Goal: Task Accomplishment & Management: Complete application form

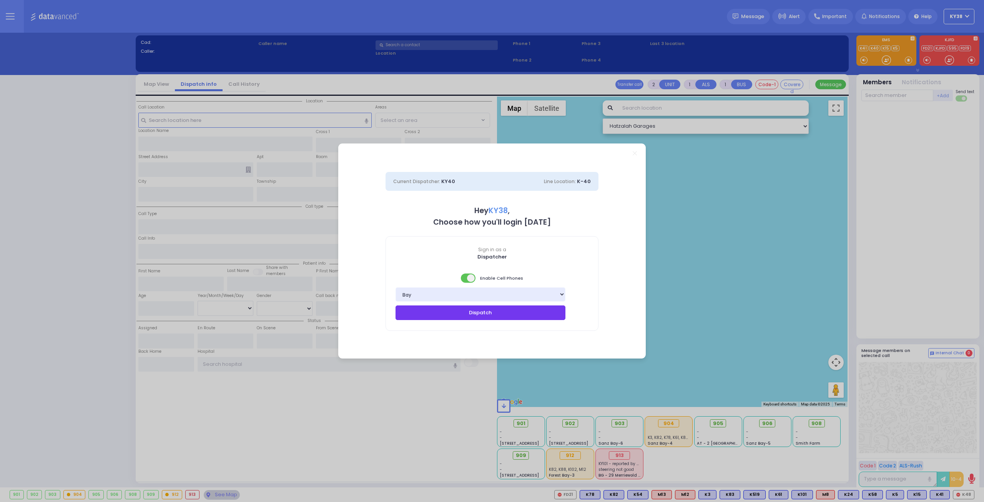
click at [540, 316] on button "Dispatch" at bounding box center [481, 312] width 170 height 15
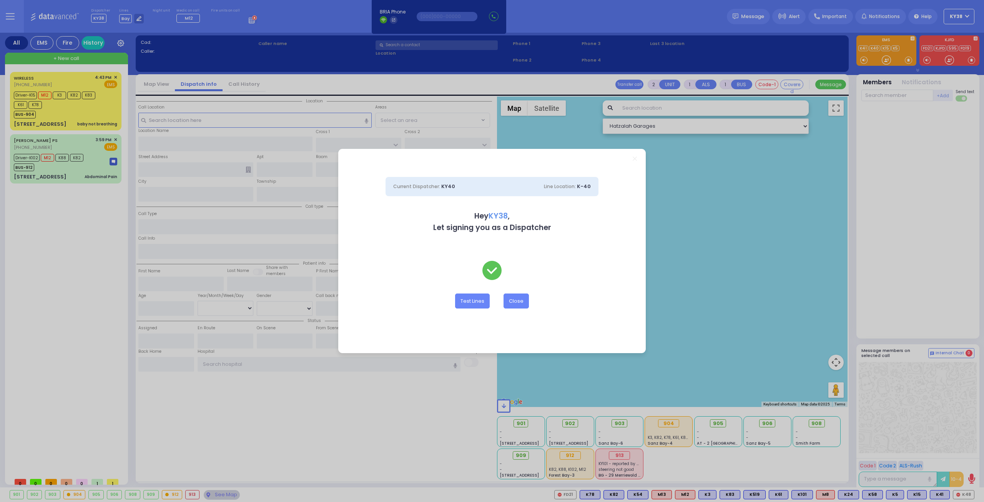
click at [87, 168] on div "Current Dispatcher: KY40 Line Location: K-40 Hey KY38 , Let signing you as a Di…" at bounding box center [492, 251] width 984 height 502
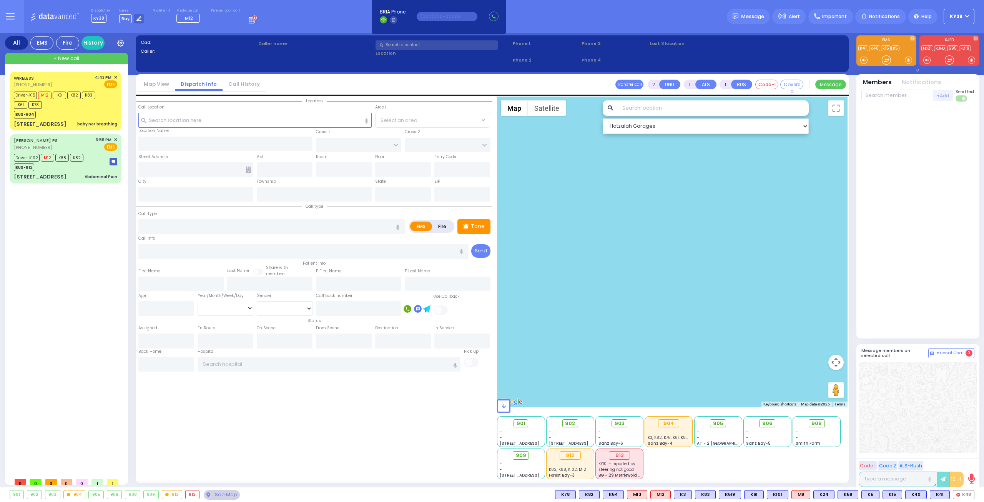
click at [249, 19] on icon at bounding box center [253, 19] width 8 height 8
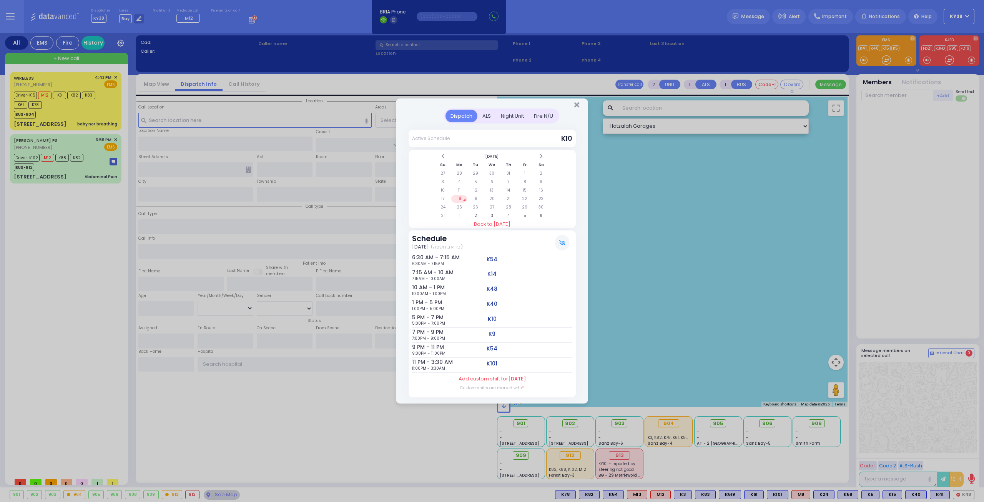
click at [489, 117] on div "ALS" at bounding box center [487, 116] width 18 height 13
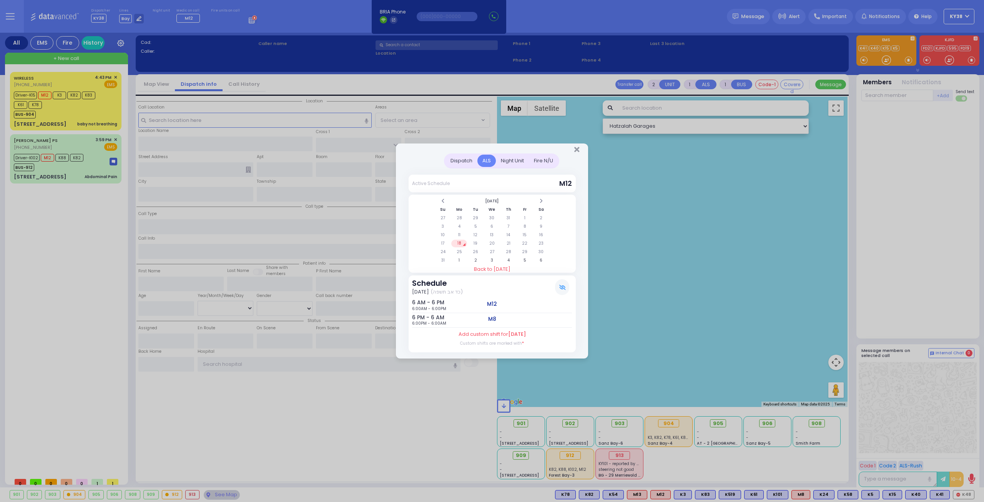
click at [488, 160] on div "ALS" at bounding box center [487, 161] width 18 height 13
click at [575, 147] on icon "Close" at bounding box center [576, 150] width 5 height 8
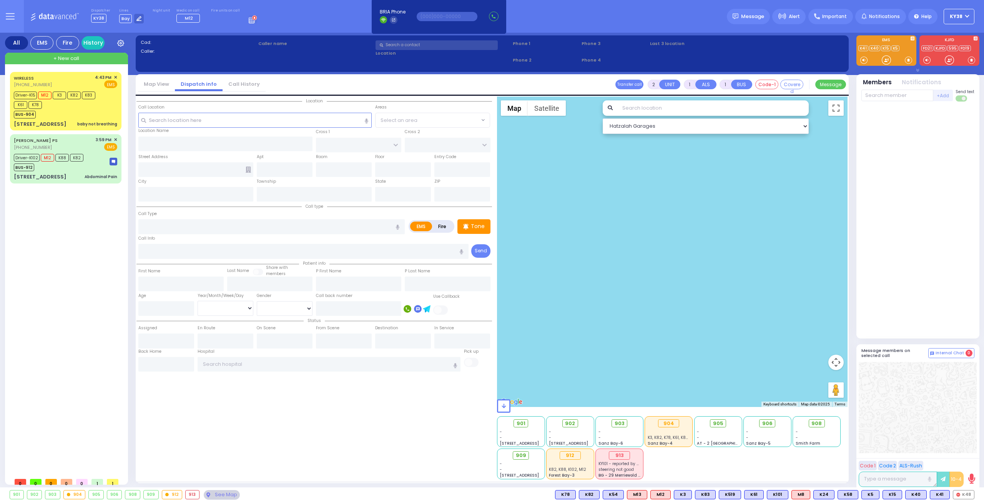
click at [700, 248] on div at bounding box center [672, 252] width 351 height 310
click at [68, 143] on div "[PERSON_NAME] PS [PHONE_NUMBER] 3:59 PM ✕ EMS" at bounding box center [65, 144] width 103 height 14
type input "6"
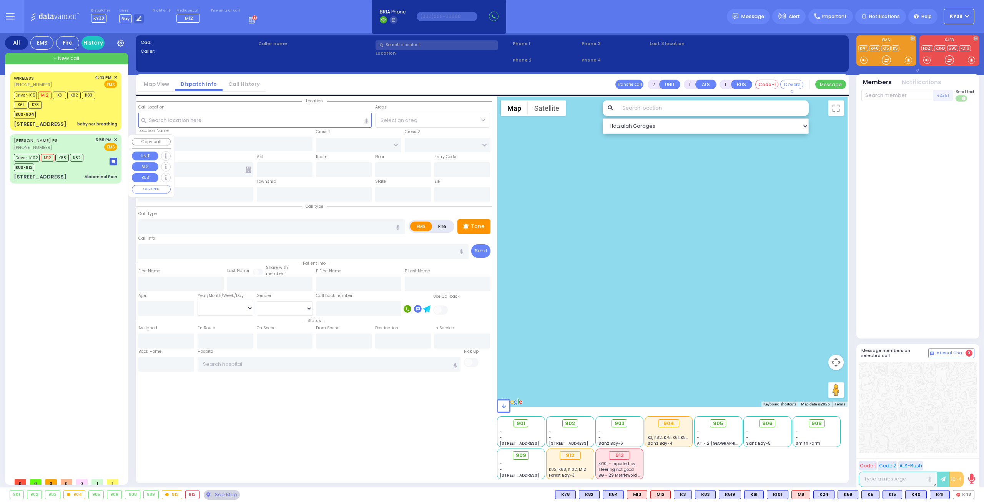
select select
type input "Abdominal Pain"
radio input "true"
type input "Arye"
type input "Kornbluh"
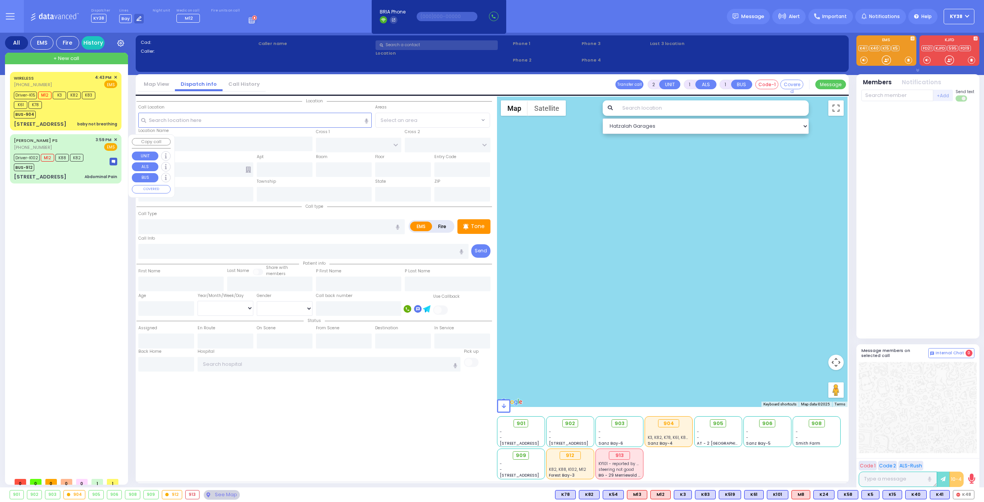
type input "48"
select select "Year"
select select "[DEMOGRAPHIC_DATA]"
type input "15:59"
type input "16:00"
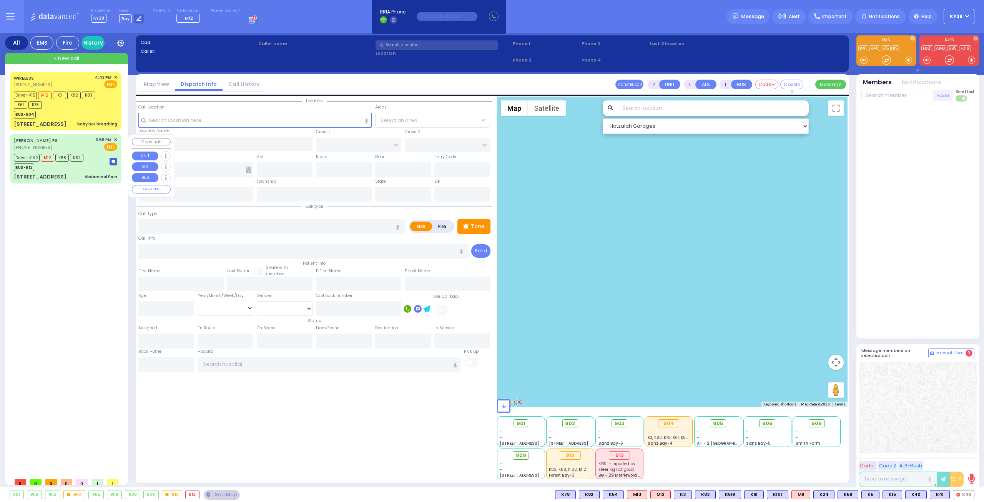
type input "16:01"
type input "16:35"
type input "[GEOGRAPHIC_DATA]"
select select "Hatzalah Garages"
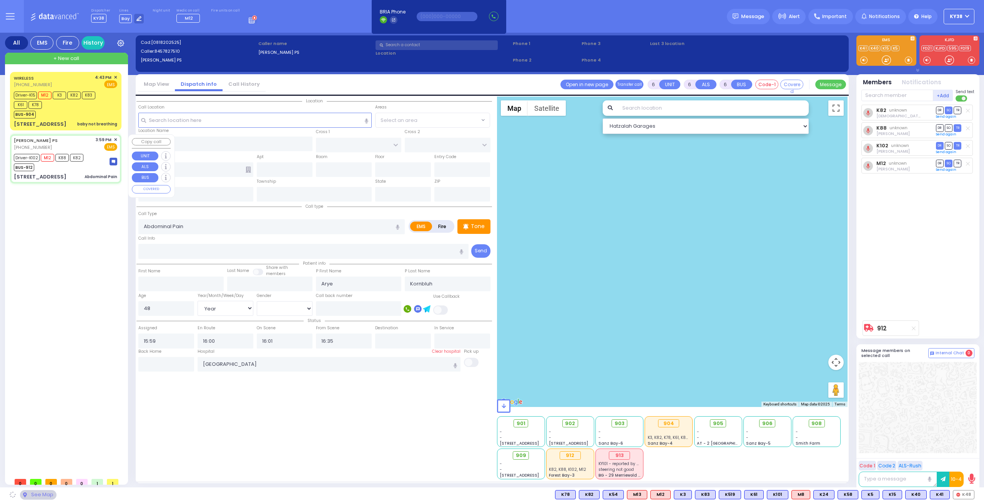
type input "[GEOGRAPHIC_DATA]"
type input "[STREET_ADDRESS]"
type input "101"
type input "Monroe"
type input "[US_STATE]"
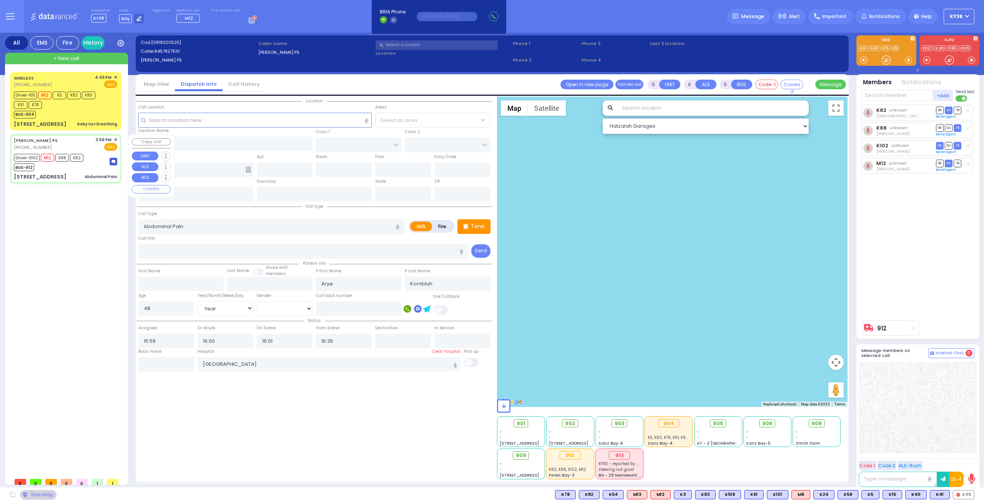
type input "10950"
select select "[GEOGRAPHIC_DATA]"
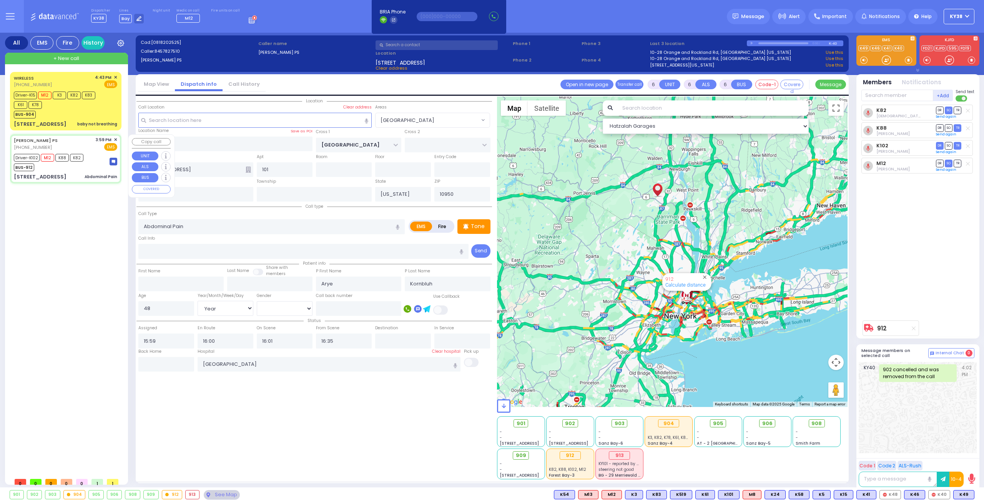
select select
radio input "true"
select select "Year"
select select "[DEMOGRAPHIC_DATA]"
select select "Hatzalah Garages"
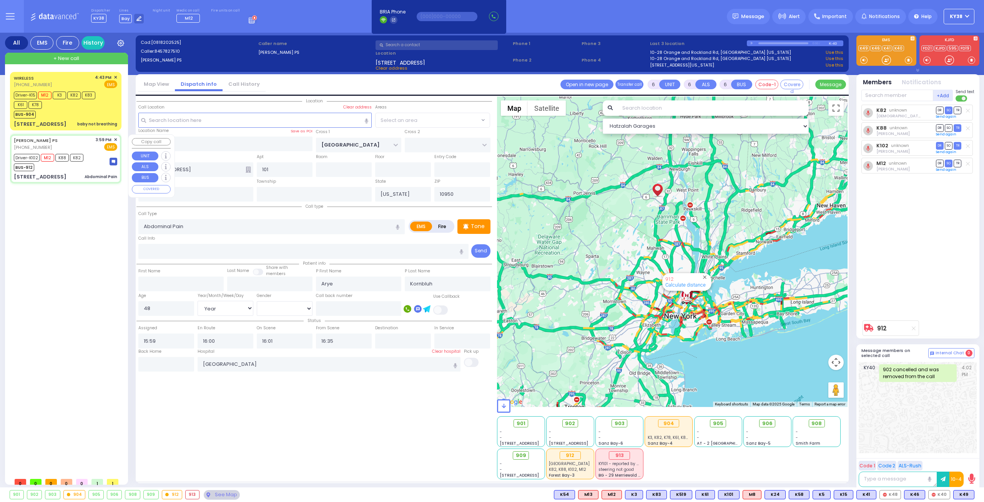
select select "[GEOGRAPHIC_DATA]"
select select
radio input "true"
select select "Year"
select select "[DEMOGRAPHIC_DATA]"
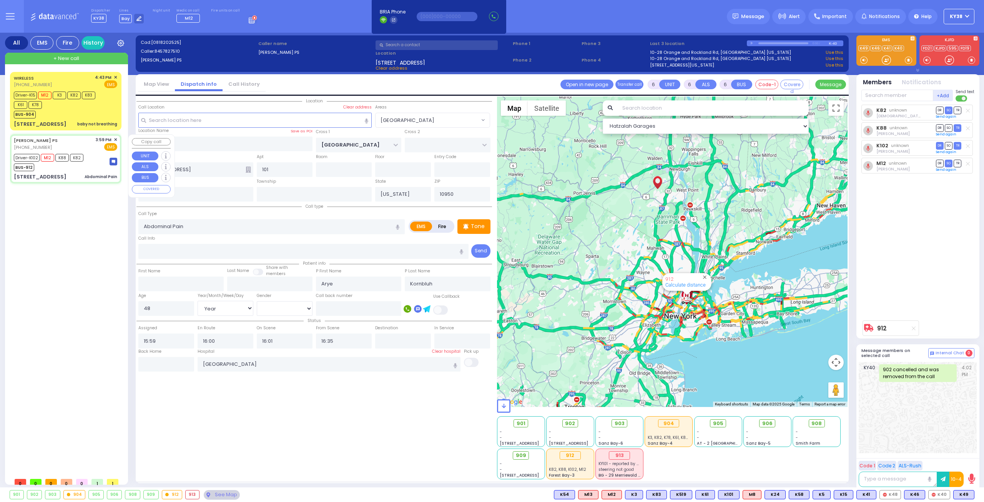
select select "Hatzalah Garages"
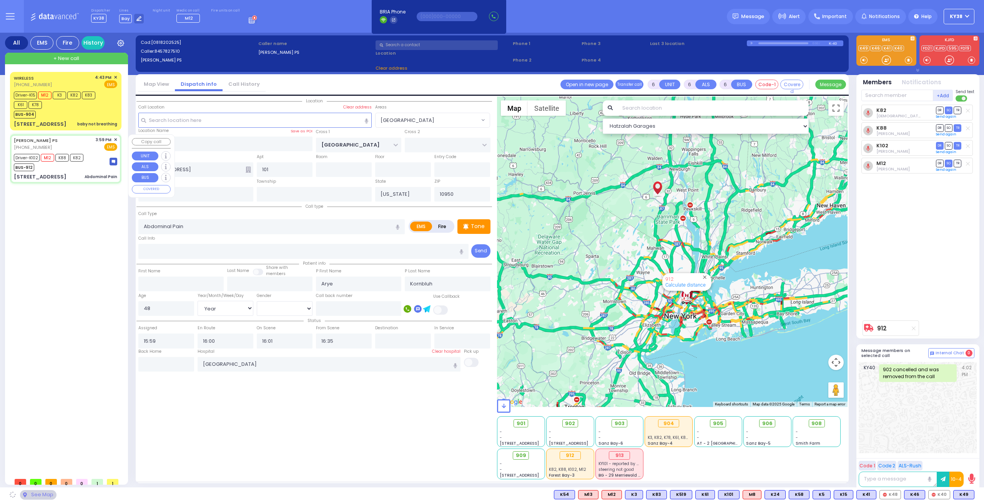
select select "[GEOGRAPHIC_DATA]"
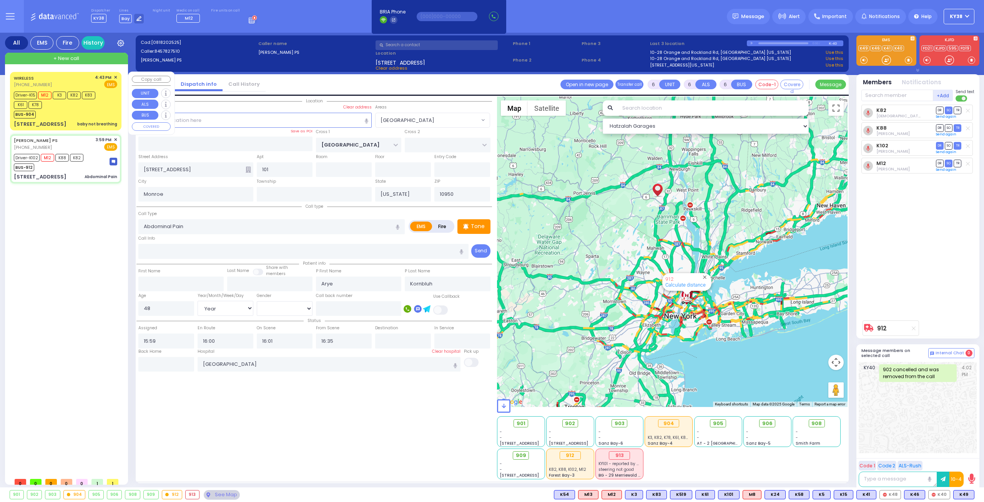
click at [69, 110] on div "BUS-904" at bounding box center [62, 114] width 96 height 10
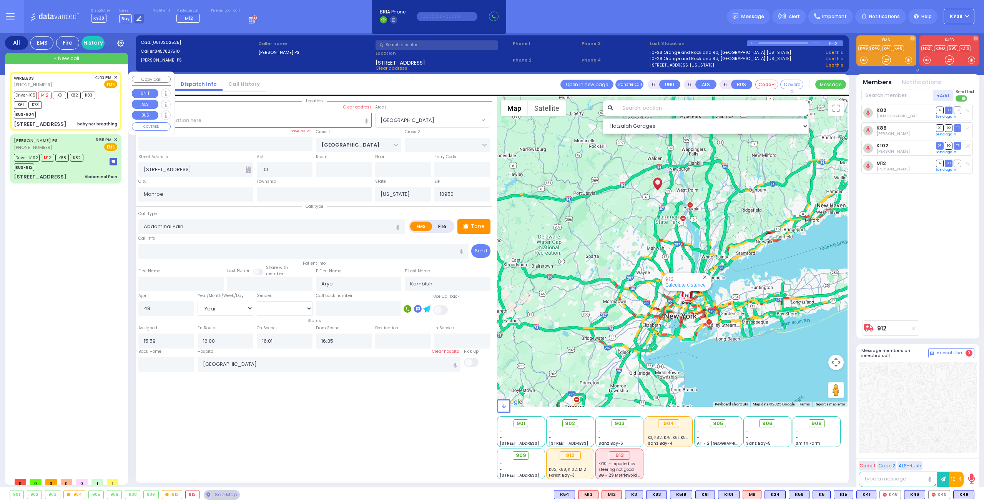
select select
type input "baby not breathing"
radio input "true"
type input "[PERSON_NAME]"
type input "Landau"
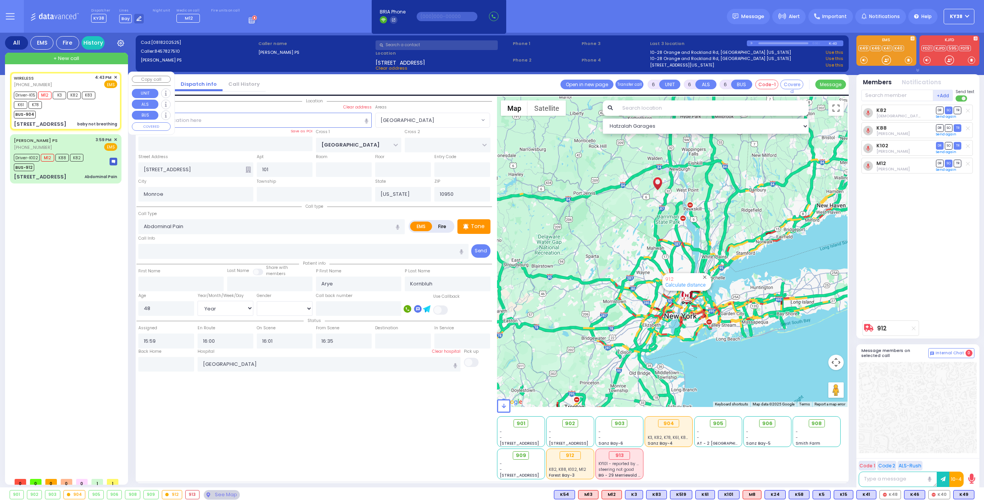
type input "6"
select select "Month"
select select "[DEMOGRAPHIC_DATA]"
type input "16:43"
type input "16:46"
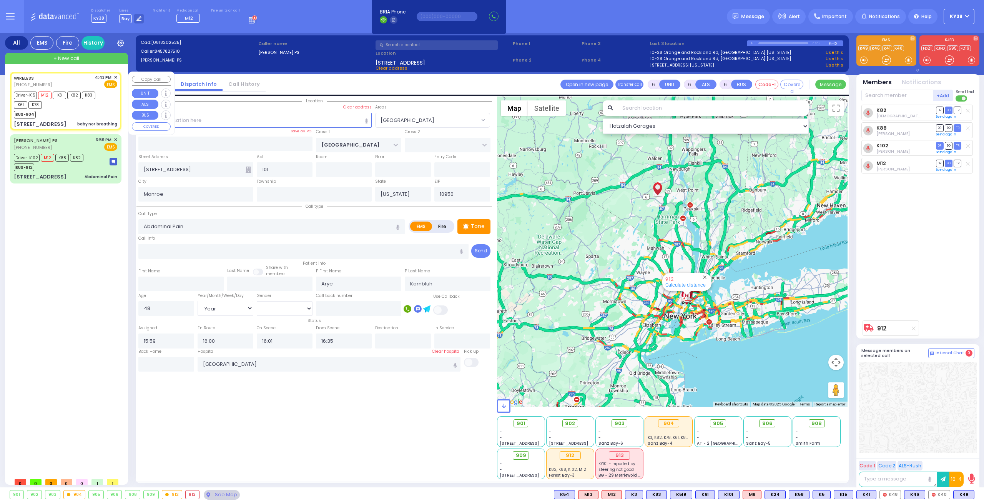
type input "16:48"
type input "16:58"
type input "[GEOGRAPHIC_DATA] [STREET_ADDRESS]"
type input "[PERSON_NAME] BLVD"
type input "FOREST RD"
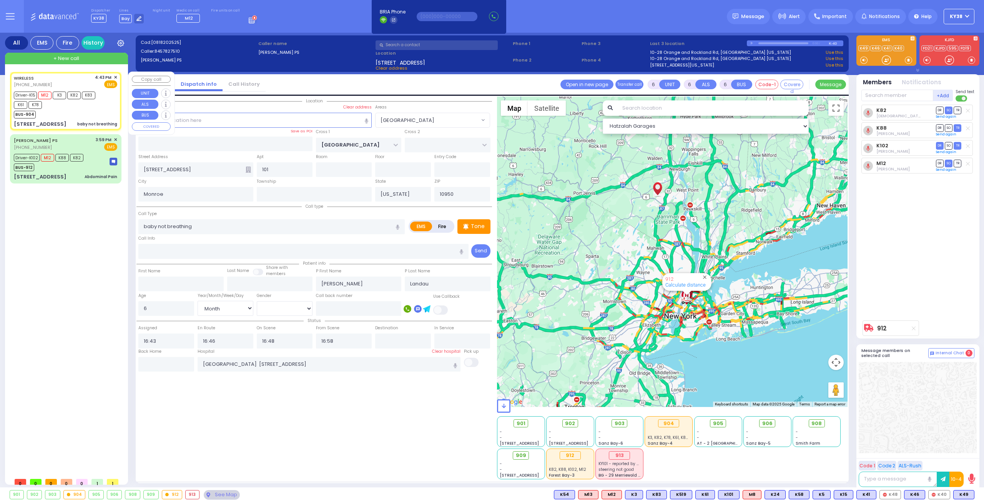
type input "[STREET_ADDRESS]"
select select "Hatzalah Garages"
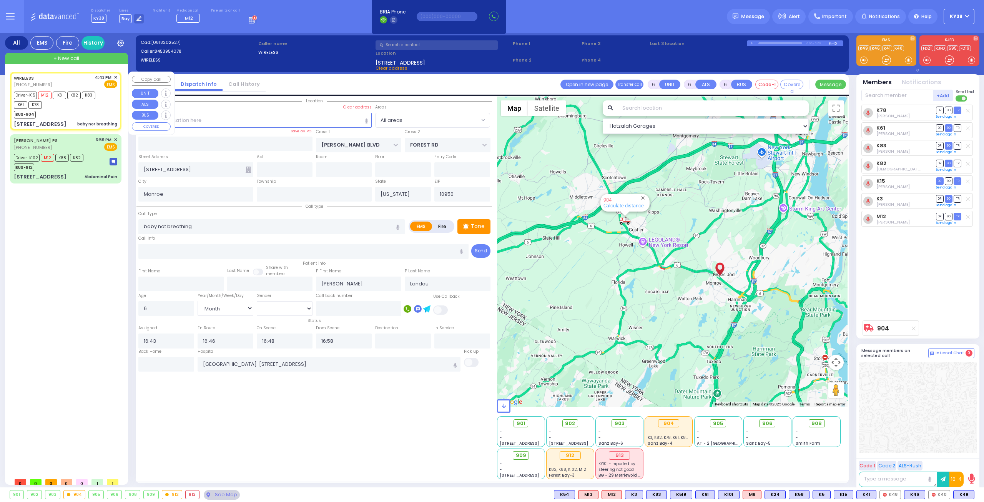
click at [65, 115] on div "BUS-904" at bounding box center [62, 114] width 96 height 10
select select
radio input "true"
select select "Month"
select select "[DEMOGRAPHIC_DATA]"
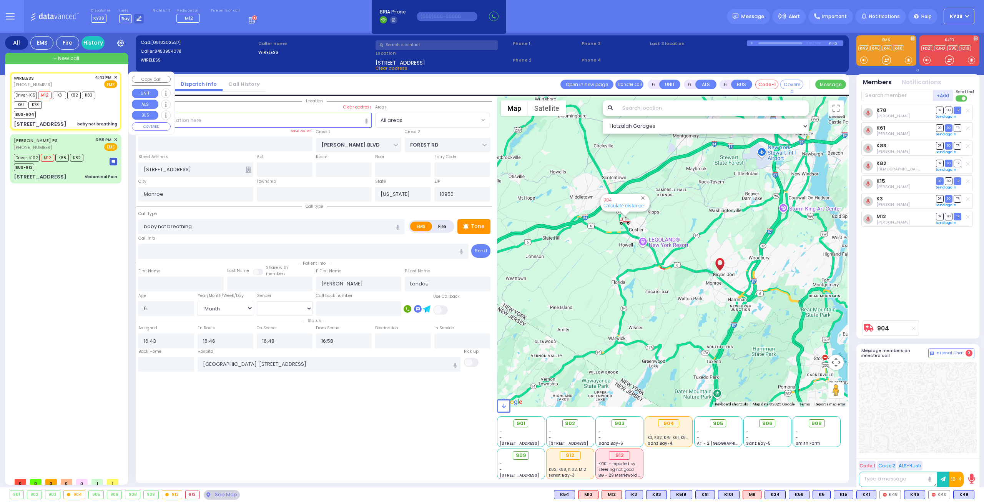
select select "Hatzalah Garages"
click at [60, 142] on div "[PERSON_NAME] PS [PHONE_NUMBER] 3:59 PM ✕ EMS" at bounding box center [65, 144] width 103 height 14
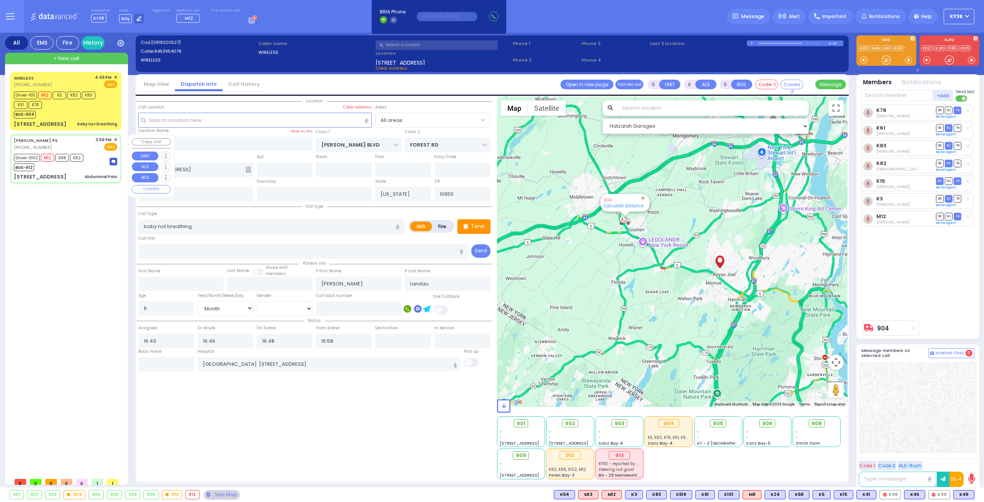
select select
type input "Abdominal Pain"
radio input "true"
type input "Arye"
type input "Kornbluh"
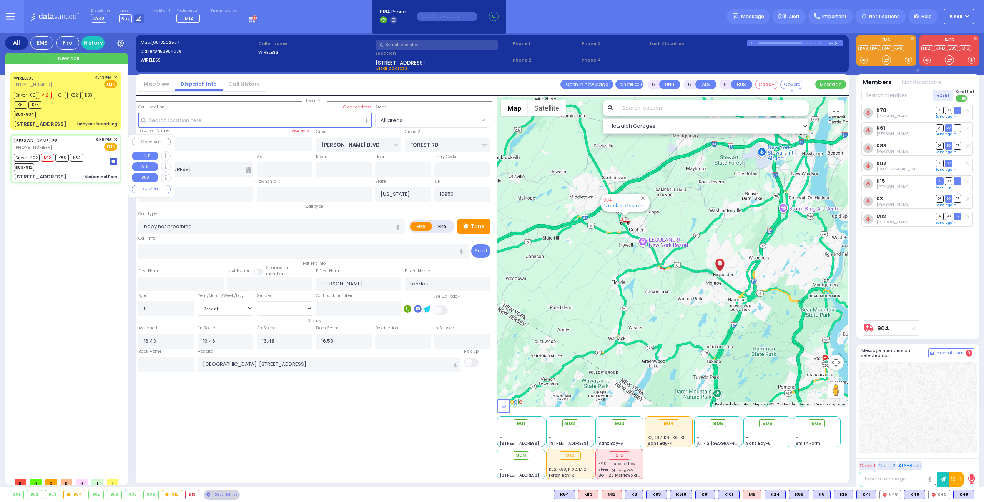
type input "48"
select select "Year"
select select "[DEMOGRAPHIC_DATA]"
type input "15:59"
type input "16:00"
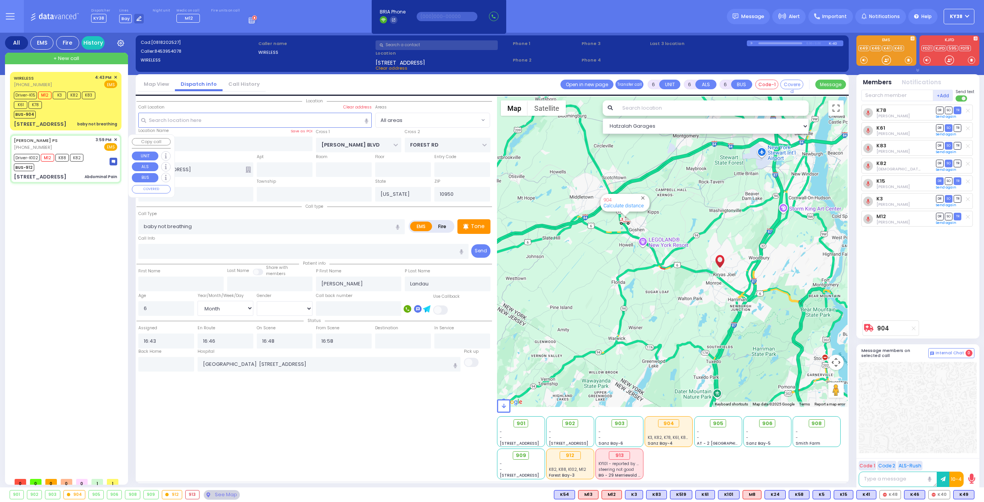
type input "16:01"
type input "16:35"
type input "17:39"
type input "[GEOGRAPHIC_DATA]"
select select "Hatzalah Garages"
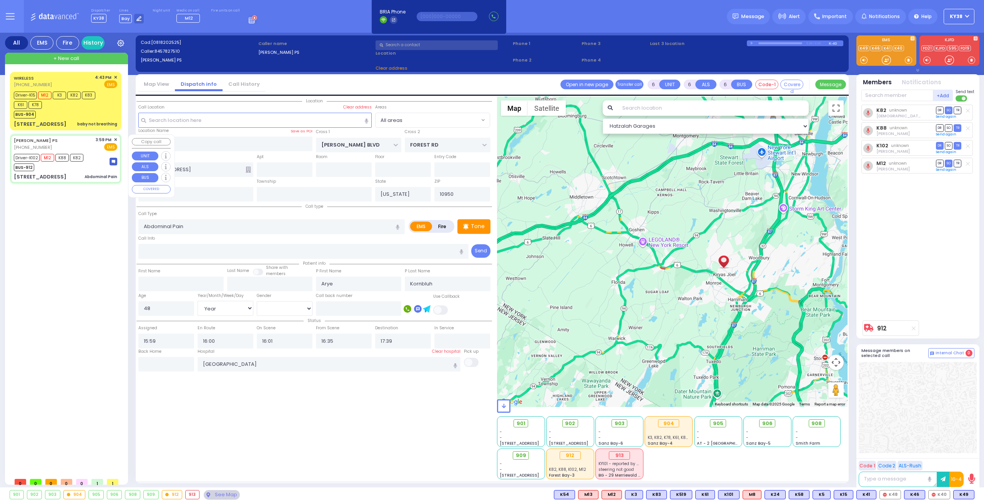
type input "[GEOGRAPHIC_DATA]"
type input "[STREET_ADDRESS]"
type input "101"
select select "[GEOGRAPHIC_DATA]"
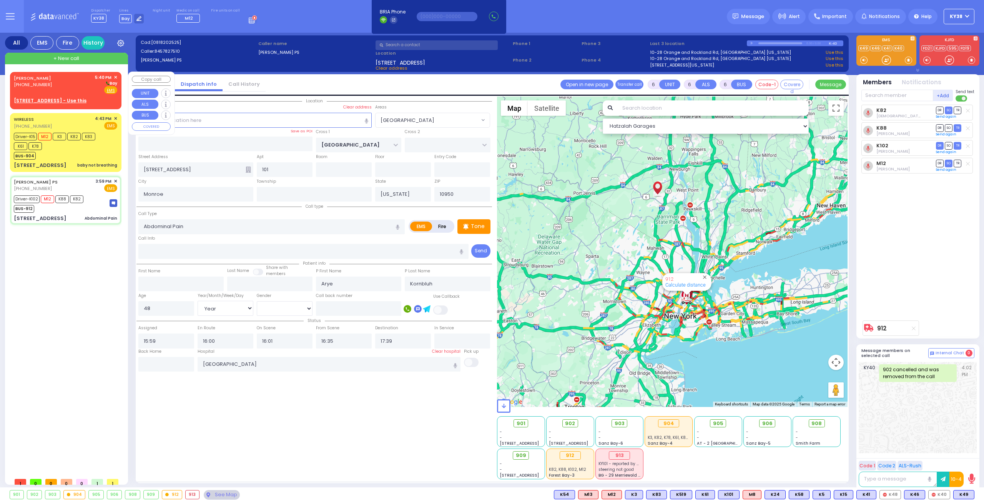
click at [74, 85] on div "[PERSON_NAME] [PHONE_NUMBER] 5:40 PM ✕ [GEOGRAPHIC_DATA]" at bounding box center [65, 84] width 103 height 20
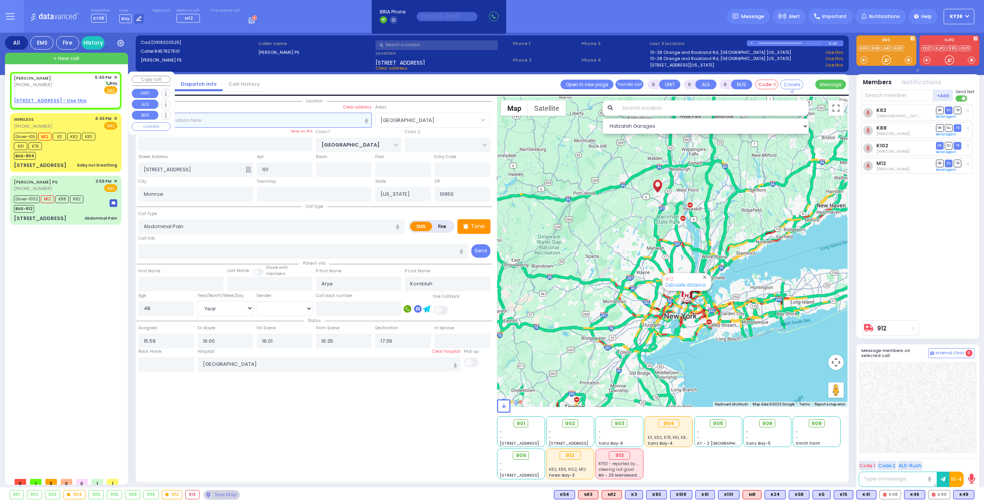
type input "2"
type input "1"
select select
radio input "true"
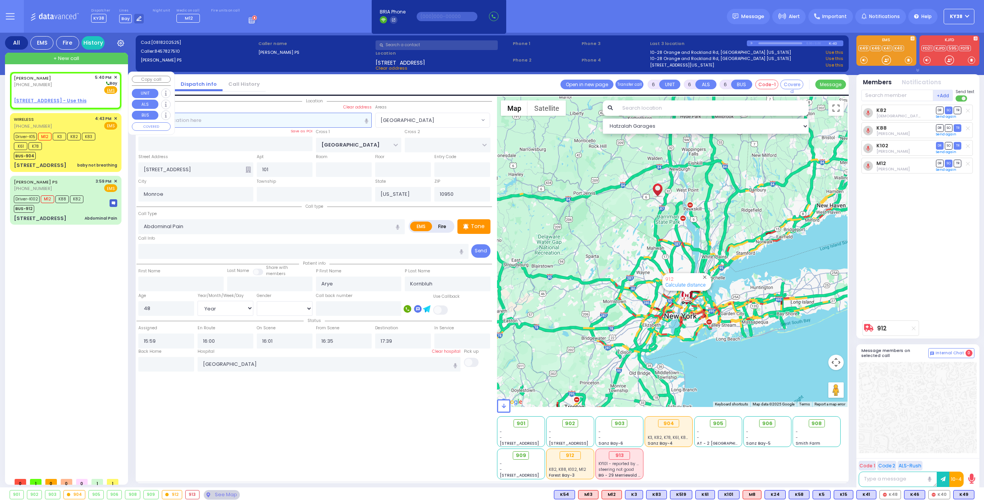
type input "SIMCHA"
type input "GELB"
select select
type input "17:40"
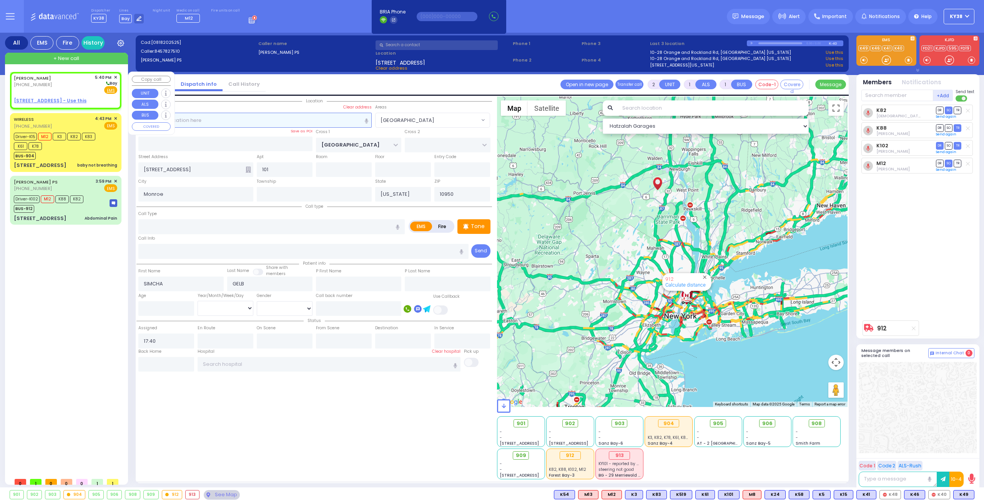
select select "Hatzalah Garages"
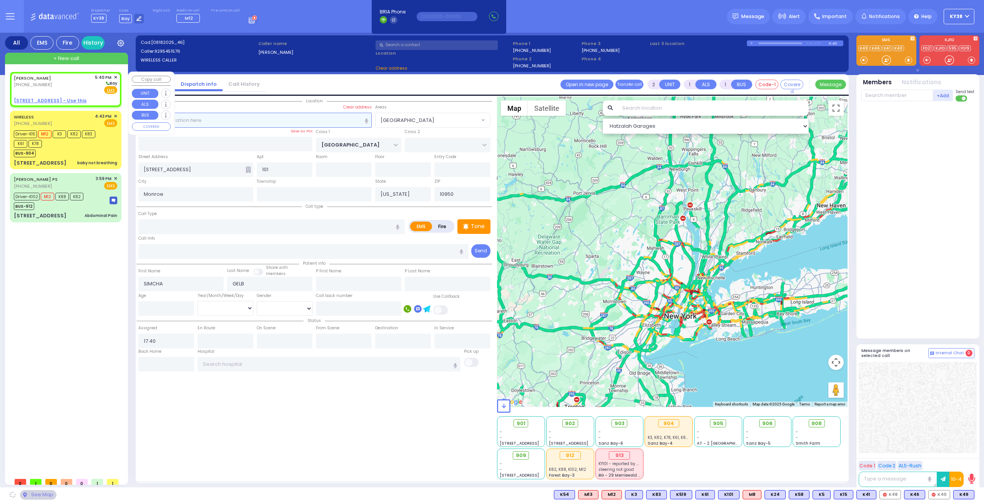
select select
radio input "true"
select select
select select "Hatzalah Garages"
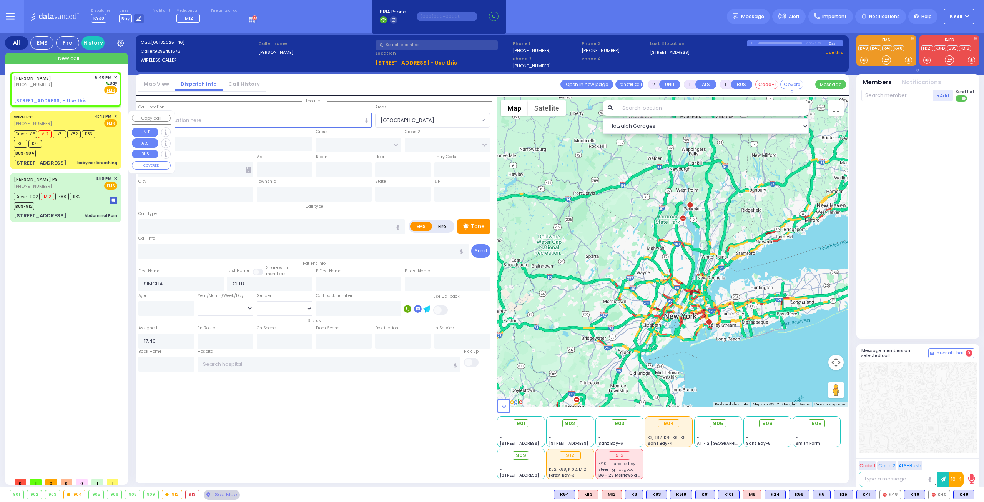
click at [85, 150] on div "BUS-904" at bounding box center [62, 153] width 96 height 10
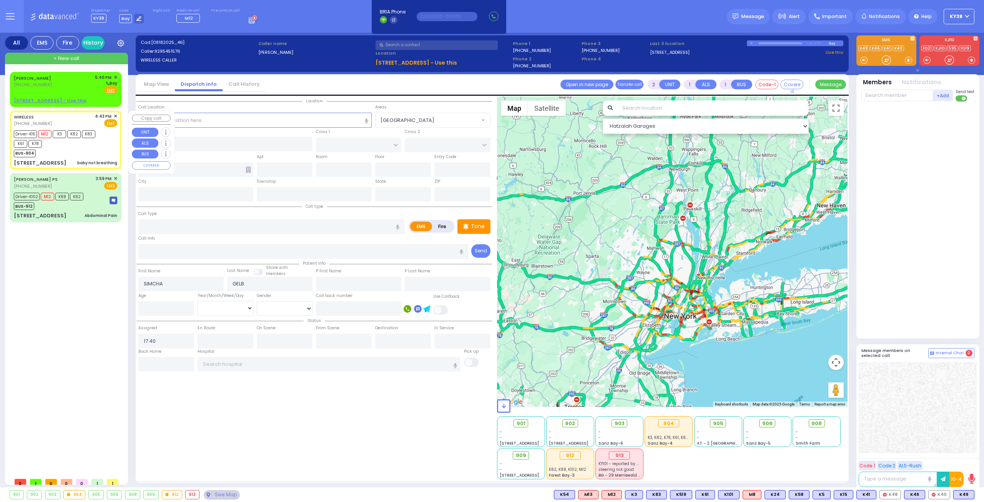
type input "6"
select select
type input "baby not breathing"
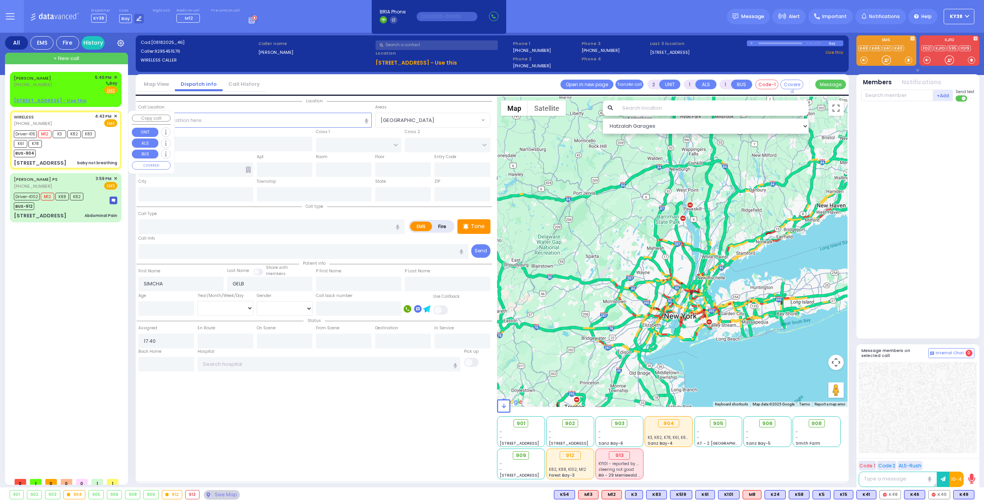
radio input "true"
type input "[PERSON_NAME]"
type input "Landau"
type input "6"
select select "Month"
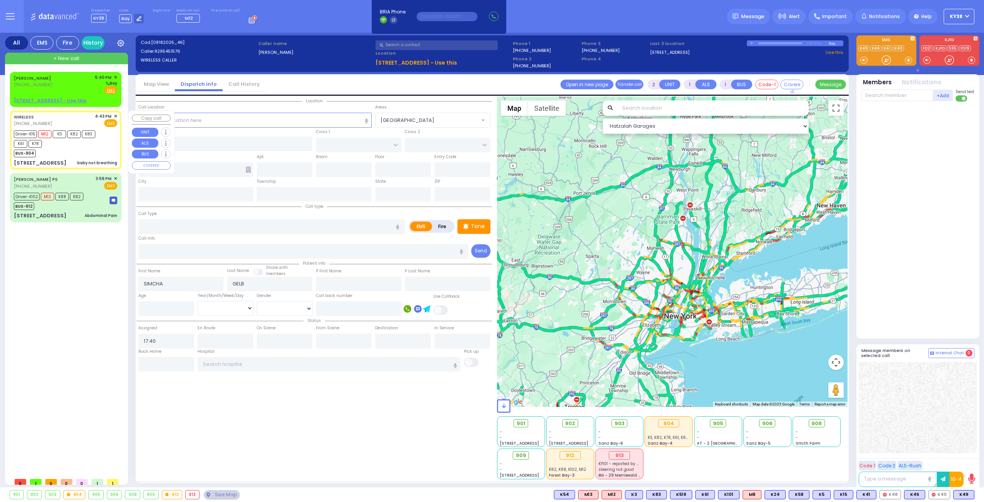
select select "[DEMOGRAPHIC_DATA]"
type input "16:43"
type input "16:46"
type input "16:48"
type input "16:58"
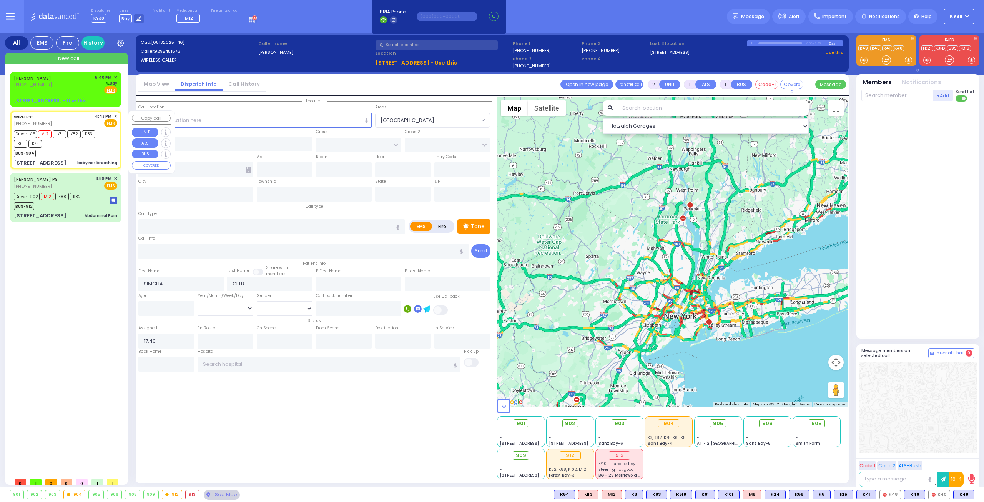
type input "[GEOGRAPHIC_DATA] [STREET_ADDRESS]"
type input "[PERSON_NAME] BLVD"
type input "FOREST RD"
type input "[STREET_ADDRESS]"
type input "Monroe"
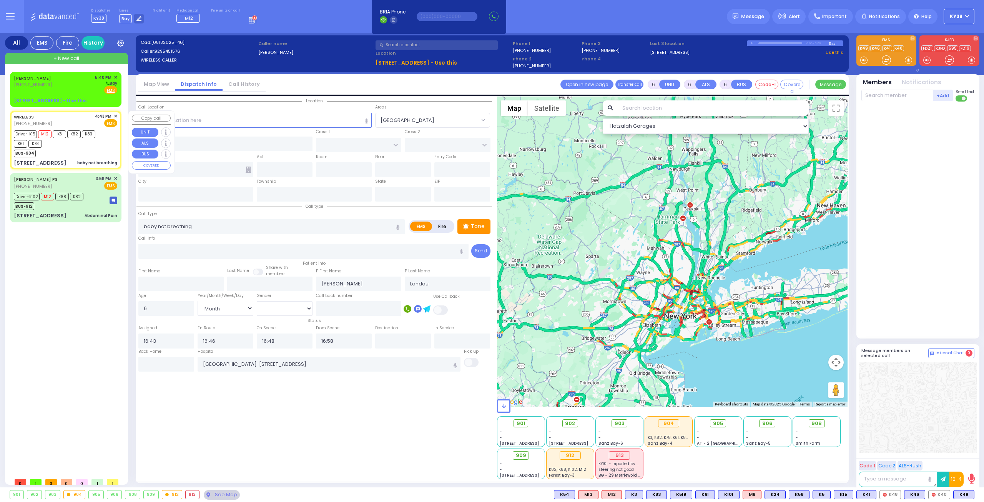
type input "[US_STATE]"
type input "10950"
select select "Hatzalah Garages"
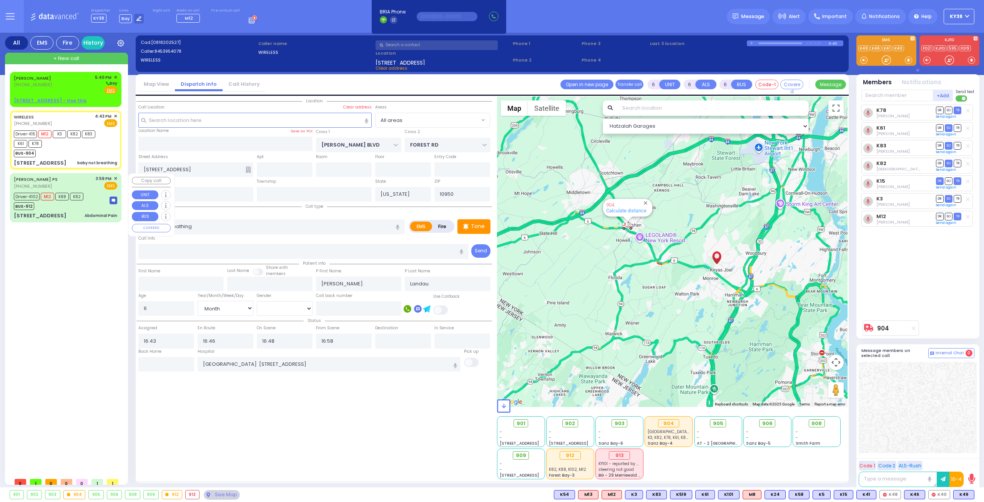
click at [96, 203] on div "Driver-K102 M12 K88 K82 BUS-912" at bounding box center [65, 200] width 103 height 19
select select
type input "Abdominal Pain"
radio input "true"
type input "Arye"
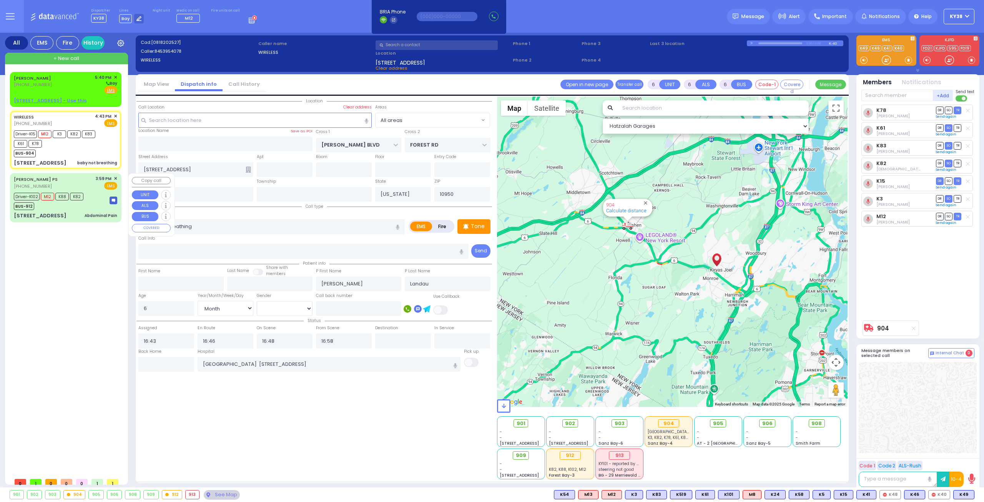
type input "Kornbluh"
type input "48"
select select "Year"
select select "[DEMOGRAPHIC_DATA]"
type input "15:59"
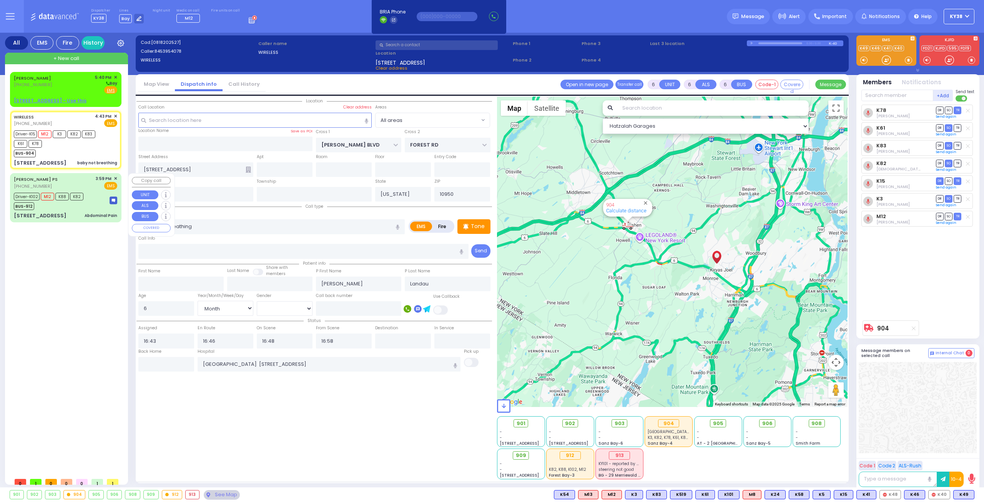
type input "16:00"
type input "16:01"
type input "16:35"
type input "17:39"
type input "[GEOGRAPHIC_DATA]"
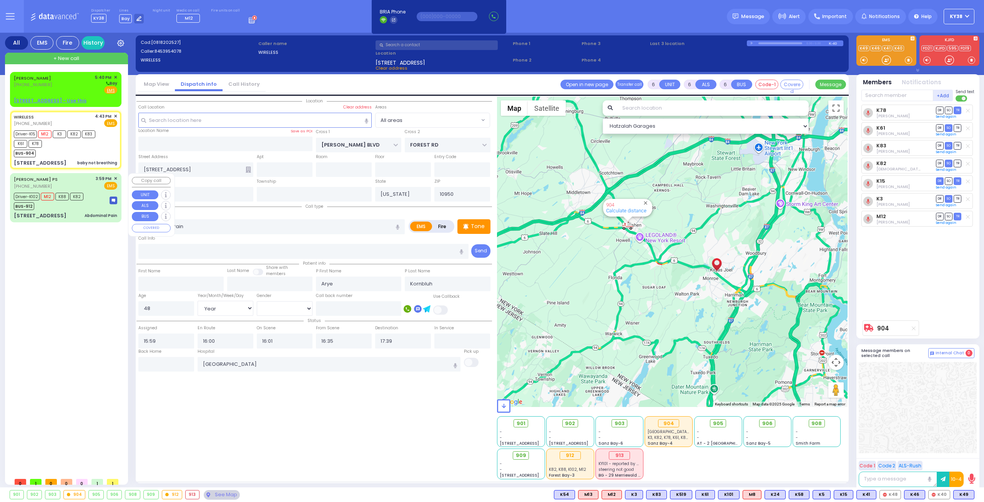
select select "Hatzalah Garages"
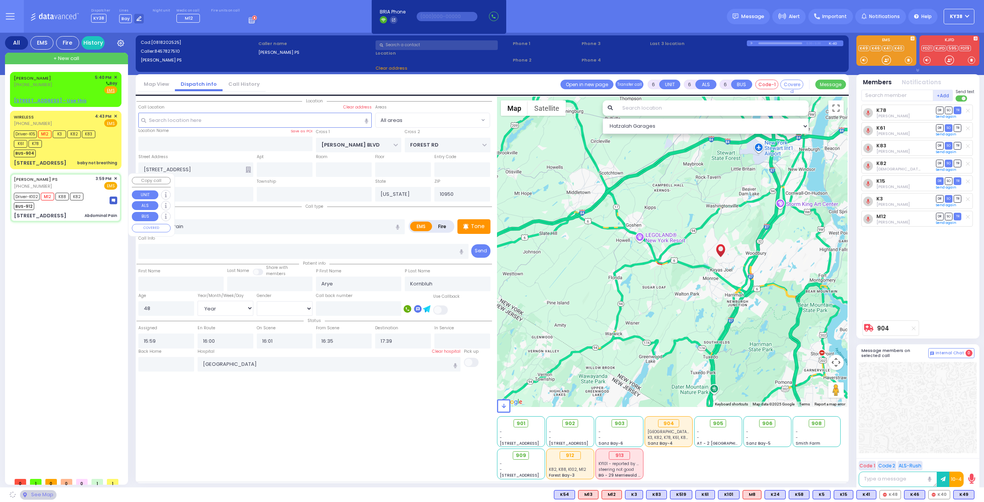
type input "[GEOGRAPHIC_DATA]"
type input "[STREET_ADDRESS]"
type input "101"
select select "[GEOGRAPHIC_DATA]"
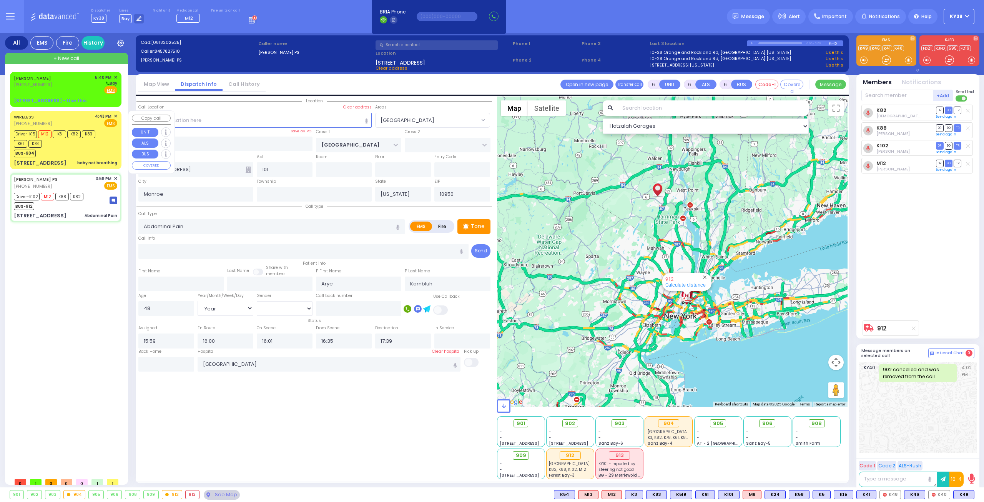
click at [71, 145] on div "Driver-K15 M12 K3 K82 K83 K61 K78" at bounding box center [62, 137] width 96 height 19
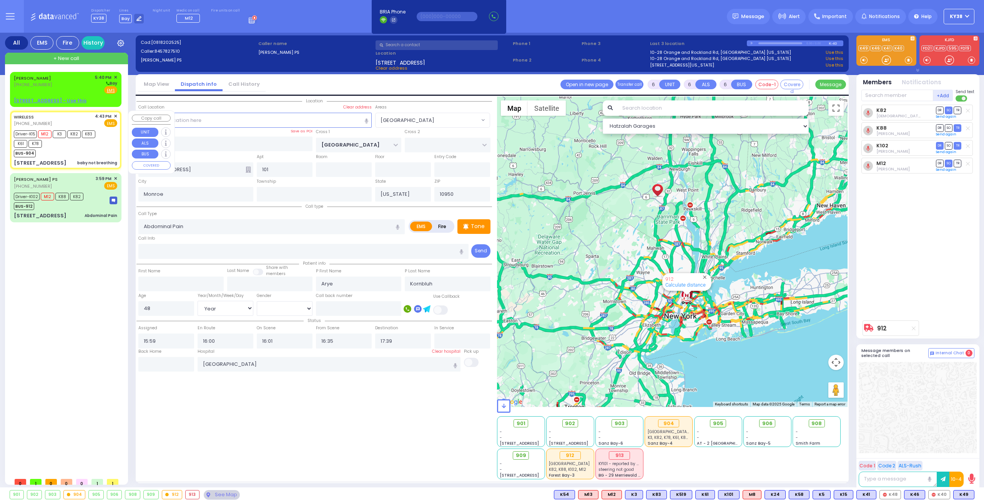
select select
type input "baby not breathing"
radio input "true"
type input "[PERSON_NAME]"
type input "Landau"
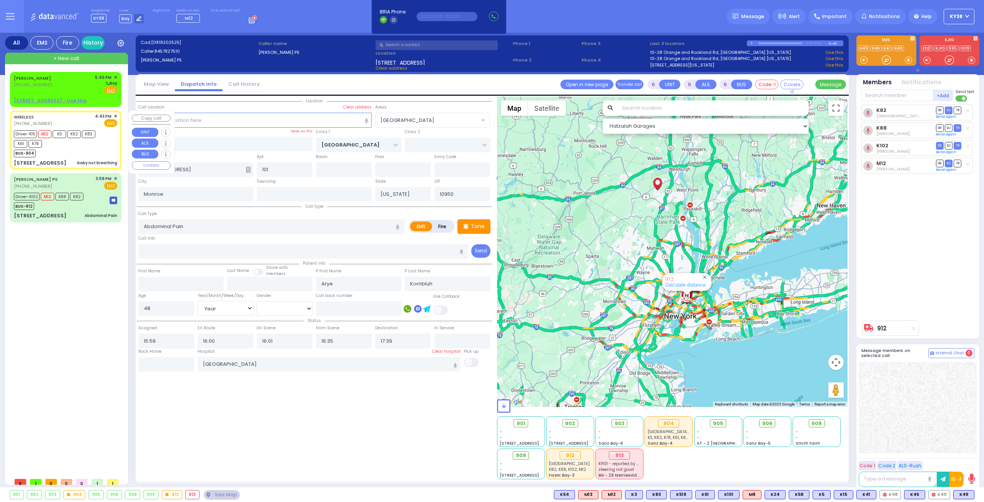
type input "6"
select select "Month"
select select "[DEMOGRAPHIC_DATA]"
type input "16:43"
type input "16:46"
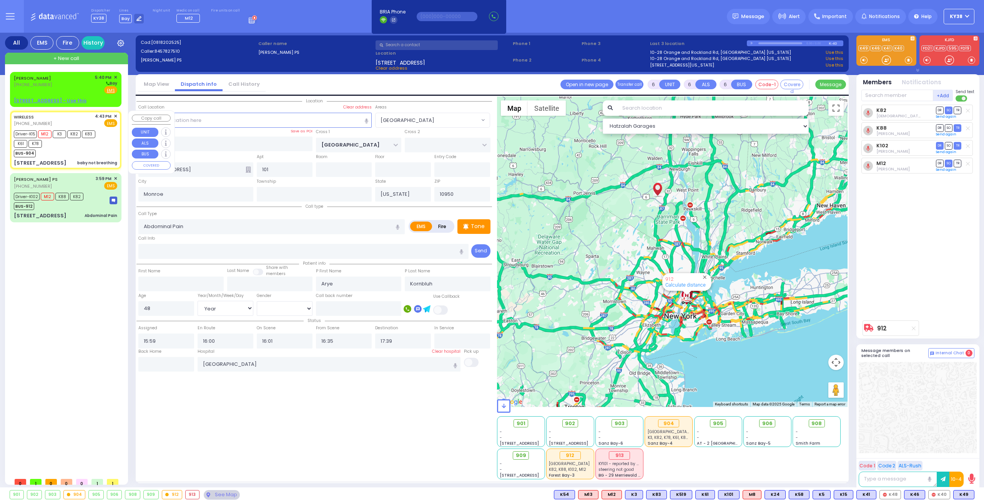
type input "16:48"
type input "16:58"
type input "[GEOGRAPHIC_DATA] [STREET_ADDRESS]"
select select "Hatzalah Garages"
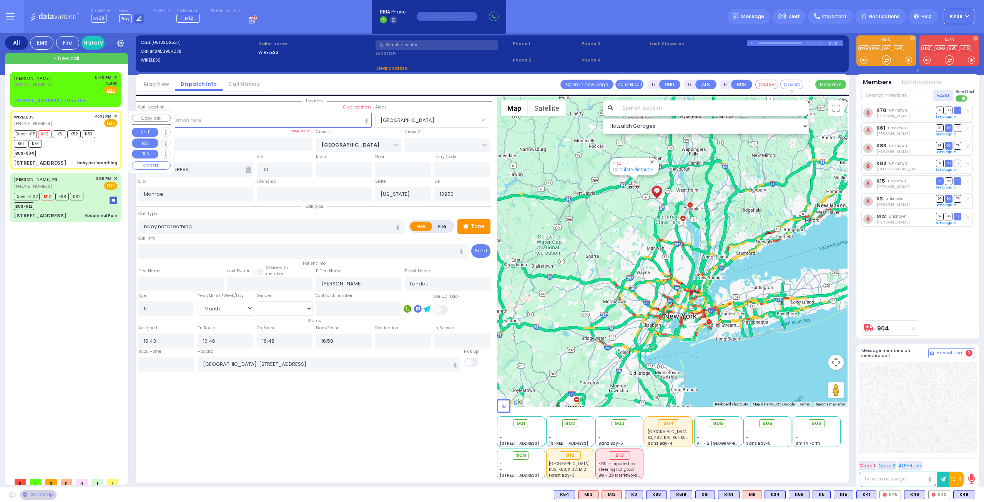
type input "[PERSON_NAME] BLVD"
type input "FOREST RD"
type input "[STREET_ADDRESS]"
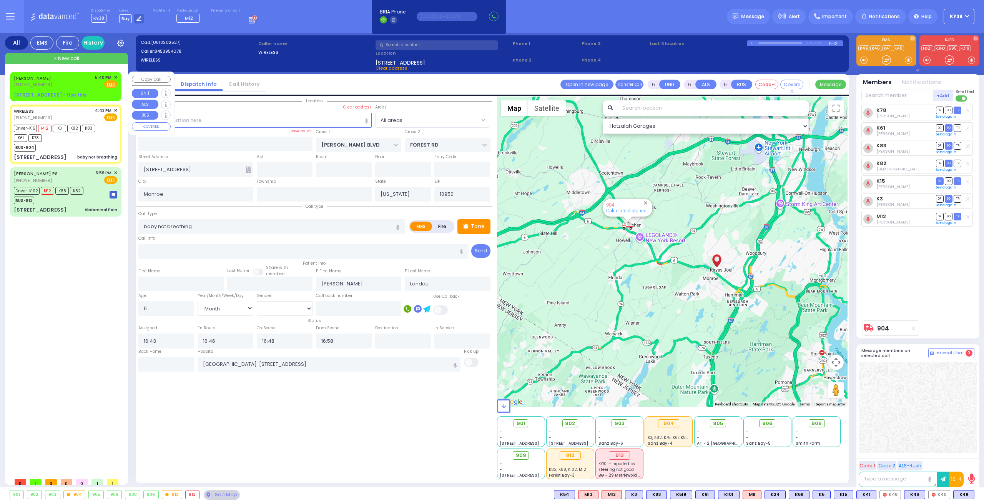
click at [68, 80] on div "[PERSON_NAME] [PHONE_NUMBER] 5:40 PM ✕ Fire EMS" at bounding box center [65, 81] width 103 height 14
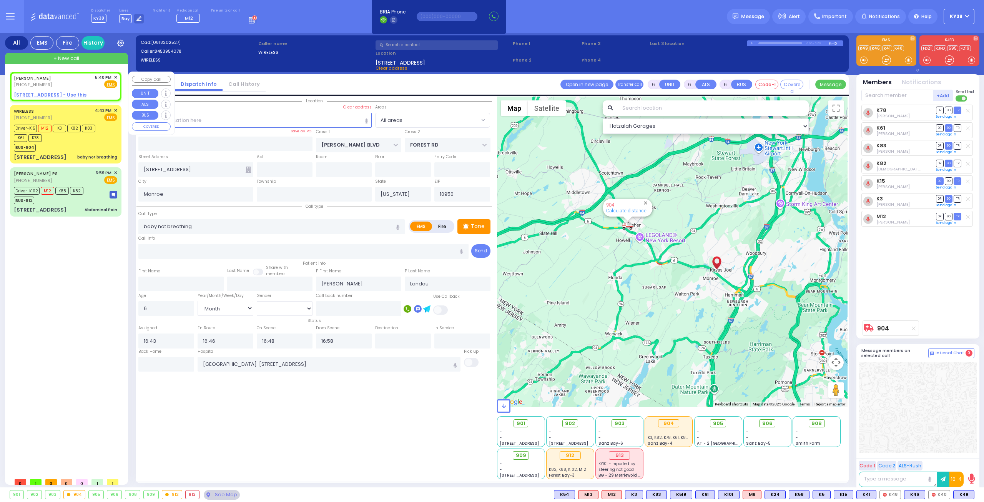
type input "2"
type input "1"
select select
radio input "true"
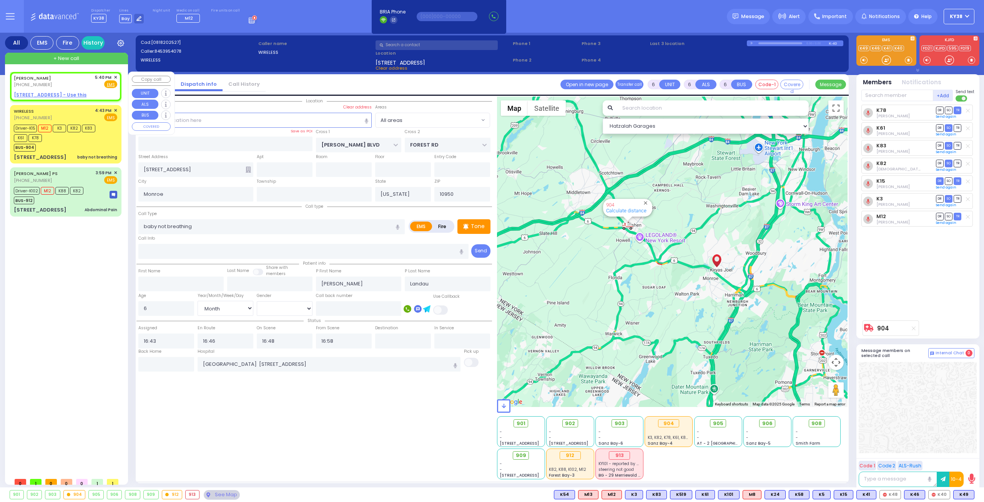
type input "SIMCHA"
type input "GELB"
select select
type input "17:40"
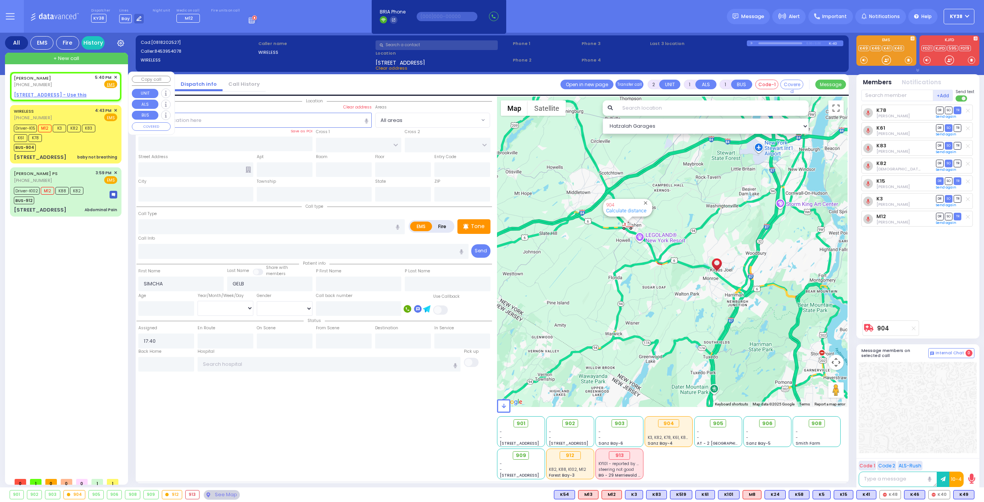
select select "Hatzalah Garages"
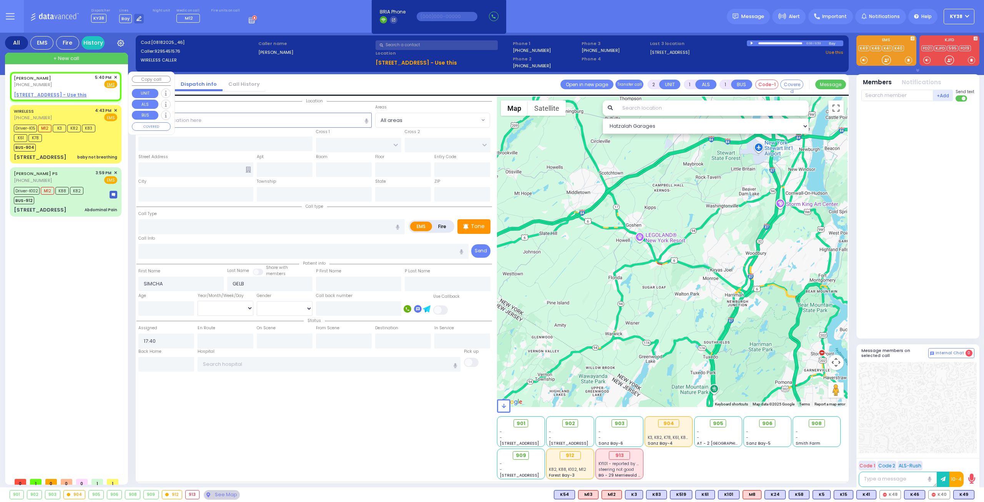
click at [114, 78] on span "✕" at bounding box center [115, 77] width 3 height 7
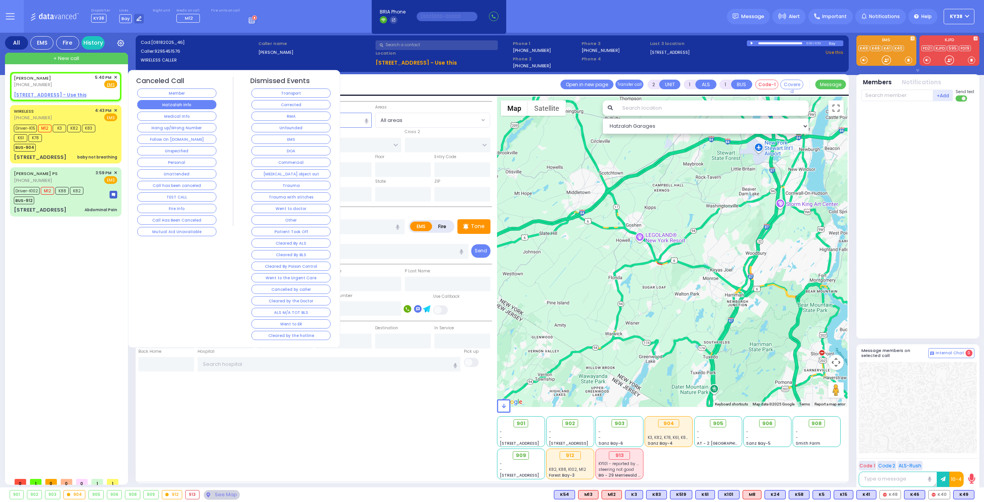
click at [194, 105] on button "Hatzalah Info" at bounding box center [176, 104] width 79 height 9
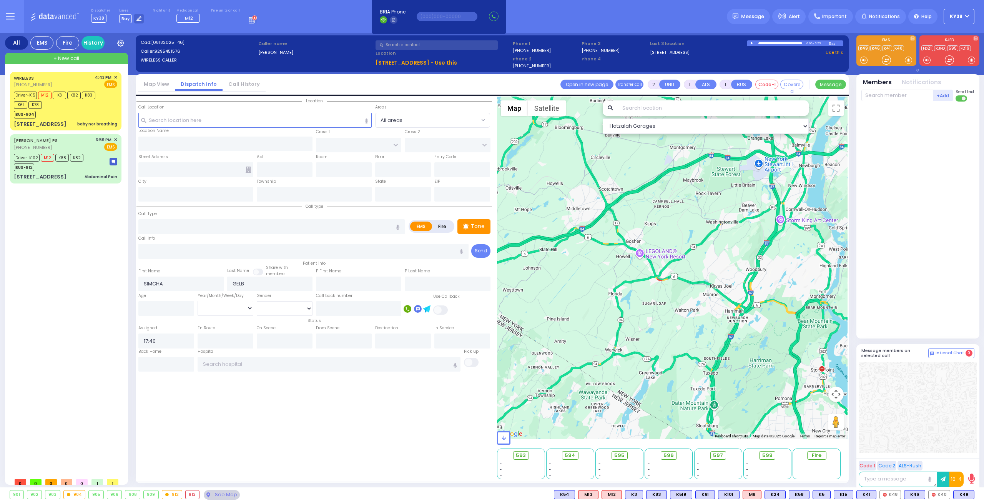
select select
radio input "true"
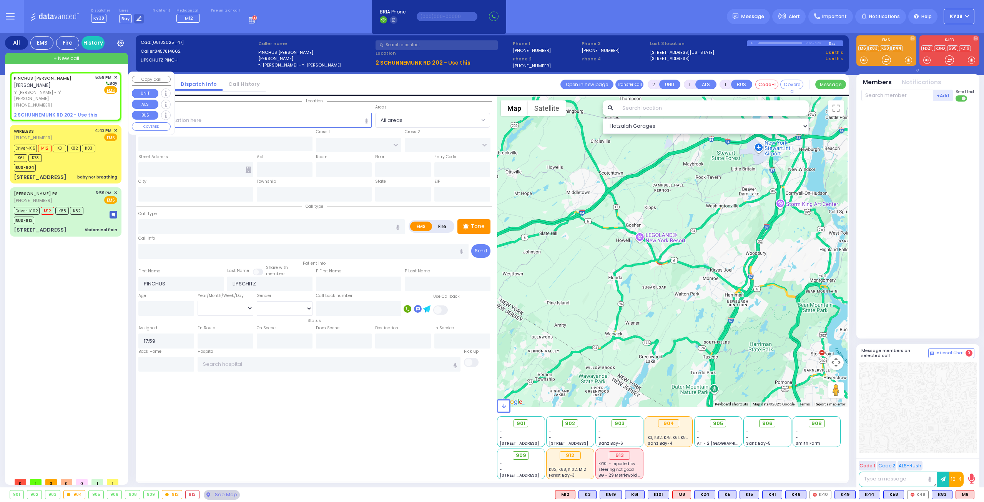
click at [65, 89] on span "ר' [PERSON_NAME] - ר' [PERSON_NAME]" at bounding box center [53, 95] width 79 height 13
drag, startPoint x: 64, startPoint y: 85, endPoint x: 70, endPoint y: 90, distance: 8.7
click at [70, 89] on div "PINCHUS [PERSON_NAME] [PERSON_NAME] ר' [PERSON_NAME] - ר' [PERSON_NAME] [PHONE_…" at bounding box center [53, 91] width 79 height 34
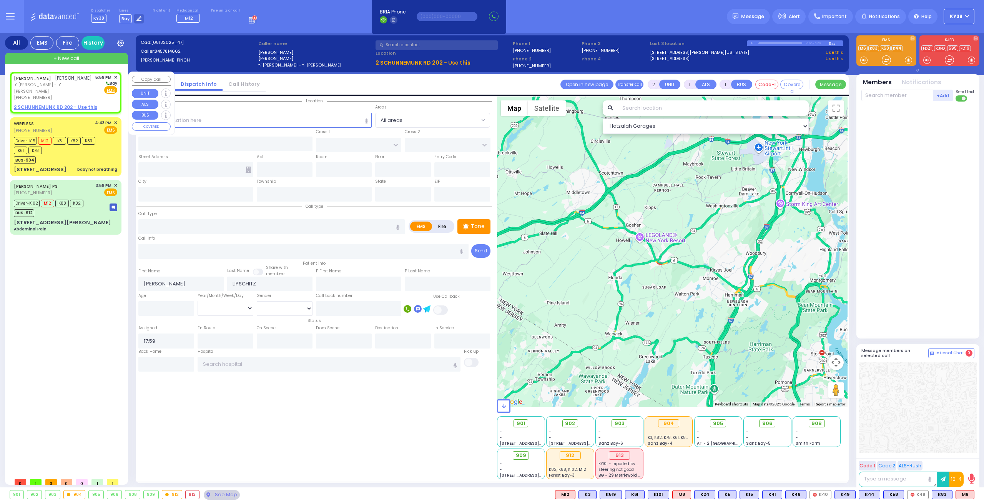
select select
click at [80, 104] on u "2 SCHUNNEMUNK RD 202 - Use this" at bounding box center [55, 107] width 83 height 7
select select
radio input "true"
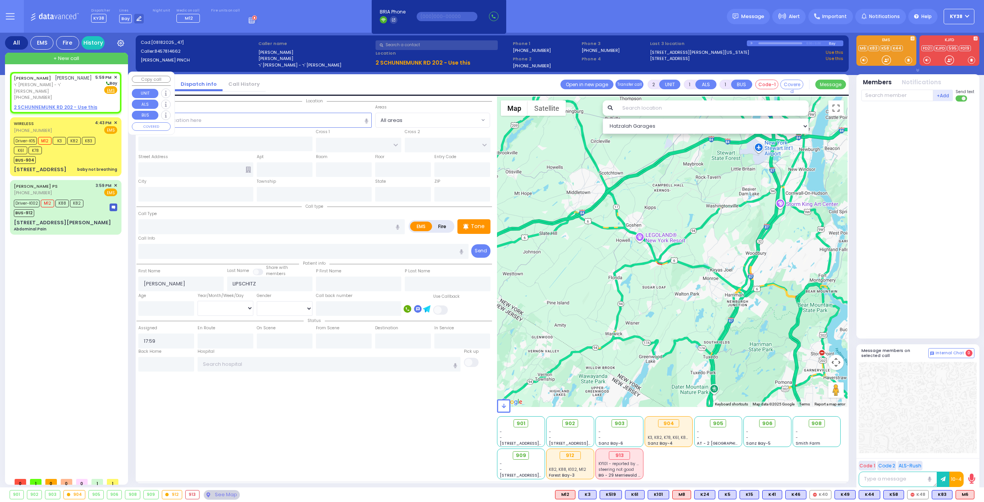
select select
select select "Hatzalah Garages"
select select
radio input "true"
select select
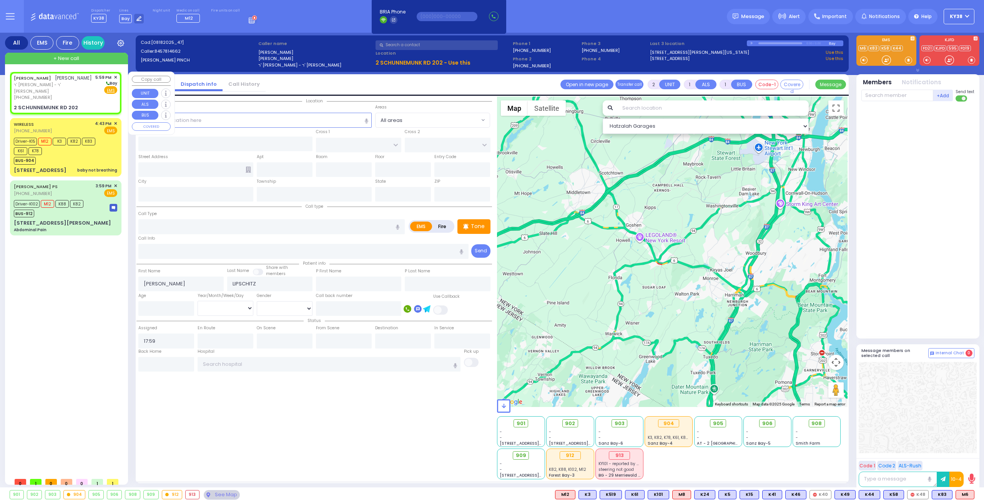
type input "SCHUNNEMUNK RD"
type input "HAYES COURT"
type input "2 SCHUNNEMUNK RD"
type input "202"
type input "Monroe"
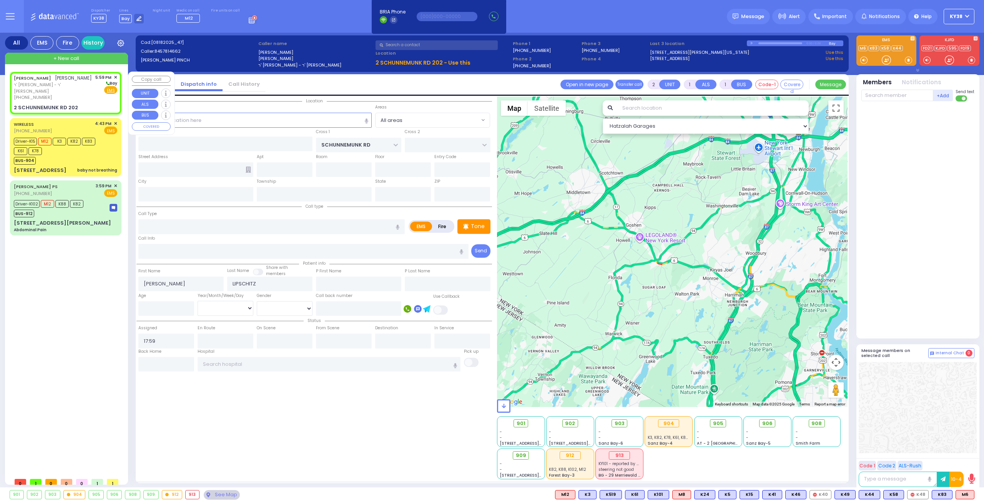
type input "[US_STATE]"
type input "10950"
select select "Hatzalah Garages"
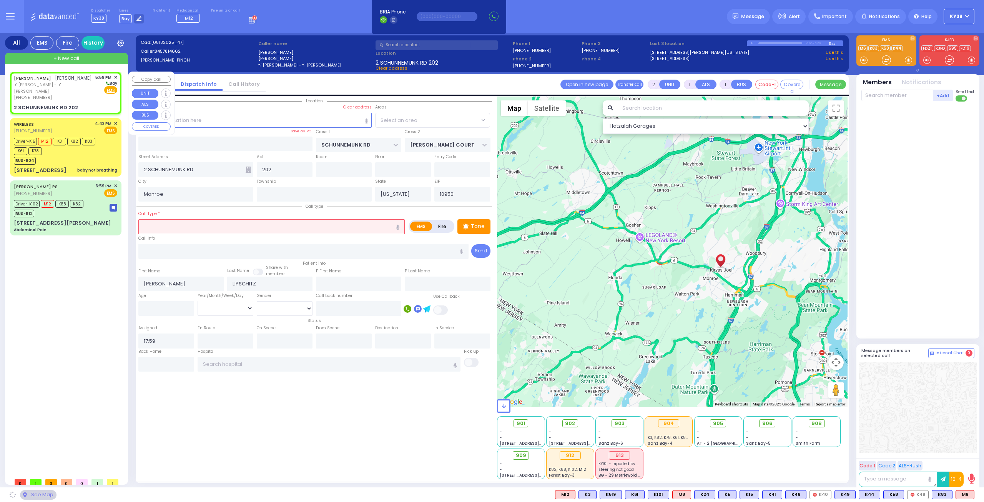
select select "[GEOGRAPHIC_DATA]"
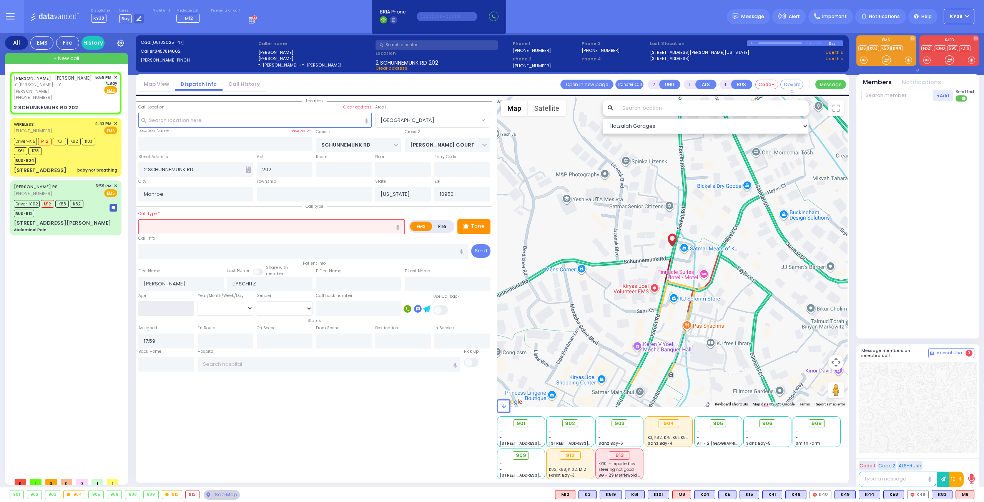
click at [162, 305] on input "number" at bounding box center [166, 308] width 56 height 15
type input "3"
click at [251, 306] on select "Year Month Week Day" at bounding box center [226, 308] width 56 height 15
select select
radio input "true"
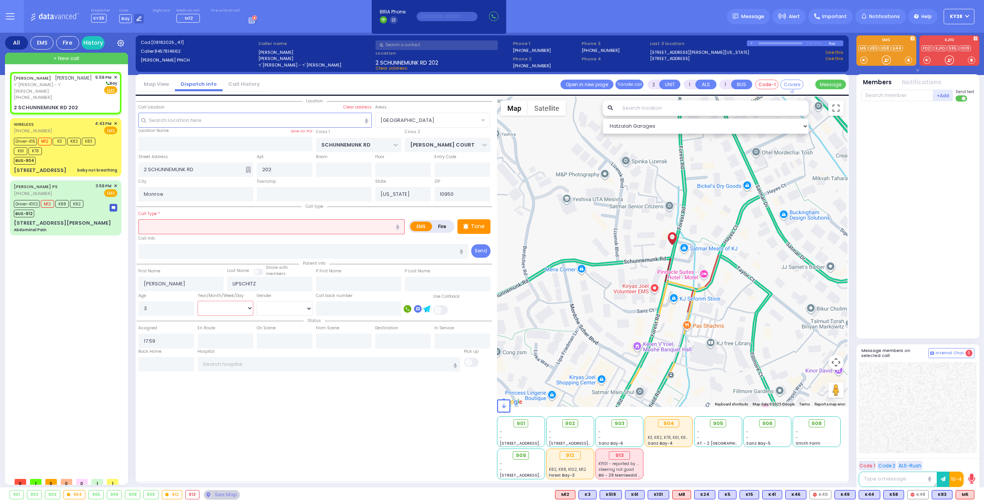
select select
select select "Hatzalah Garages"
select select "[GEOGRAPHIC_DATA]"
select select "Year"
click at [198, 301] on select "Year Month Week Day" at bounding box center [226, 308] width 56 height 15
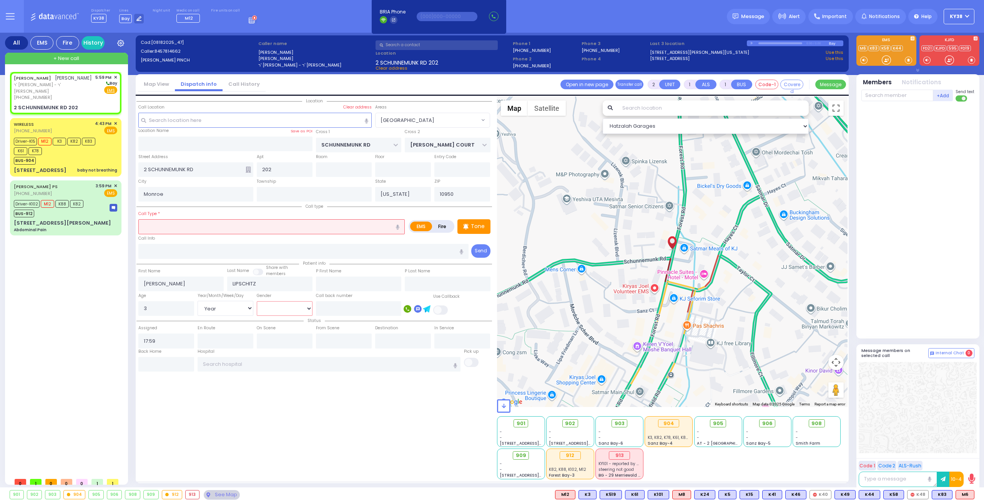
click at [276, 306] on select "Male Female" at bounding box center [285, 308] width 56 height 15
select select
radio input "true"
select select "Year"
select select "Hatzalah Garages"
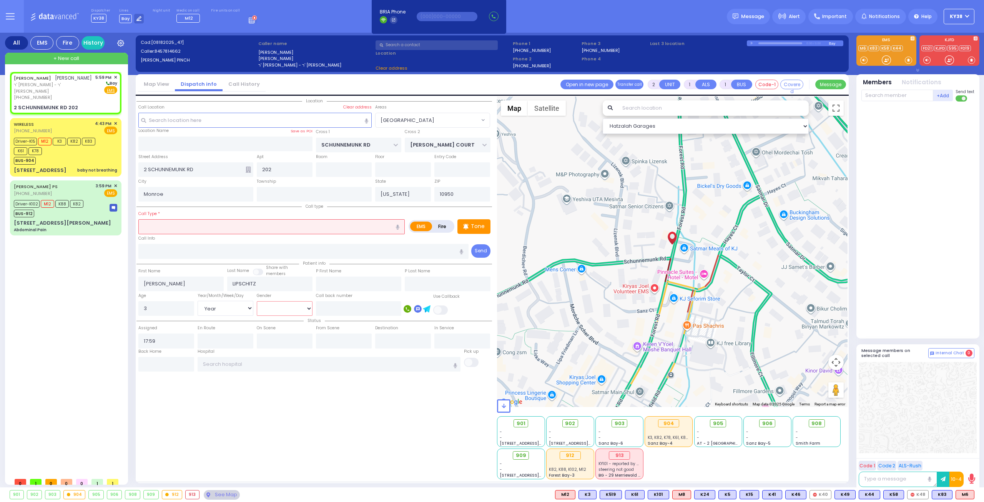
select select
radio input "true"
select select "Year"
select select "Hatzalah Garages"
select select "[GEOGRAPHIC_DATA]"
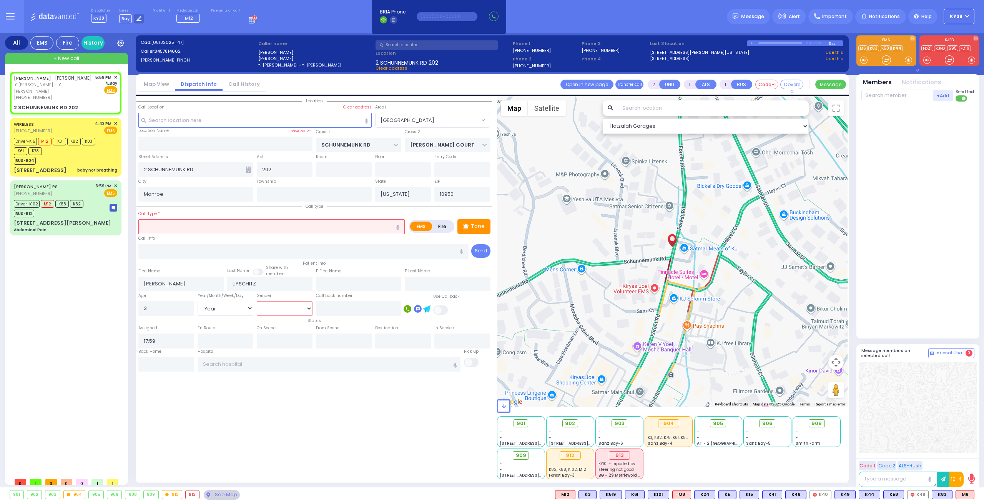
select select "[DEMOGRAPHIC_DATA]"
click at [257, 301] on select "Male Female" at bounding box center [285, 308] width 56 height 15
select select
radio input "true"
select select "Year"
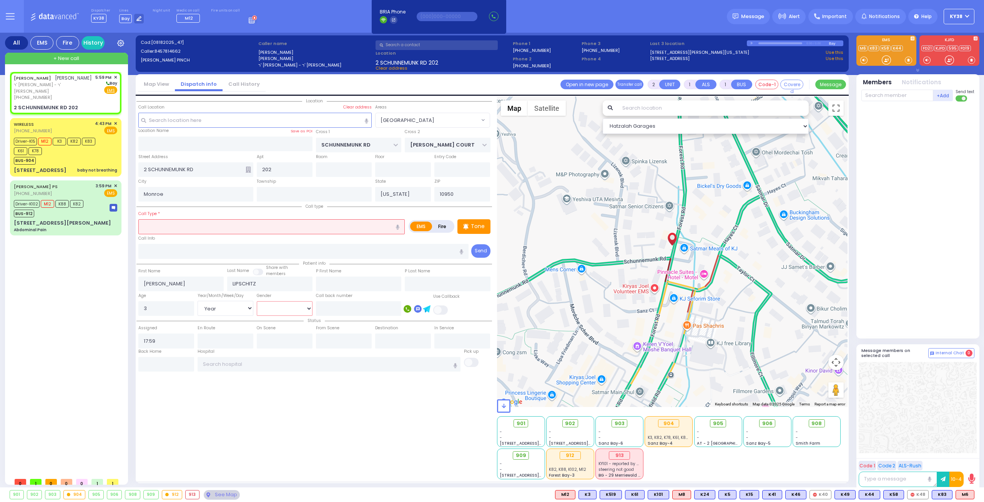
select select "[DEMOGRAPHIC_DATA]"
select select "Hatzalah Garages"
select select "[GEOGRAPHIC_DATA]"
click at [264, 226] on input "text" at bounding box center [271, 226] width 266 height 15
select select
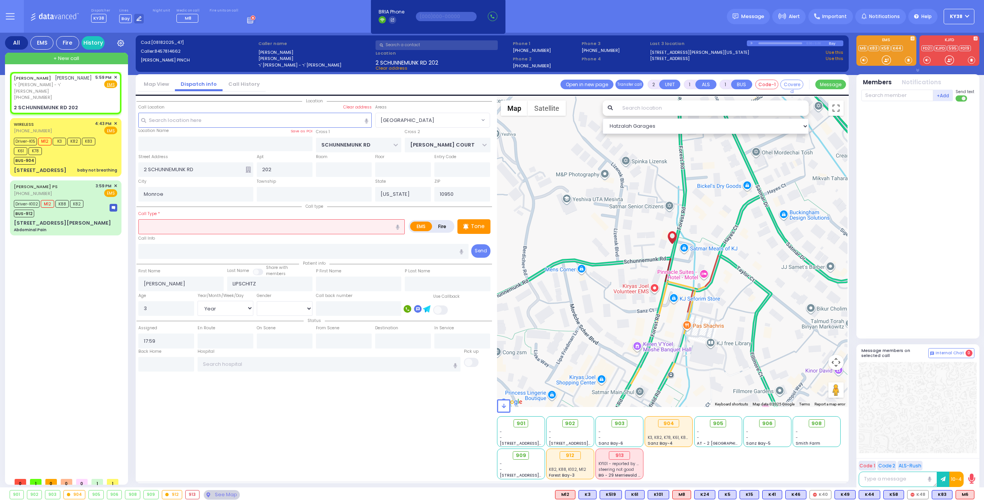
radio input "true"
select select "Year"
select select "[DEMOGRAPHIC_DATA]"
select select "Hatzalah Garages"
select select "[GEOGRAPHIC_DATA]"
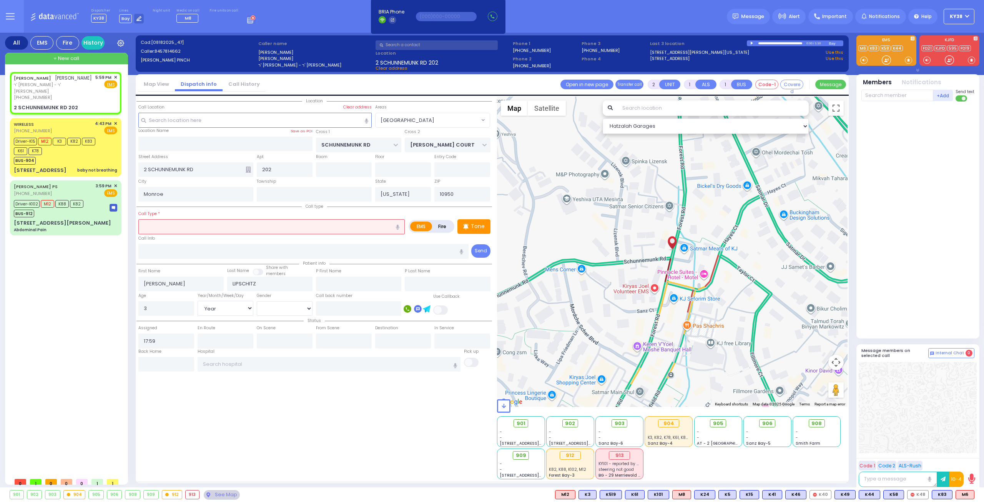
select select
radio input "true"
select select "Year"
select select "[DEMOGRAPHIC_DATA]"
select select "Hatzalah Garages"
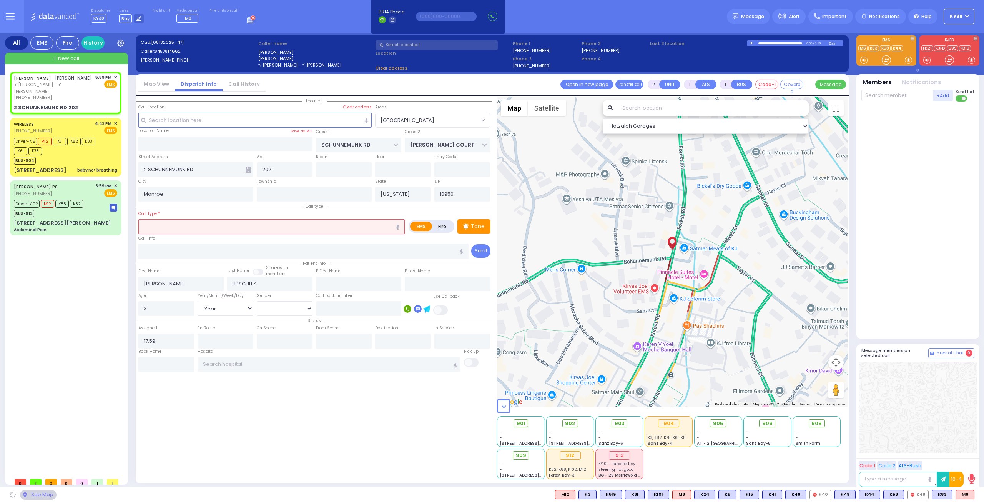
select select "[GEOGRAPHIC_DATA]"
type input "trauma to the mouth"
click at [399, 226] on icon "button" at bounding box center [397, 227] width 3 height 5
click at [332, 228] on input "trauma to the mouth" at bounding box center [271, 226] width 266 height 15
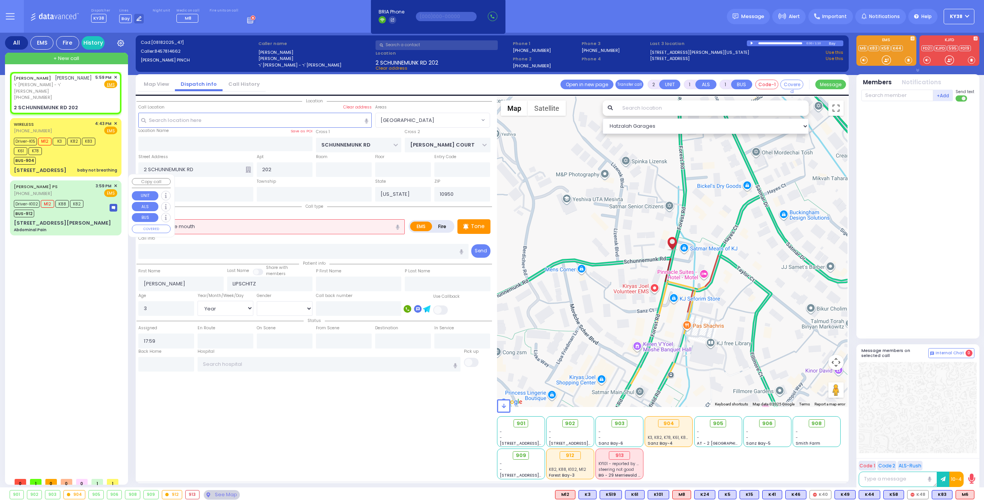
click at [46, 274] on div "PINCHUS LIPSCHITZ פנחס ליפשיץ ר' יצחק - ר' יחיאל גלויבער (845) 781-4662 5:59 PM…" at bounding box center [67, 273] width 115 height 402
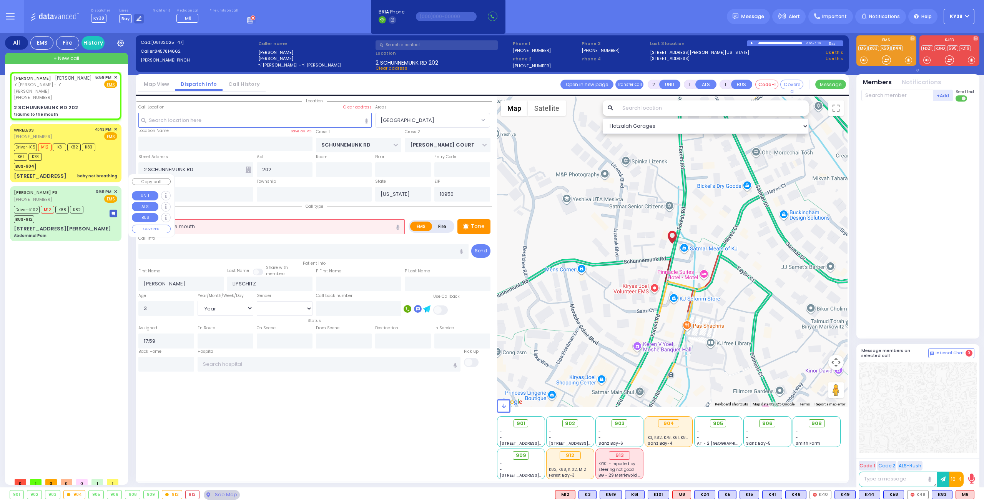
select select
radio input "true"
select select "Year"
select select "[DEMOGRAPHIC_DATA]"
select select "Hatzalah Garages"
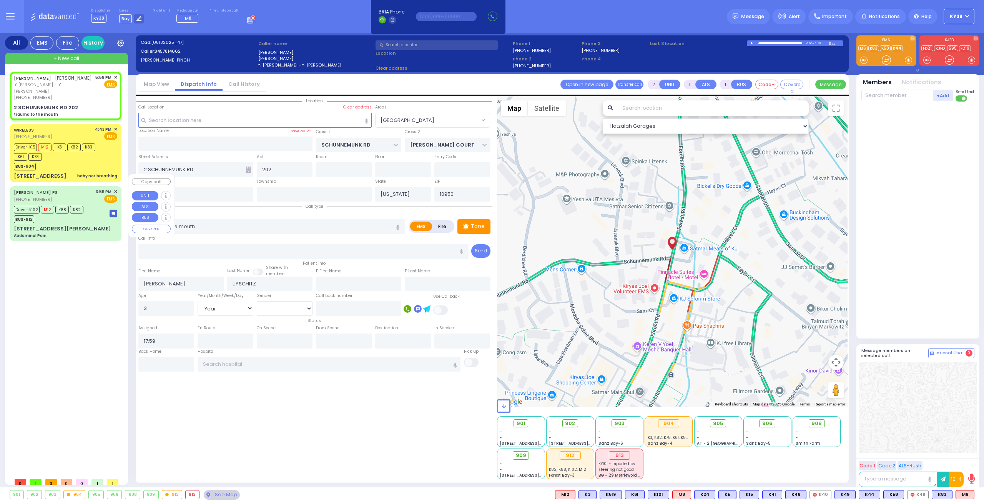
select select "[GEOGRAPHIC_DATA]"
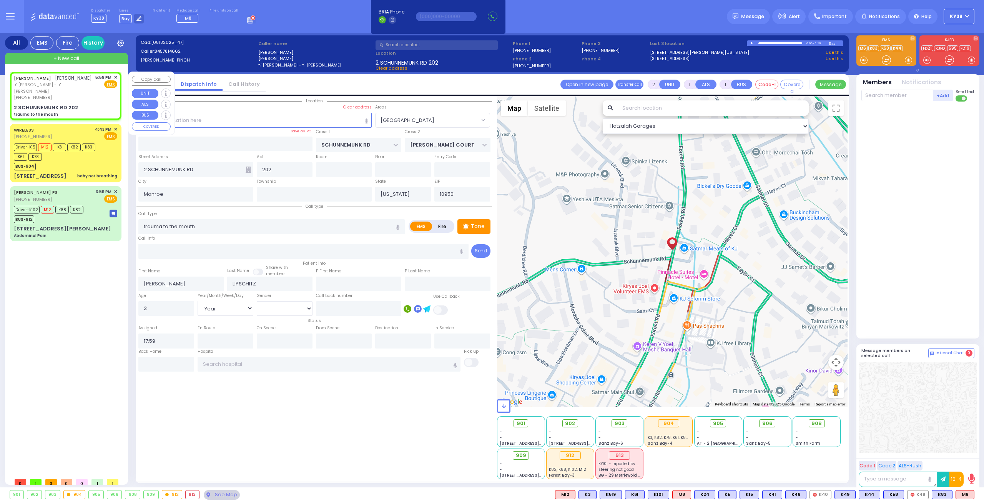
click at [84, 87] on div "PINCHUS LIPSCHITZ פנחס ליפשיץ ר' יצחק - ר' יחיאל גלויבער (845) 781-4662 5:59 PM…" at bounding box center [65, 87] width 103 height 27
select select
radio input "true"
select select "Year"
select select "[DEMOGRAPHIC_DATA]"
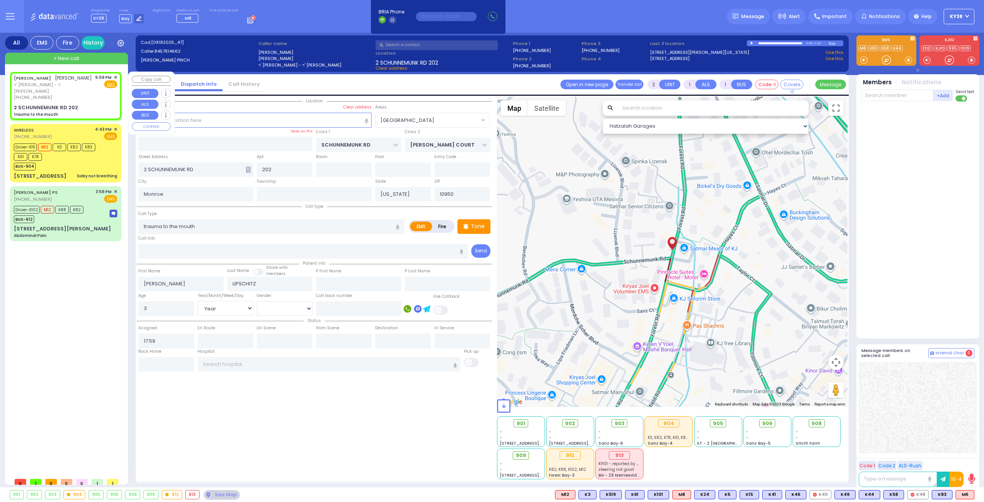
select select "Hatzalah Garages"
select select "[GEOGRAPHIC_DATA]"
click at [94, 90] on div "PINCHUS LIPSCHITZ פנחס ליפשיץ ר' יצחק - ר' יחיאל גלויבער (845) 781-4662 5:59 PM…" at bounding box center [65, 87] width 103 height 27
select select
radio input "true"
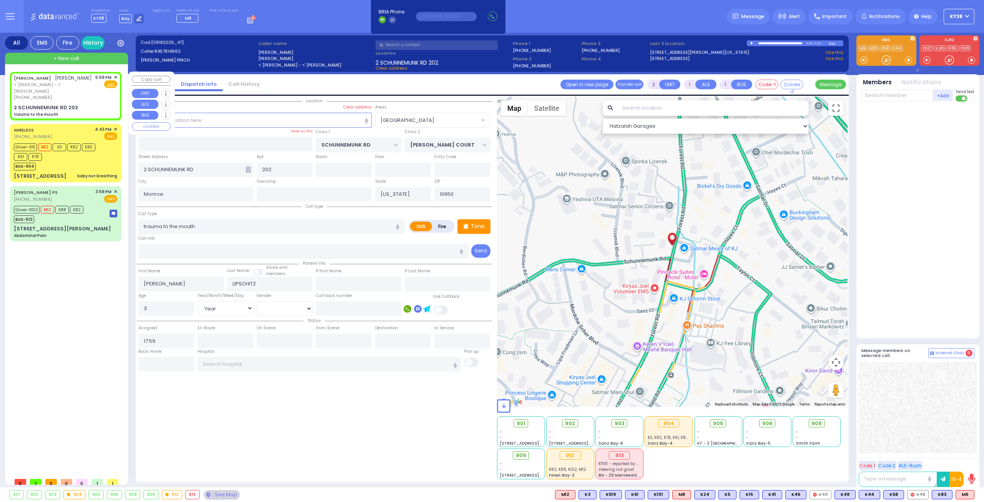
select select "Year"
select select "[DEMOGRAPHIC_DATA]"
select select "Hatzalah Garages"
select select "[GEOGRAPHIC_DATA]"
click at [82, 90] on div "PINCHUS LIPSCHITZ פנחס ליפשיץ ר' יצחק - ר' יחיאל גלויבער (845) 781-4662 5:59 PM…" at bounding box center [65, 87] width 103 height 27
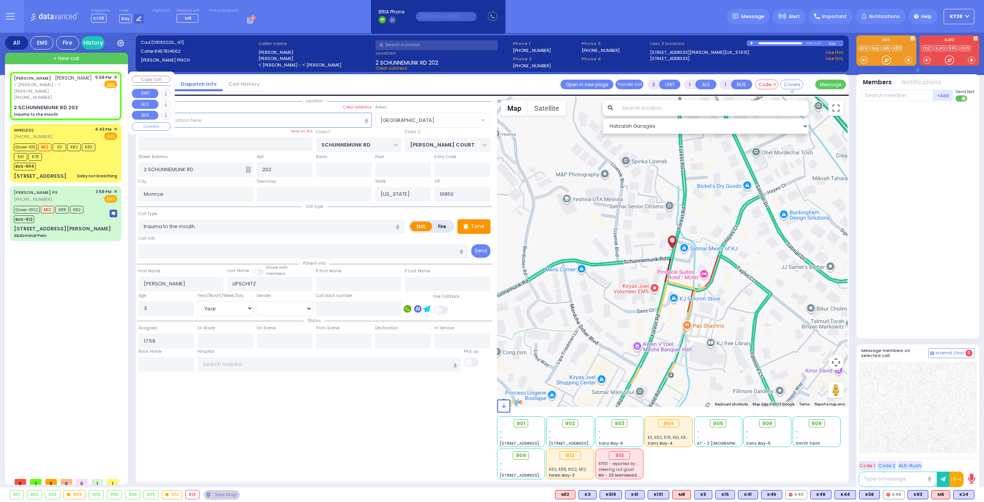
select select
radio input "true"
select select "Year"
select select "[DEMOGRAPHIC_DATA]"
select select "[GEOGRAPHIC_DATA]"
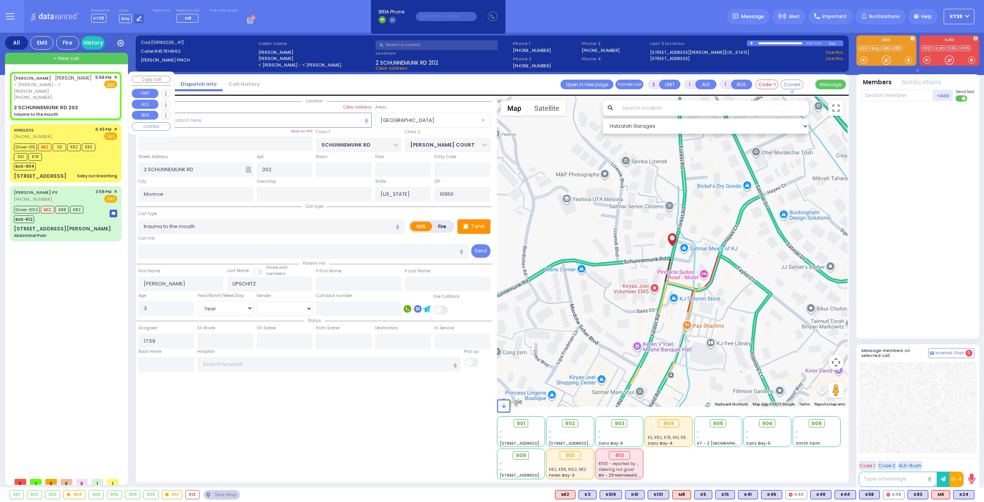
select select "Hatzalah Garages"
click at [76, 85] on span "ר' [PERSON_NAME] - ר' [PERSON_NAME]" at bounding box center [53, 88] width 79 height 13
select select
radio input "true"
select select "Year"
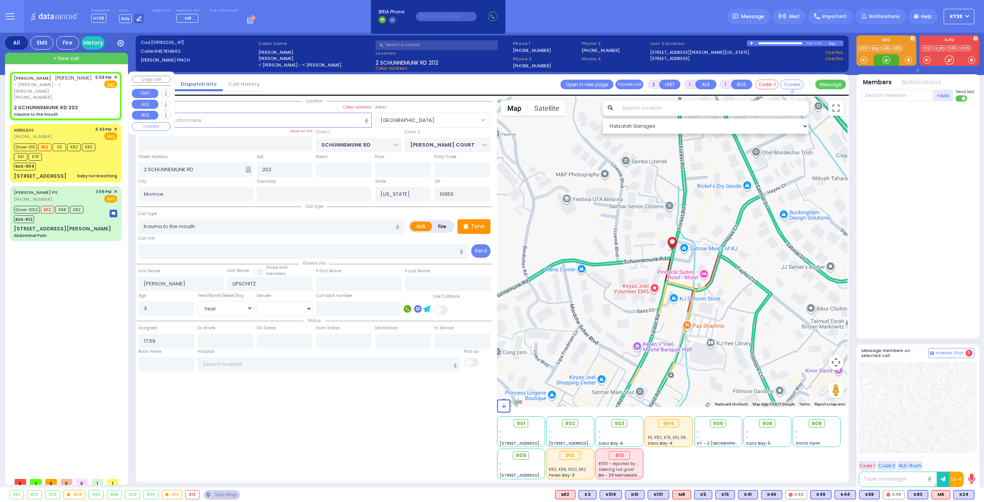
select select "[DEMOGRAPHIC_DATA]"
select select "[GEOGRAPHIC_DATA]"
select select "Hatzalah Garages"
click at [966, 493] on span "K24" at bounding box center [964, 494] width 20 height 8
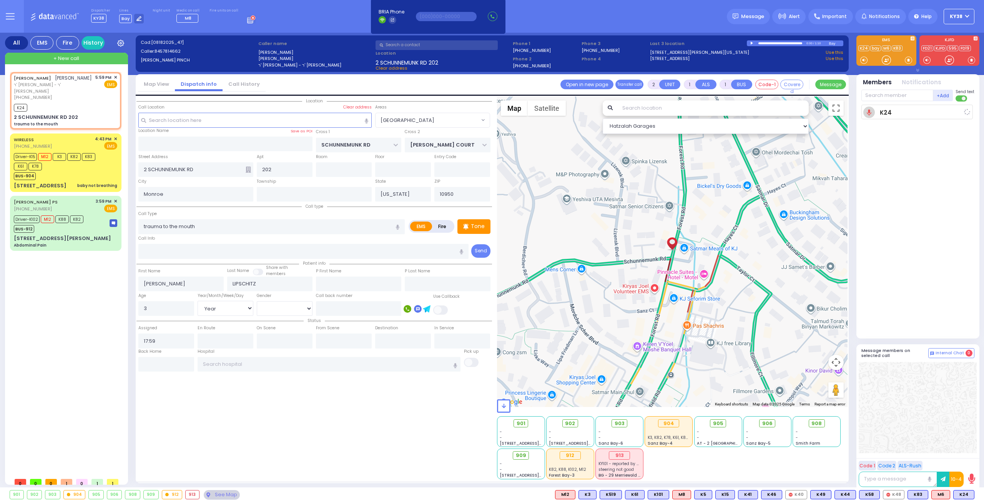
select select
radio input "true"
select select "Year"
select select "[DEMOGRAPHIC_DATA]"
type input "18:01"
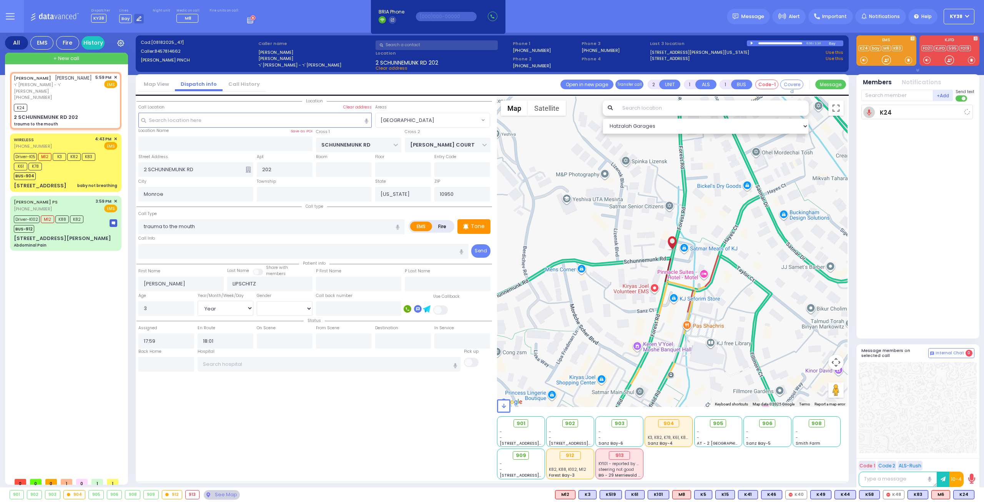
select select "Hatzalah Garages"
select select "[GEOGRAPHIC_DATA]"
click at [909, 206] on div "K24 unknown Yoel Deutsch DR SO TR Sending text" at bounding box center [919, 218] width 115 height 227
click at [86, 91] on div "PINCHUS LIPSCHITZ פנחס ליפשיץ ר' יצחק - ר' יחיאל גלויבער (845) 781-4662 5:59 PM…" at bounding box center [65, 87] width 103 height 27
select select
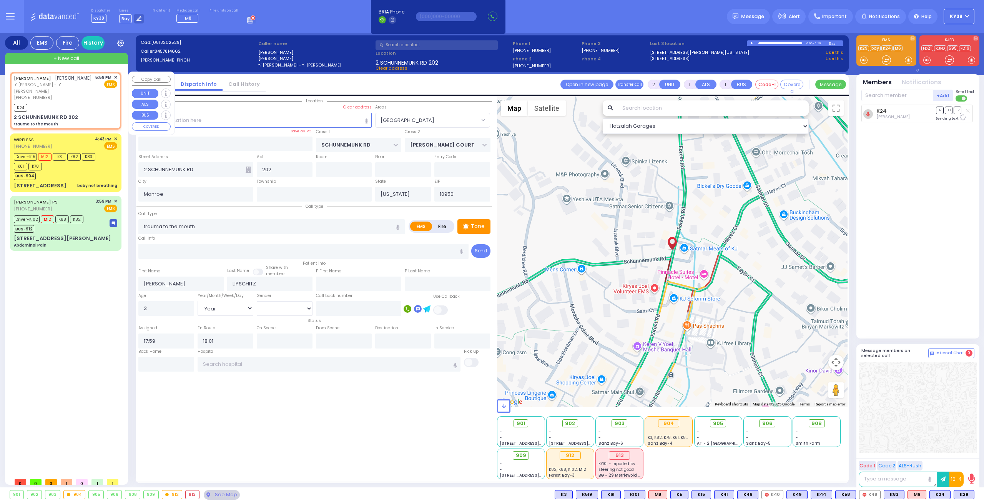
radio input "true"
select select "Year"
select select "[DEMOGRAPHIC_DATA]"
select select "Hatzalah Garages"
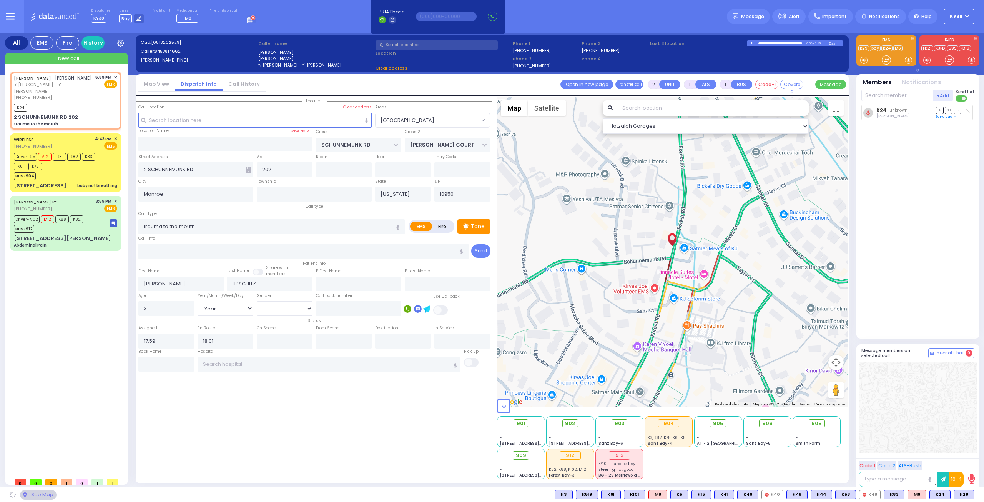
select select "[GEOGRAPHIC_DATA]"
click at [965, 496] on span "K29" at bounding box center [964, 494] width 20 height 8
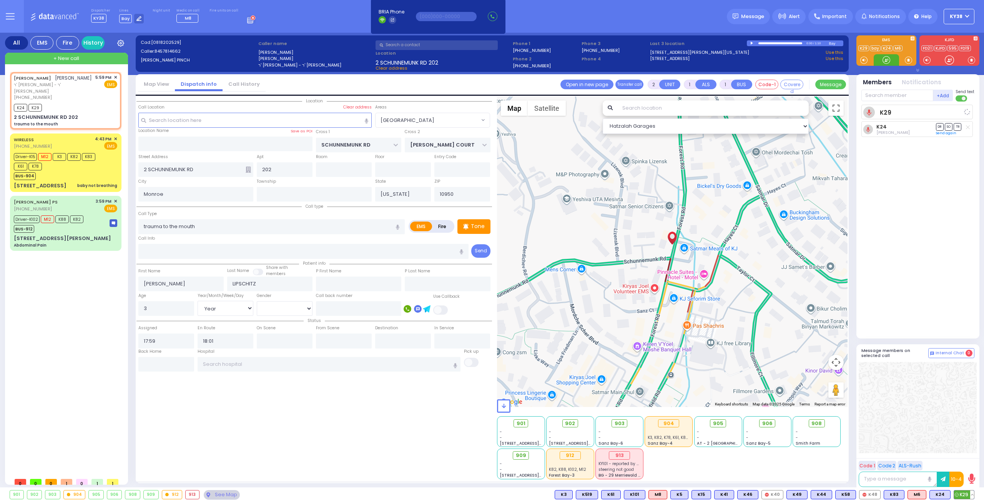
select select
radio input "true"
select select "Year"
select select "[DEMOGRAPHIC_DATA]"
select select "Hatzalah Garages"
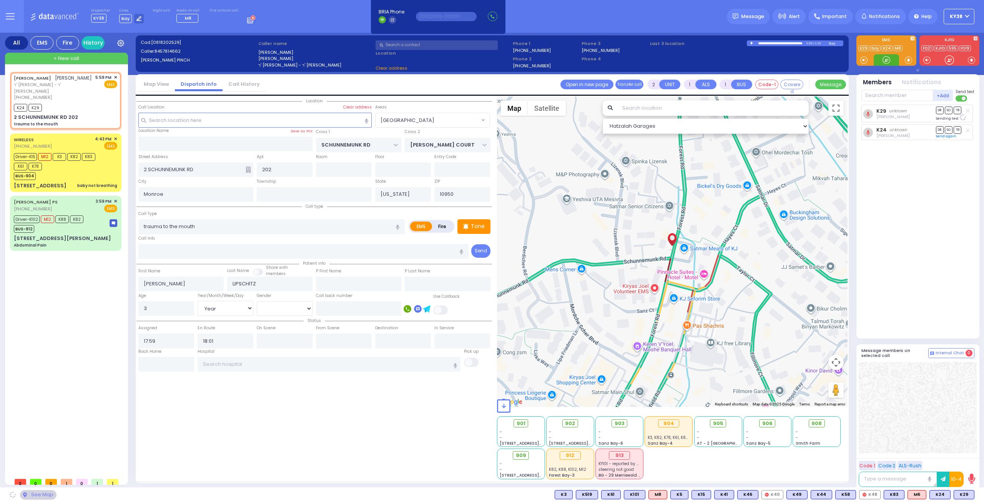
select select "[GEOGRAPHIC_DATA]"
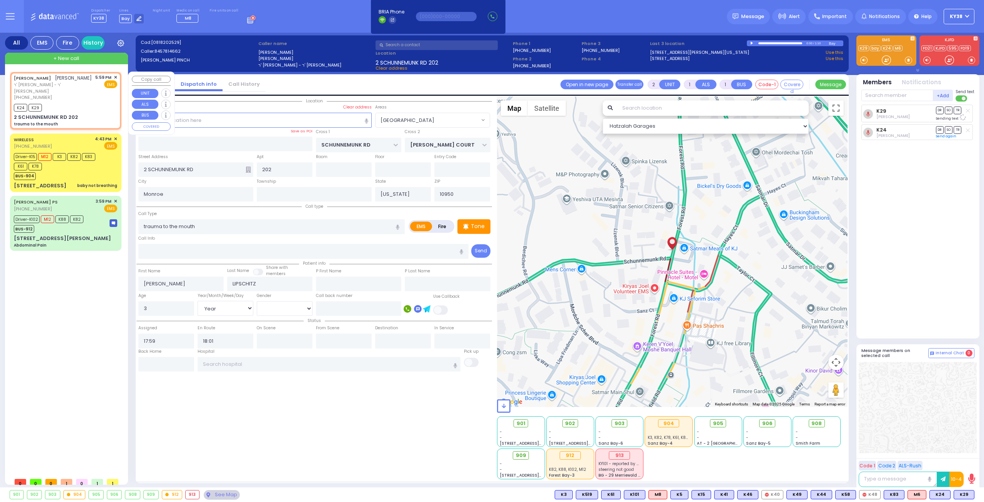
click at [78, 94] on div "[PHONE_NUMBER]" at bounding box center [53, 97] width 79 height 7
select select
radio input "true"
select select "Year"
select select "[DEMOGRAPHIC_DATA]"
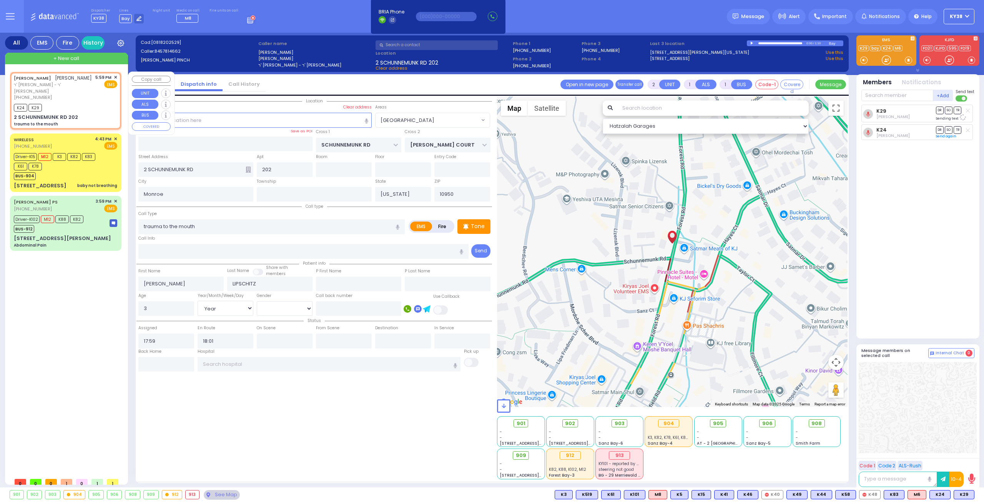
select select "Hatzalah Garages"
select select "[GEOGRAPHIC_DATA]"
click at [58, 153] on div "Driver-K15 M12 K3 K82 K83 K61 K78" at bounding box center [62, 160] width 96 height 19
type input "6"
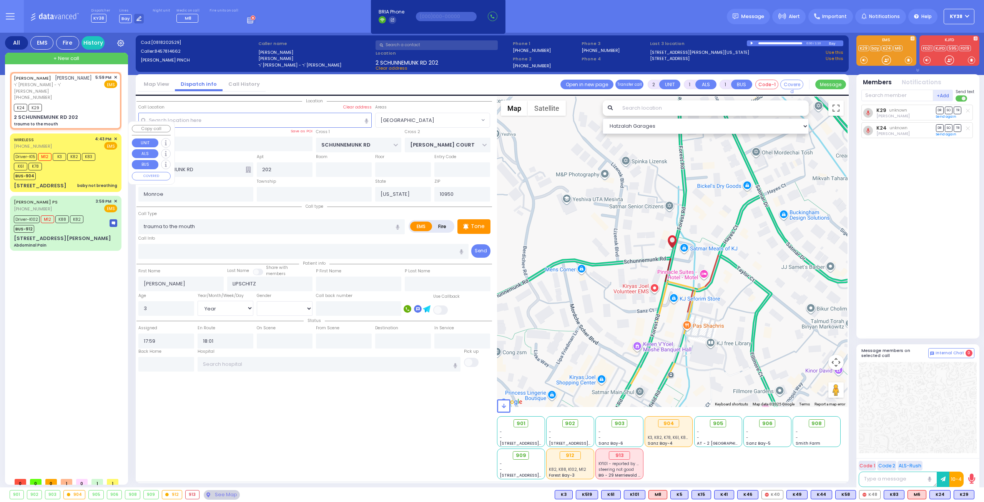
type input "6"
select select
type input "baby not breathing"
radio input "true"
type input "[PERSON_NAME]"
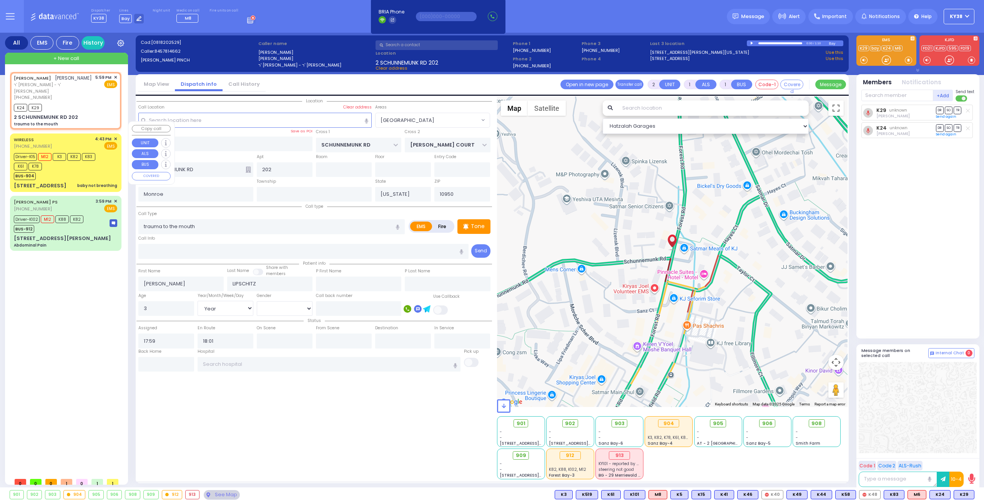
type input "Landau"
type input "6"
select select "Month"
select select "[DEMOGRAPHIC_DATA]"
type input "16:43"
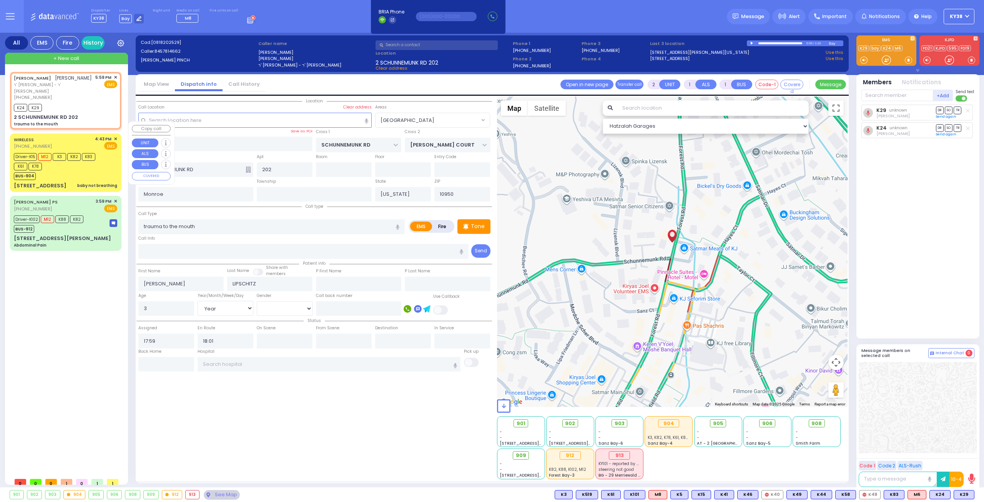
type input "16:46"
type input "16:48"
type input "16:58"
type input "[GEOGRAPHIC_DATA] [STREET_ADDRESS]"
select select "Hatzalah Garages"
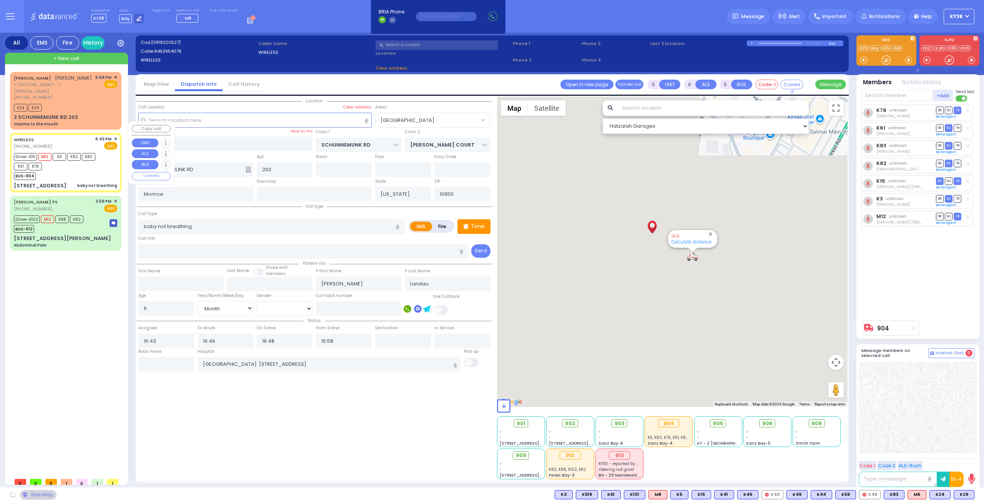
type input "[PERSON_NAME] BLVD"
type input "FOREST RD"
type input "[STREET_ADDRESS]"
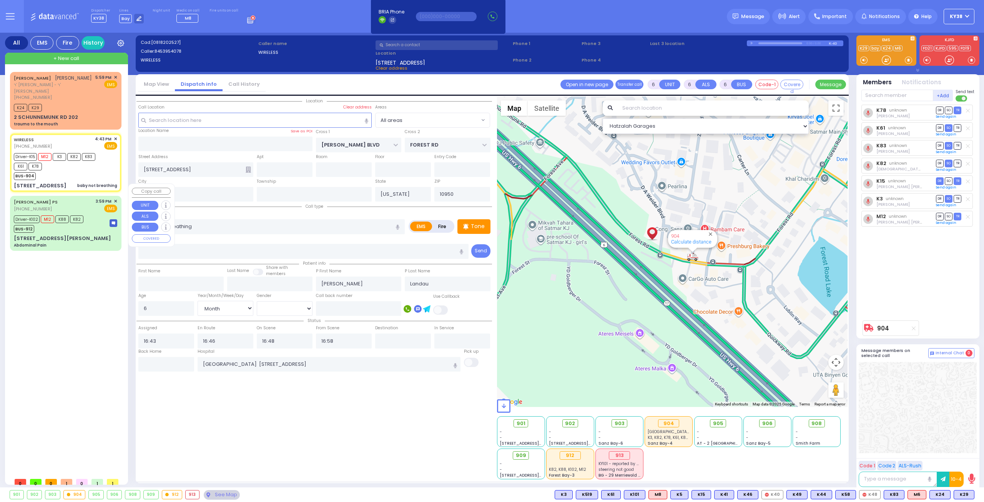
click at [66, 223] on div "BUS-912" at bounding box center [49, 228] width 70 height 10
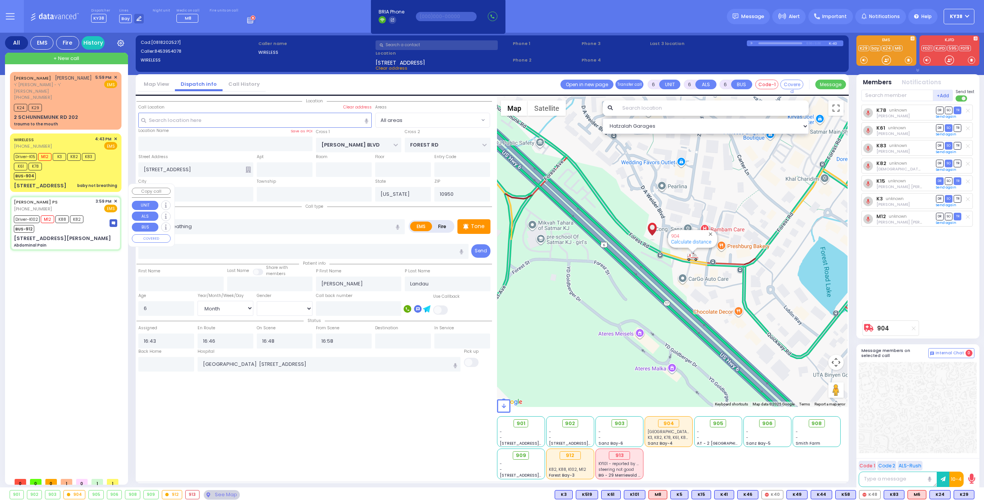
select select
type input "Abdominal Pain"
radio input "true"
type input "Arye"
type input "Kornbluh"
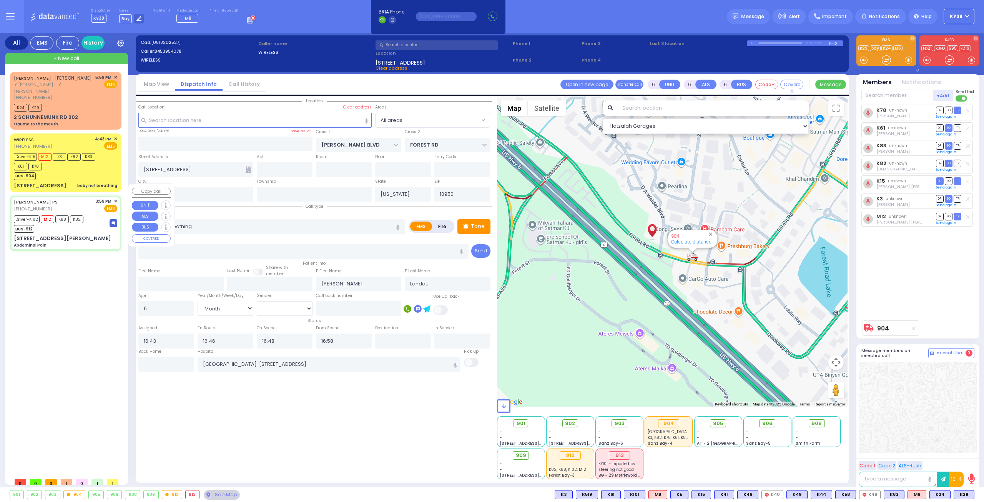
type input "48"
select select "Year"
select select "[DEMOGRAPHIC_DATA]"
type input "15:59"
type input "16:00"
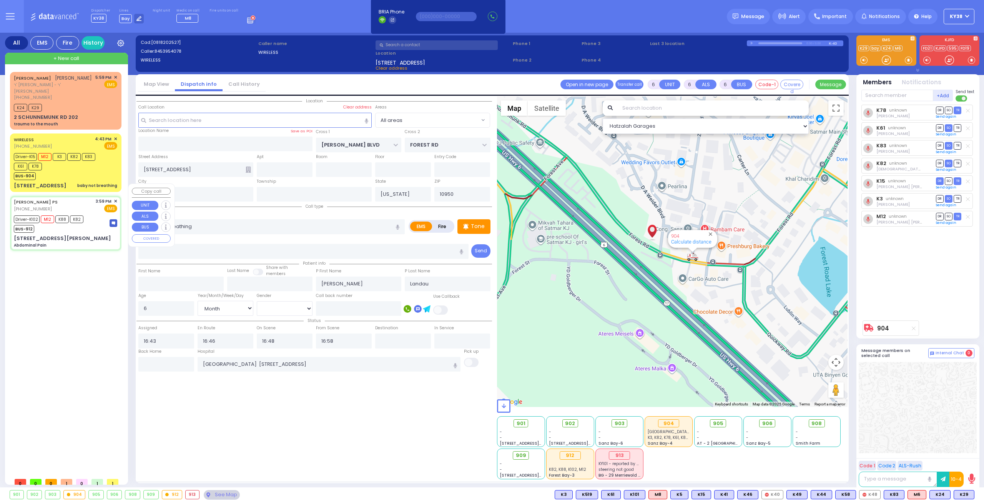
type input "16:01"
type input "16:35"
type input "17:39"
type input "[GEOGRAPHIC_DATA]"
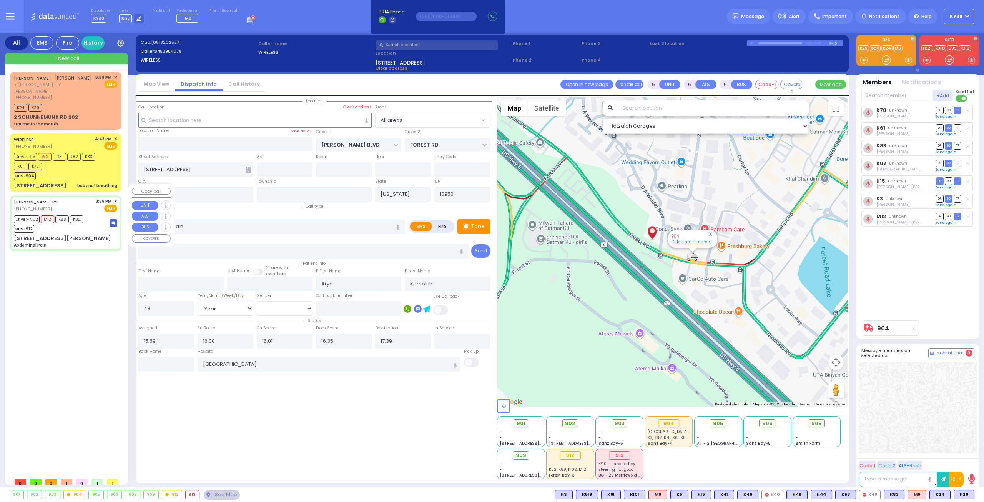
type input "[STREET_ADDRESS]"
type input "101"
select select "[GEOGRAPHIC_DATA]"
select select "Hatzalah Garages"
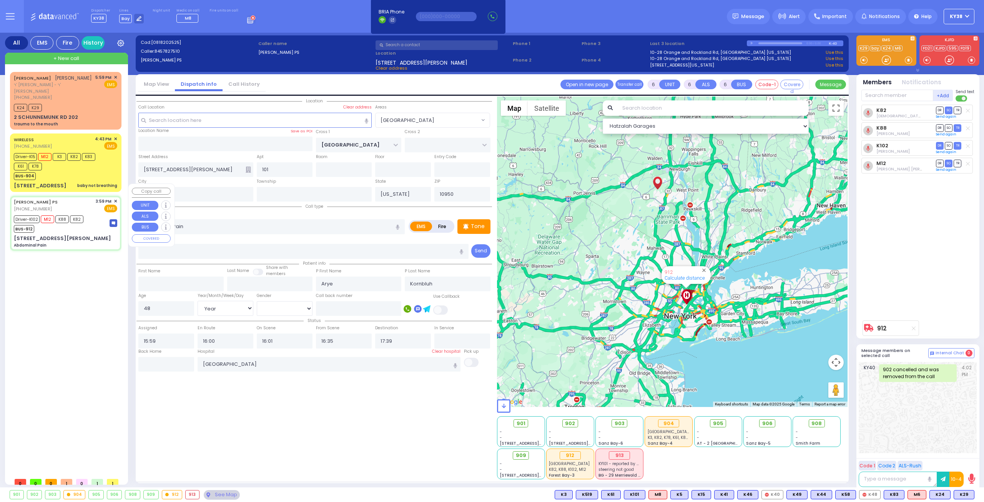
click at [88, 213] on div "Driver-K102 M12 K88 K82 BUS-912" at bounding box center [65, 222] width 103 height 19
select select
radio input "true"
select select "Year"
select select "[DEMOGRAPHIC_DATA]"
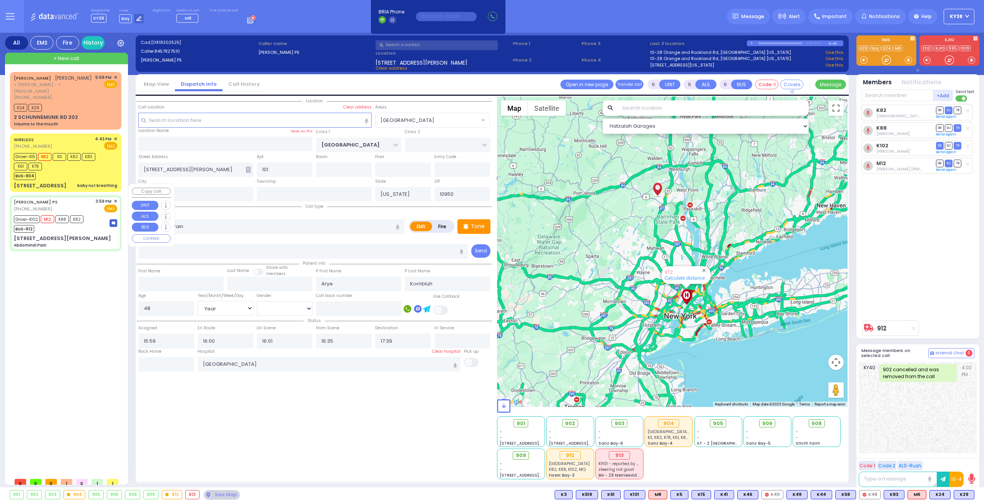
select select "Hatzalah Garages"
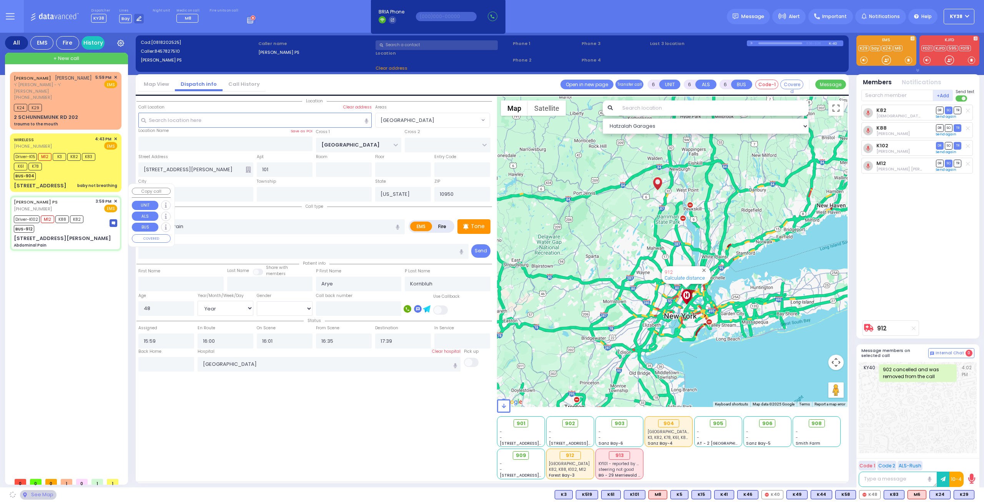
select select "[GEOGRAPHIC_DATA]"
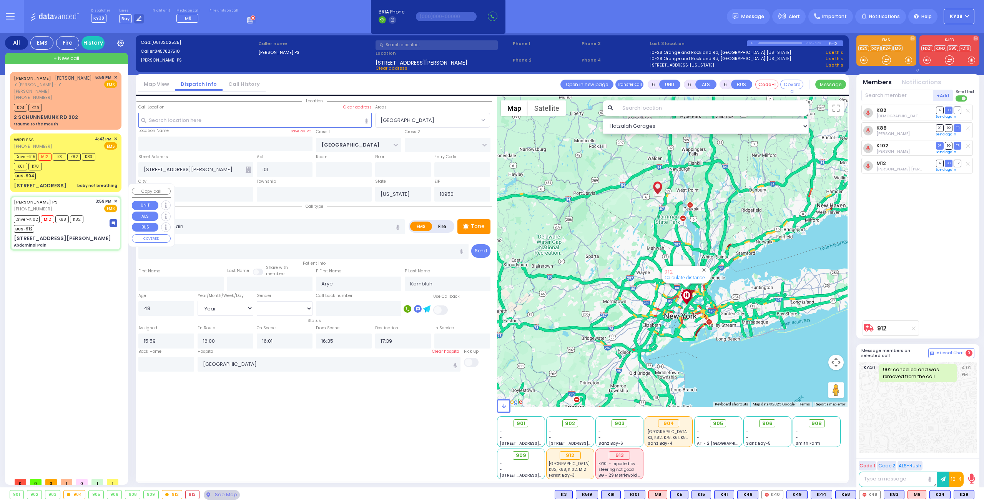
click at [88, 213] on div "Driver-K102 M12 K88 K82 BUS-912" at bounding box center [65, 222] width 103 height 19
select select
radio input "true"
select select "Year"
select select "[DEMOGRAPHIC_DATA]"
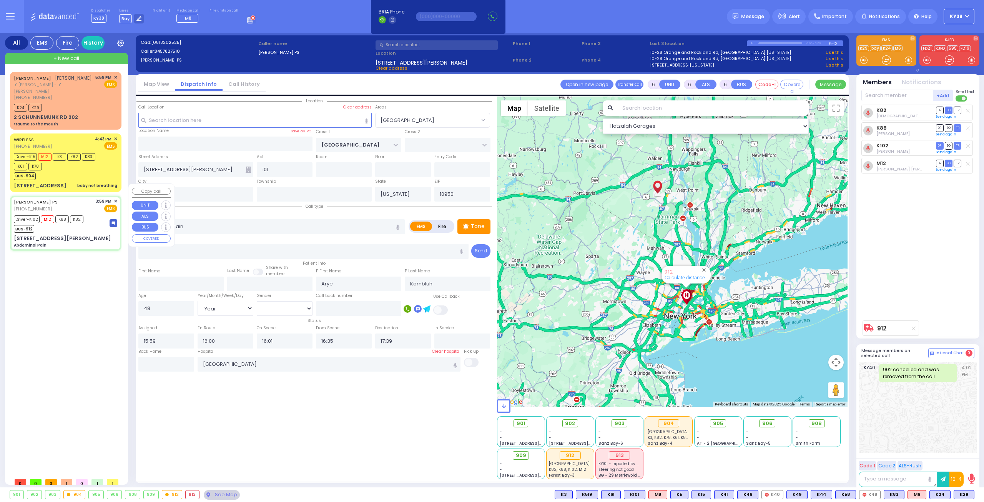
select select "Hatzalah Garages"
select select "[GEOGRAPHIC_DATA]"
click at [71, 170] on div "BUS-904" at bounding box center [62, 175] width 96 height 10
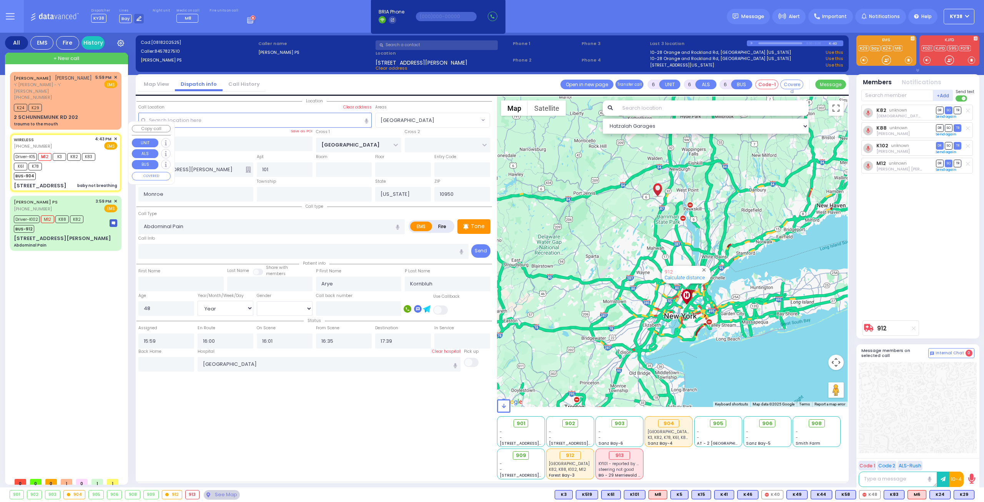
select select
type input "baby not breathing"
radio input "true"
type input "[PERSON_NAME]"
type input "Landau"
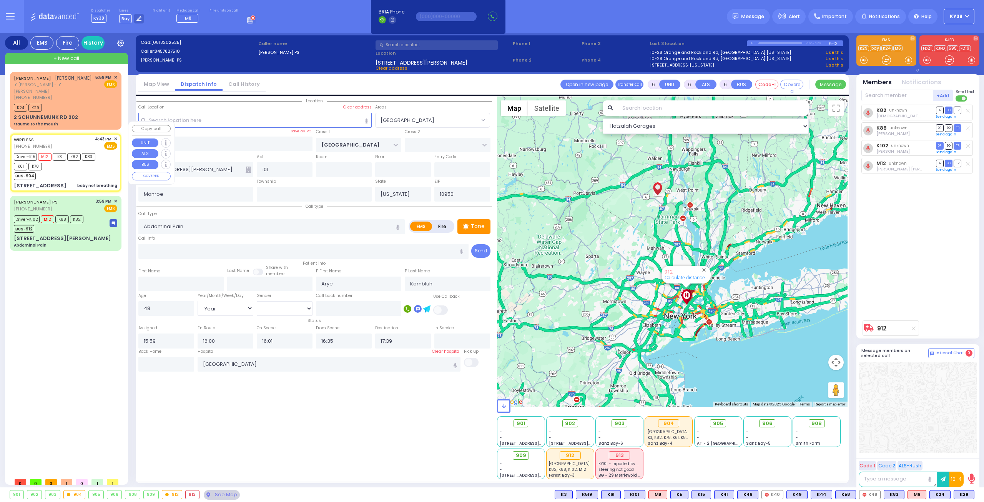
type input "6"
select select "Month"
select select "[DEMOGRAPHIC_DATA]"
type input "16:43"
type input "16:46"
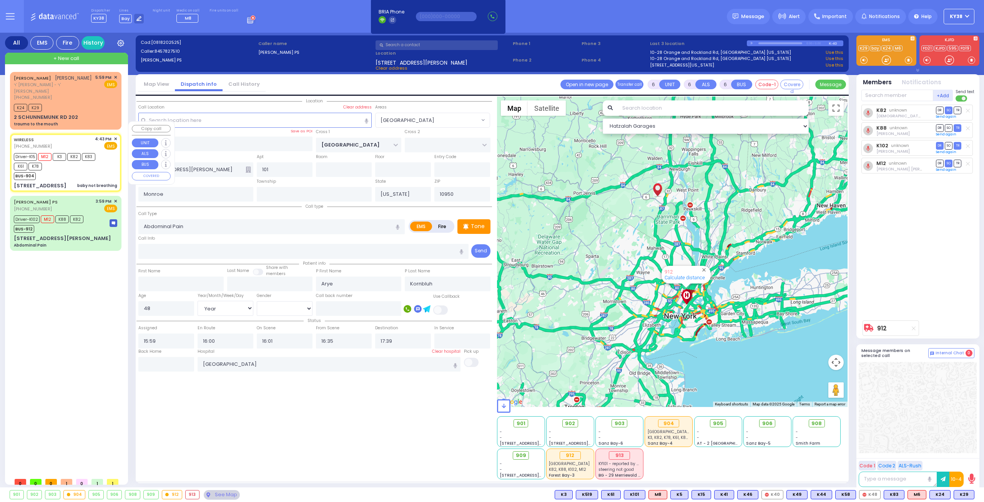
type input "16:48"
type input "16:58"
type input "[GEOGRAPHIC_DATA] [STREET_ADDRESS]"
type input "[PERSON_NAME] BLVD"
type input "FOREST RD"
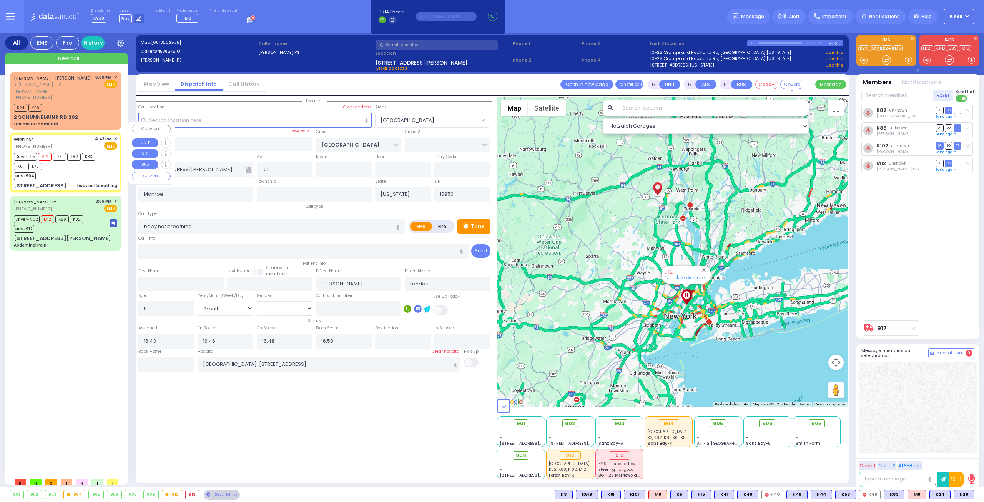
type input "[STREET_ADDRESS]"
select select "Hatzalah Garages"
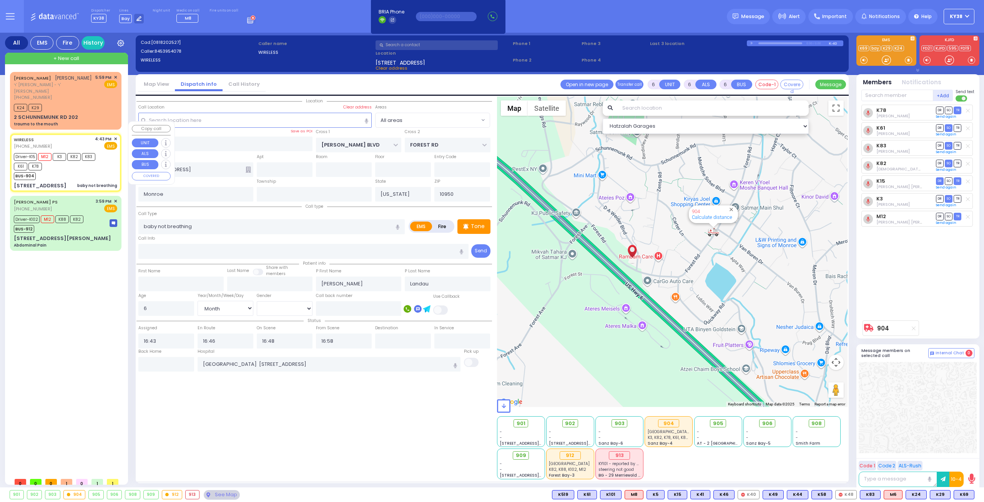
click at [67, 170] on div "BUS-904" at bounding box center [62, 175] width 96 height 10
select select
radio input "true"
select select "Month"
select select "[DEMOGRAPHIC_DATA]"
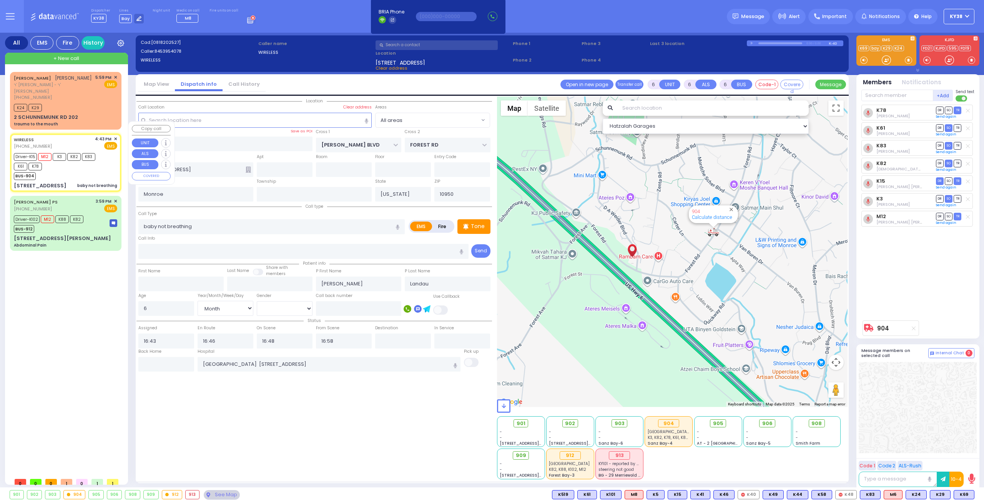
select select "Hatzalah Garages"
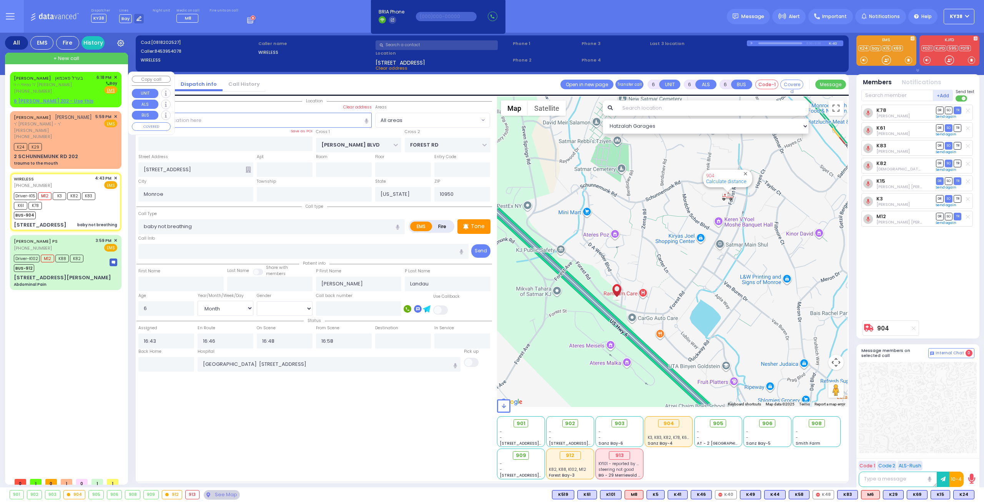
click at [96, 92] on div "BEREL PACHMAN בערל פאכמאן ר' נפתלי - ר' שמואל זאנוויל וויינגארטען (845) 783-873…" at bounding box center [65, 84] width 103 height 20
type input "2"
type input "1"
select select
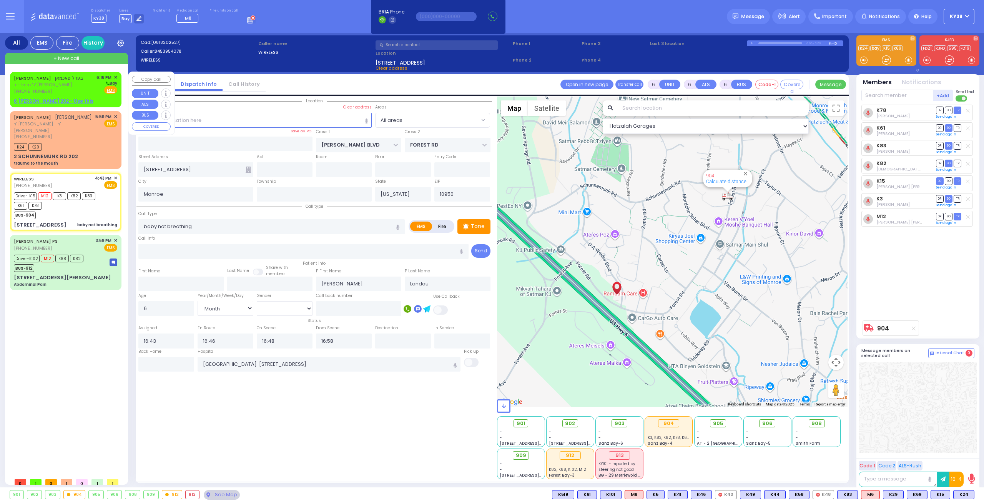
radio input "true"
type input "BEREL"
type input "PACHMAN"
select select
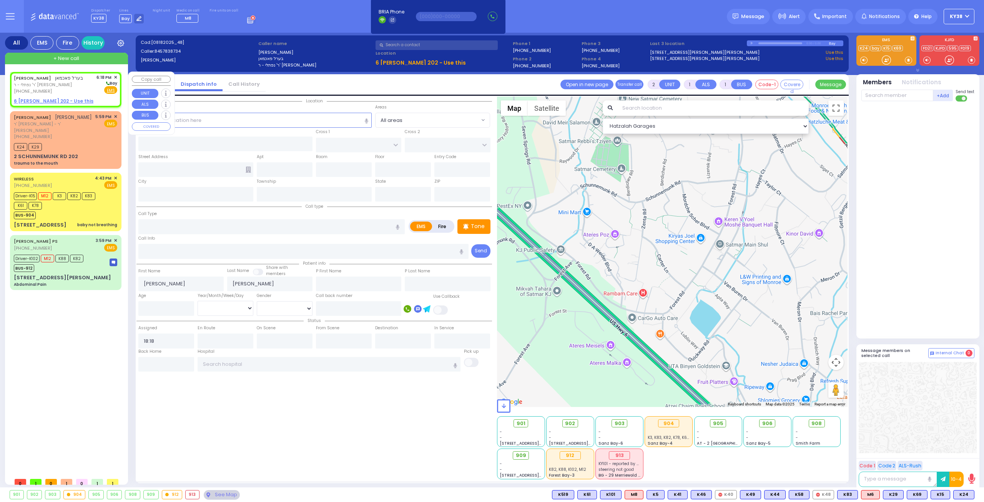
click at [64, 102] on u "6 CARTER LN 202 - Use this" at bounding box center [54, 101] width 80 height 7
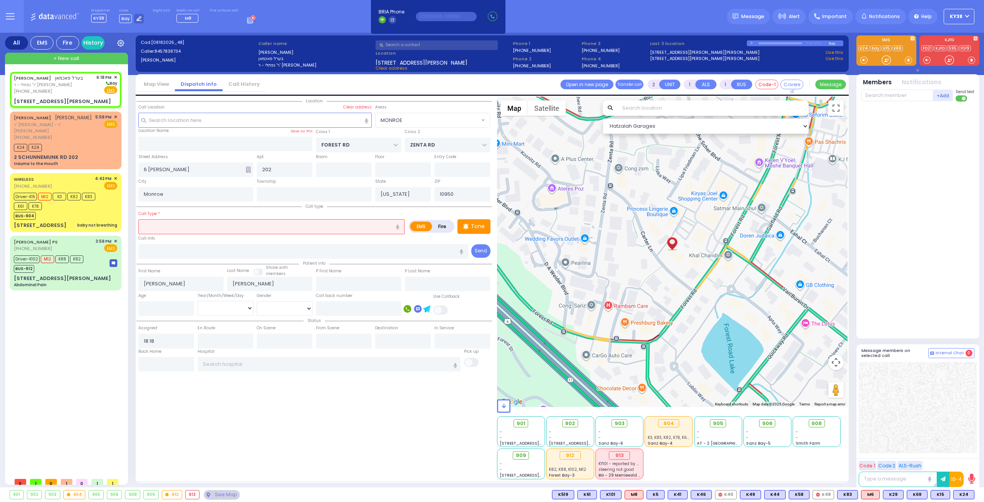
click at [201, 226] on input "text" at bounding box center [271, 226] width 266 height 15
click at [76, 95] on div "BEREL PACHMAN בערל פאכמאן ר' נפתלי - ר' שמואל זאנוויל וויינגארטען (845) 783-873…" at bounding box center [66, 89] width 108 height 33
click at [77, 98] on div "6 CARTER LN 202" at bounding box center [65, 102] width 103 height 8
click at [165, 226] on input "text" at bounding box center [271, 226] width 266 height 15
click at [65, 97] on div "BEREL PACHMAN בערל פאכמאן ר' נפתלי - ר' שמואל זאנוויל וויינגארטען (845) 783-873…" at bounding box center [66, 89] width 108 height 33
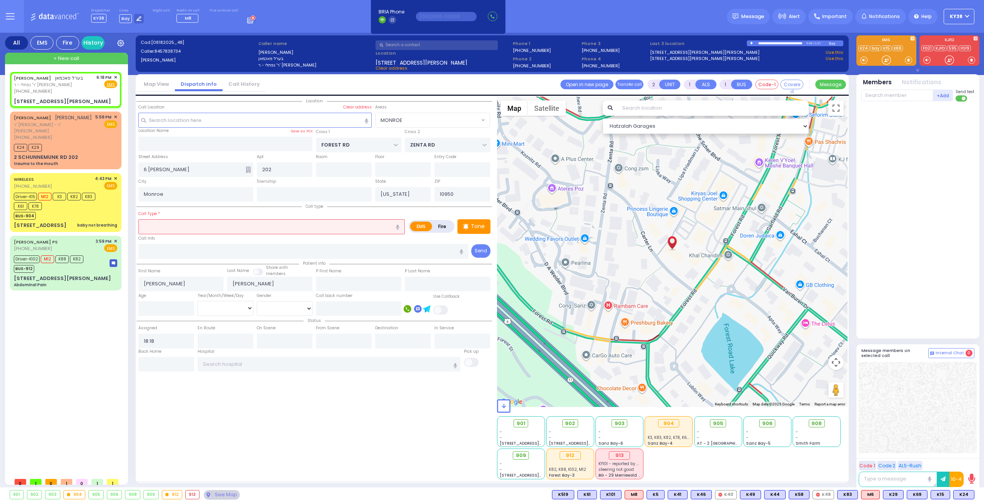
click at [175, 226] on input "text" at bounding box center [271, 226] width 266 height 15
click at [87, 93] on div "BEREL PACHMAN בערל פאכמאן ר' נפתלי - ר' שמואל זאנוויל וויינגארטען (845) 783-873…" at bounding box center [65, 84] width 103 height 20
click at [167, 306] on input "number" at bounding box center [166, 308] width 56 height 15
click at [72, 94] on div "BEREL PACHMAN בערל פאכמאן ר' נפתלי - ר' שמואל זאנוויל וויינגארטען (845) 783-873…" at bounding box center [66, 89] width 108 height 33
click at [69, 93] on div "(845) 783-8734" at bounding box center [48, 91] width 69 height 7
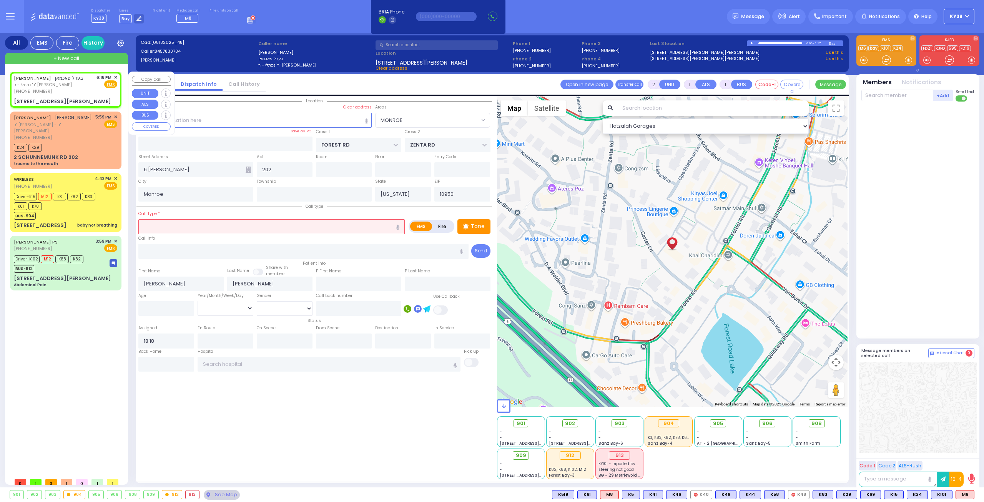
click at [83, 93] on div "BEREL PACHMAN בערל פאכמאן ר' נפתלי - ר' שמואל זאנוויל וויינגארטען (845) 783-873…" at bounding box center [65, 84] width 103 height 20
click at [967, 495] on span "M6" at bounding box center [965, 494] width 18 height 8
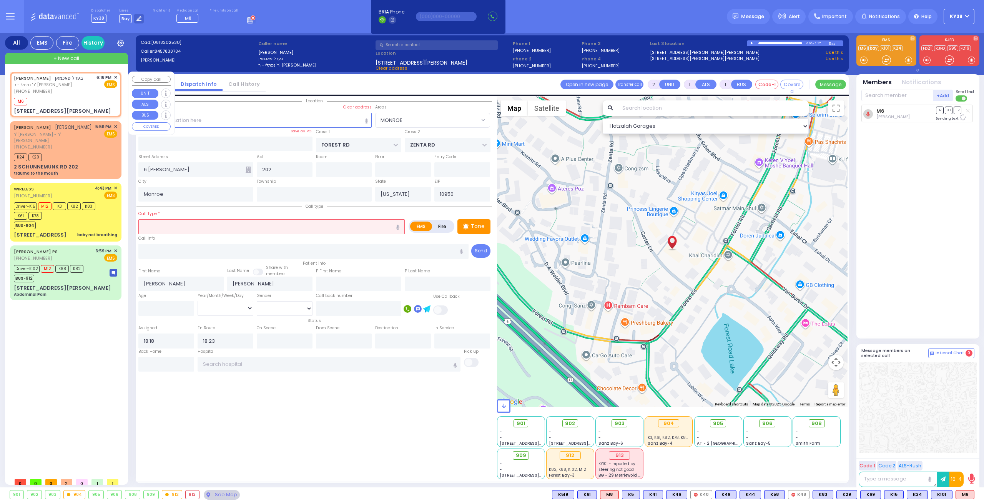
click at [53, 96] on div "M6" at bounding box center [65, 101] width 103 height 10
click at [181, 226] on input "text" at bounding box center [271, 226] width 266 height 15
click at [400, 225] on icon "button" at bounding box center [397, 227] width 3 height 5
click at [254, 223] on input "need to be transported per doctor" at bounding box center [271, 226] width 266 height 15
click at [61, 97] on div "M6" at bounding box center [65, 101] width 103 height 10
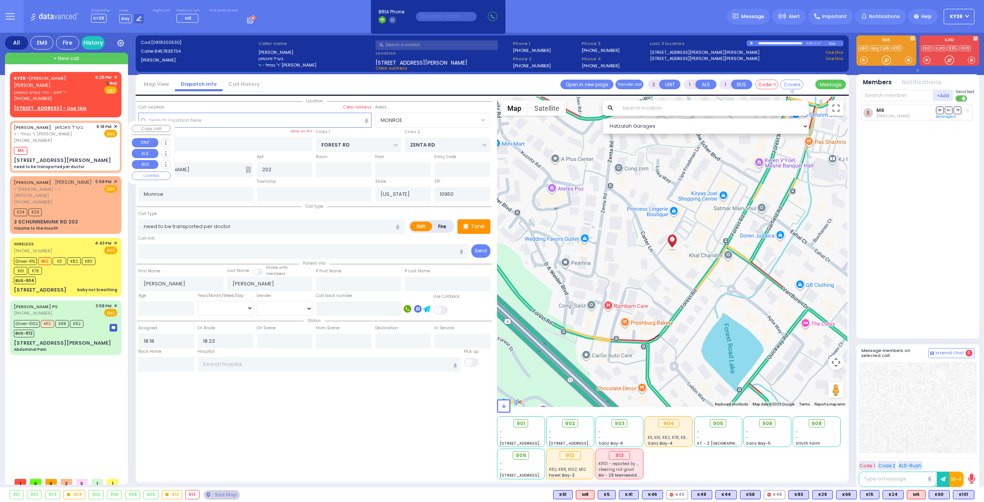
click at [81, 145] on div "M6" at bounding box center [65, 150] width 103 height 10
click at [967, 496] on span "K101" at bounding box center [964, 494] width 21 height 8
click at [944, 494] on span "K60" at bounding box center [939, 494] width 20 height 8
click at [618, 456] on div "913" at bounding box center [619, 455] width 21 height 8
click at [624, 456] on div "913" at bounding box center [619, 455] width 21 height 8
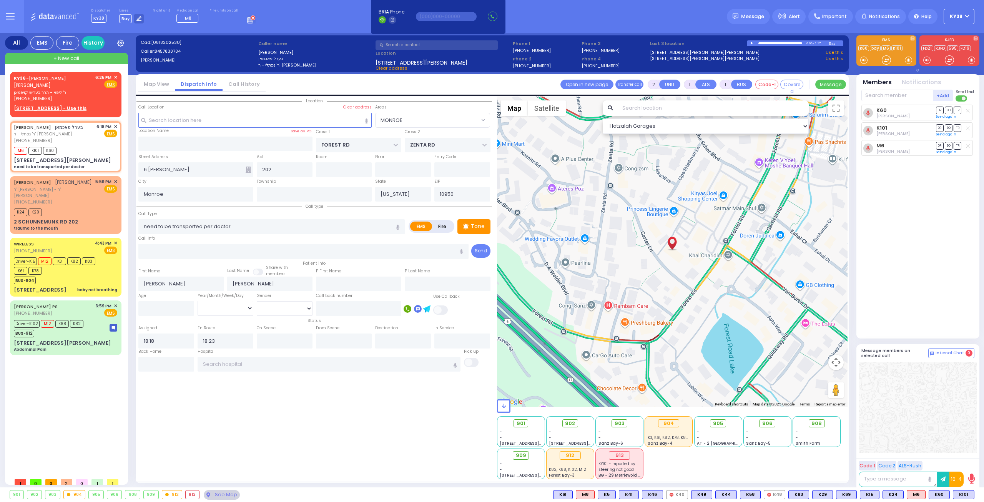
click at [915, 273] on div "K60 Shmiel Hoffman DR SO TR Sending text K101" at bounding box center [919, 218] width 115 height 227
click at [640, 451] on div "913" at bounding box center [620, 456] width 42 height 10
click at [622, 468] on span "steering not good" at bounding box center [616, 469] width 35 height 6
click at [116, 77] on span "✕" at bounding box center [115, 77] width 3 height 7
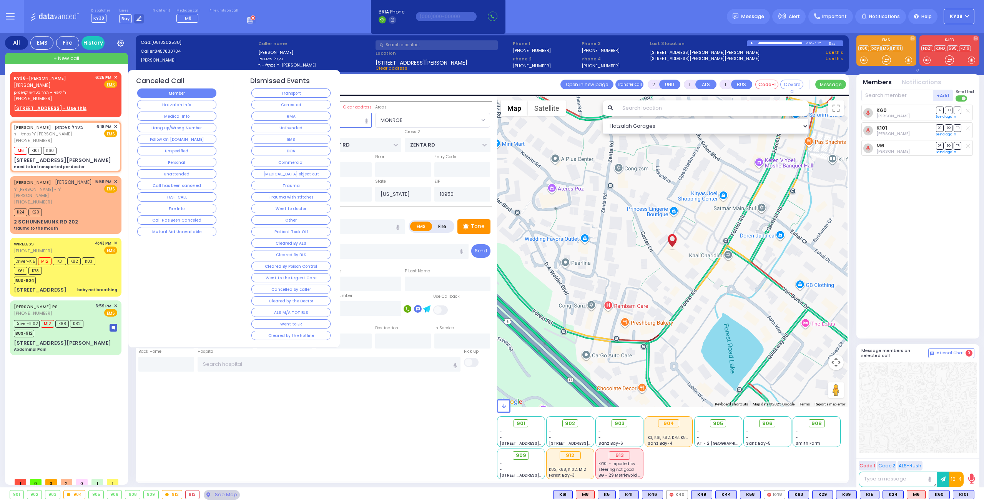
click at [157, 95] on button "Member" at bounding box center [176, 92] width 79 height 9
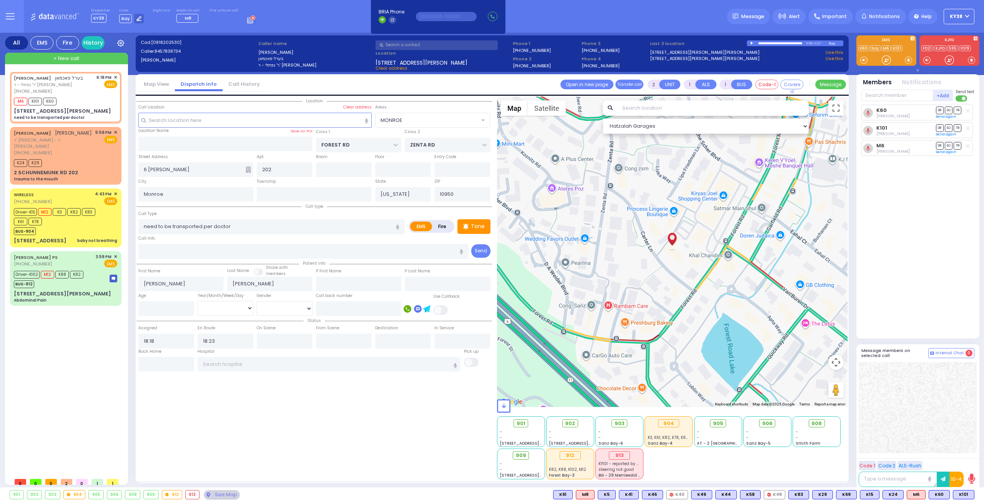
click at [192, 493] on div "913" at bounding box center [192, 494] width 13 height 8
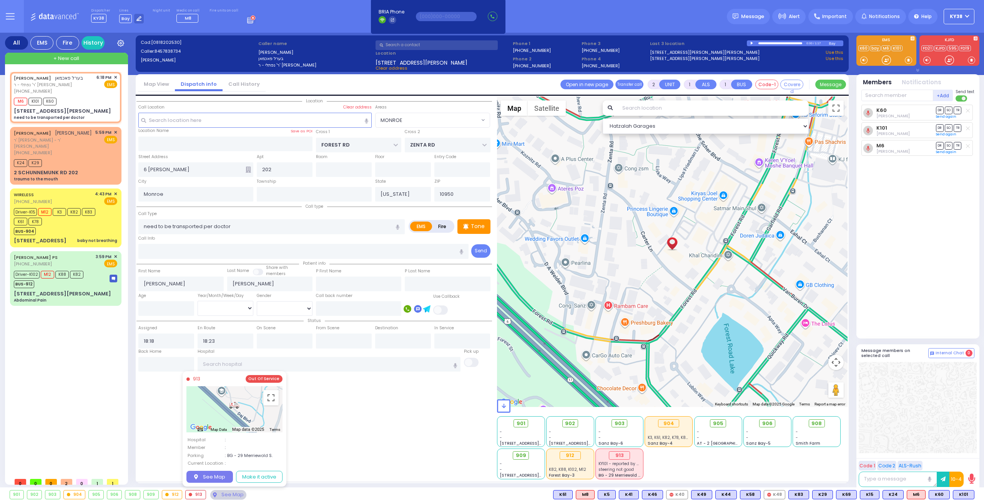
click at [273, 380] on div "Out Of Service" at bounding box center [264, 379] width 37 height 8
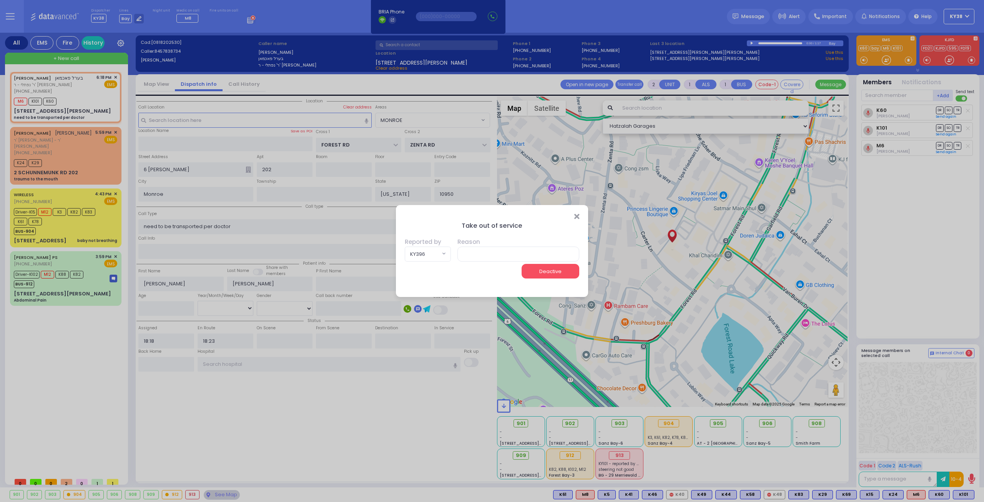
click at [540, 274] on button "Deactive" at bounding box center [551, 271] width 58 height 15
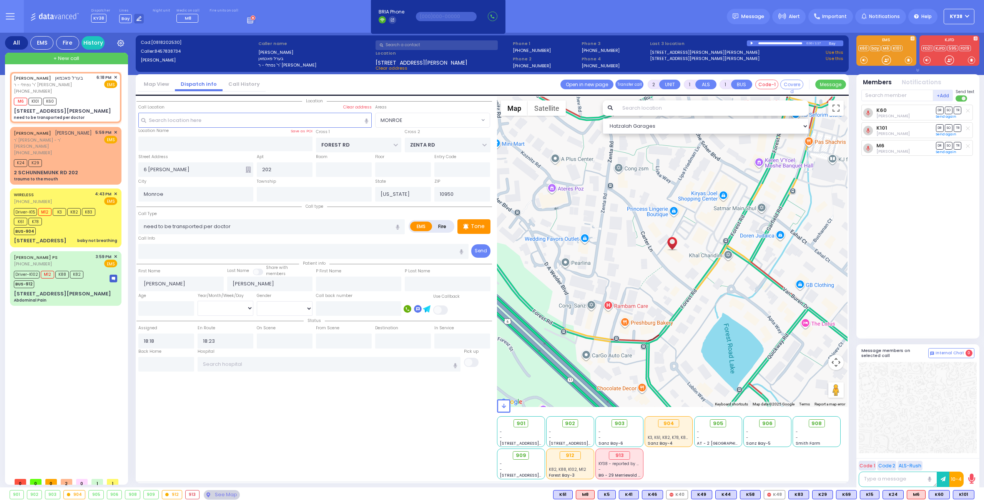
click at [633, 464] on span "KY38 - reported by KY396" at bounding box center [624, 464] width 50 height 6
click at [616, 454] on div "913" at bounding box center [619, 455] width 21 height 8
click at [899, 269] on div "K60 Shmiel Hoffman DR SO TR Sending text K101" at bounding box center [919, 218] width 115 height 227
click at [191, 496] on div "913" at bounding box center [192, 494] width 13 height 8
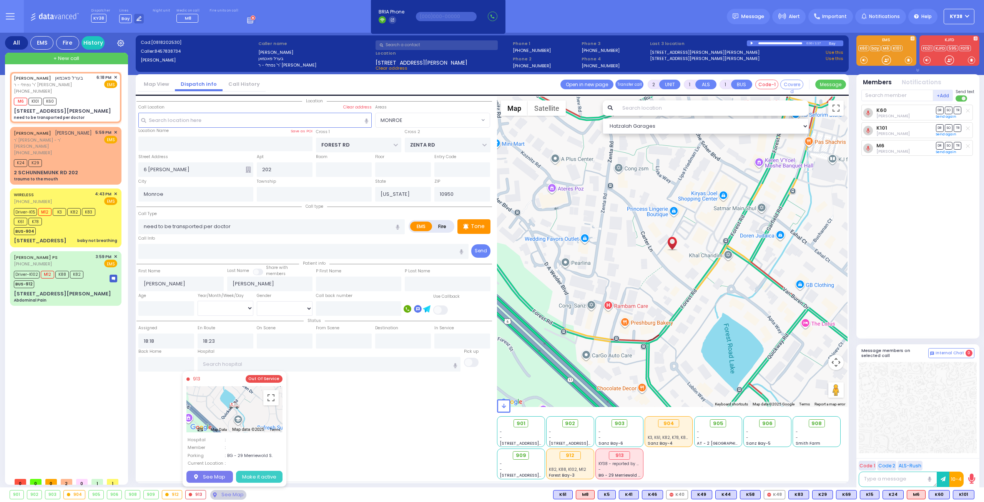
click at [269, 475] on button "Make it active" at bounding box center [259, 476] width 47 height 12
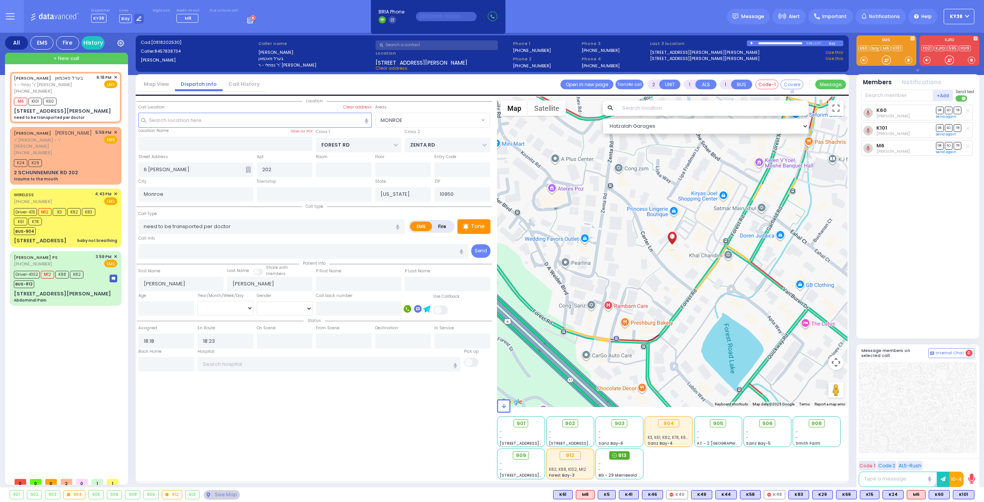
click at [622, 456] on span "913" at bounding box center [622, 455] width 8 height 8
click at [419, 454] on div "Location All areas" at bounding box center [315, 288] width 356 height 383
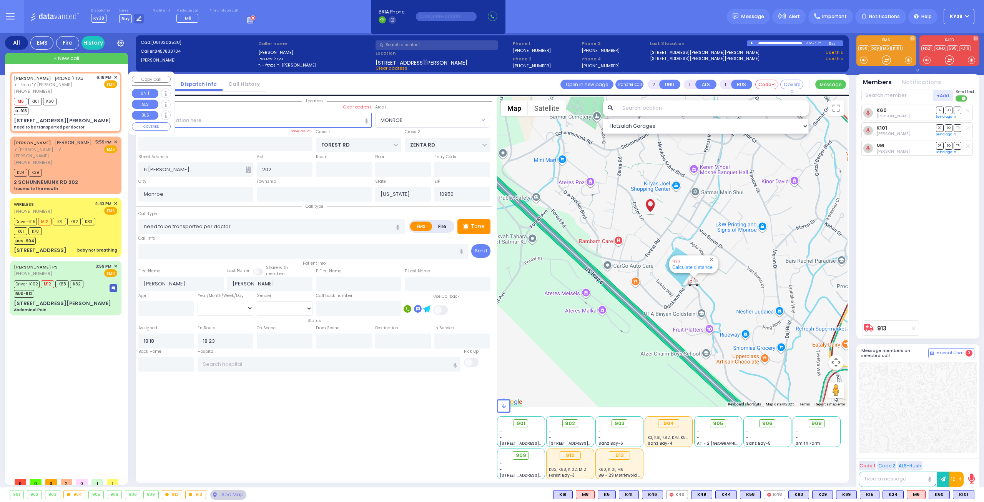
click at [89, 110] on div "M6 K101 K60 B-913" at bounding box center [65, 105] width 103 height 19
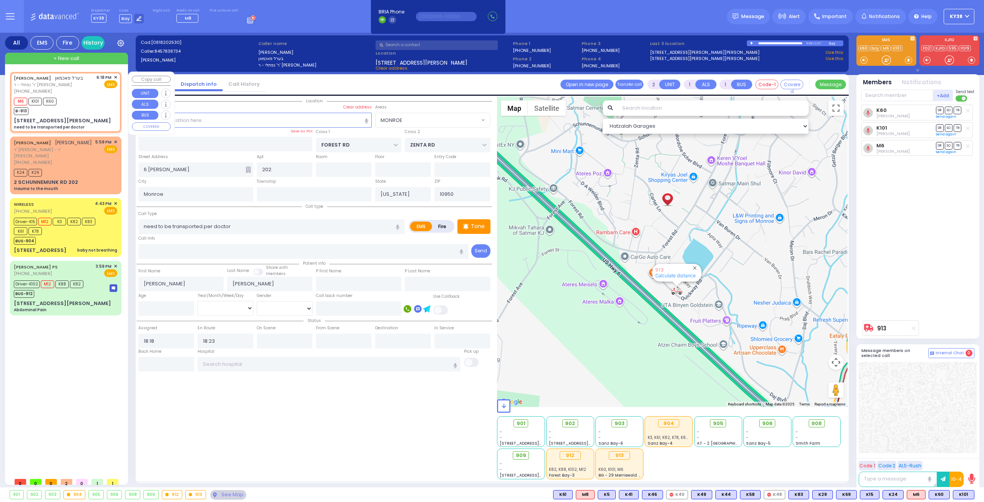
click at [84, 100] on div "M6 K101 K60 B-913" at bounding box center [65, 105] width 103 height 19
click at [74, 167] on div "K24 K29" at bounding box center [65, 172] width 103 height 10
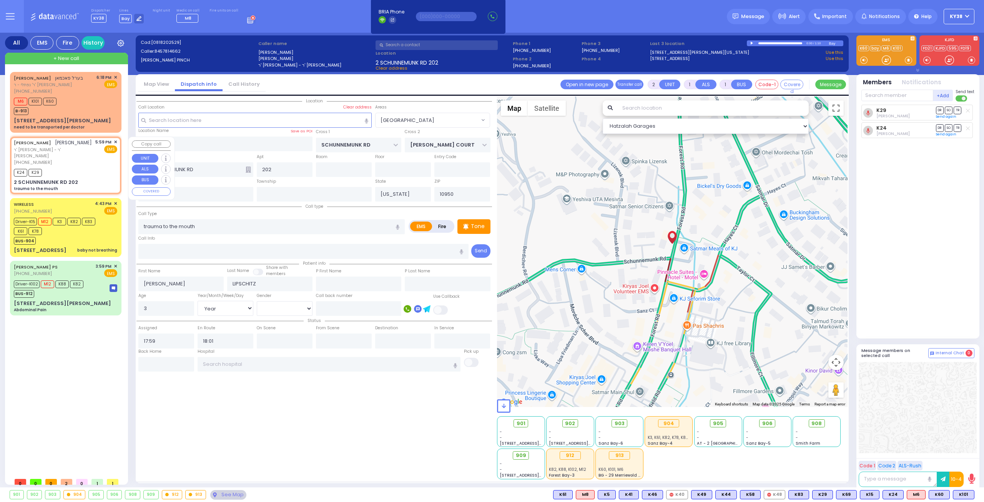
click at [115, 142] on span "✕" at bounding box center [115, 142] width 3 height 7
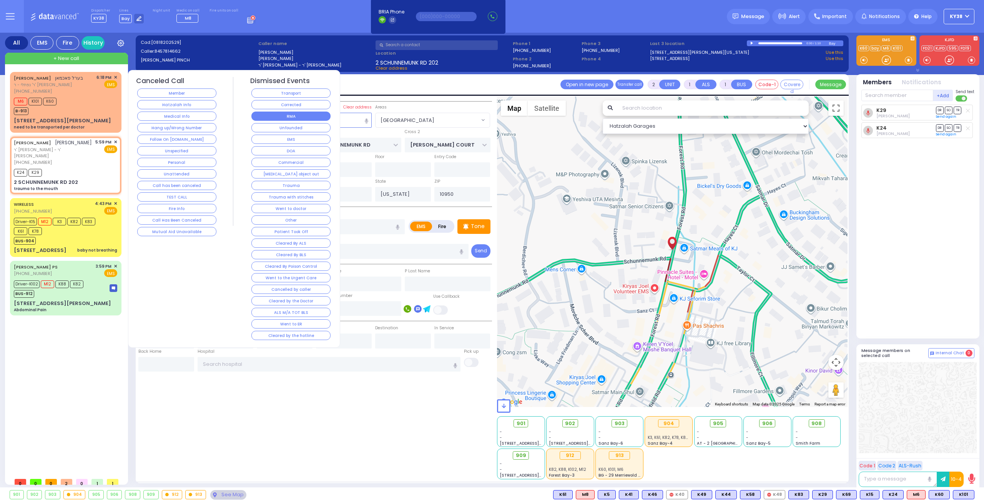
click at [264, 115] on button "RMA" at bounding box center [290, 116] width 79 height 9
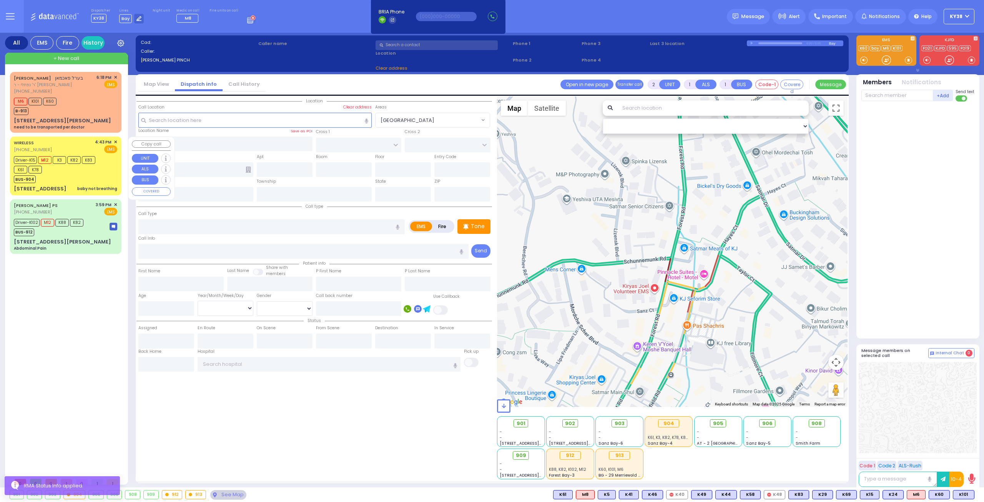
click at [77, 144] on div "WIRELESS (845) 395-4078 4:43 PM ✕ EMS" at bounding box center [65, 146] width 103 height 14
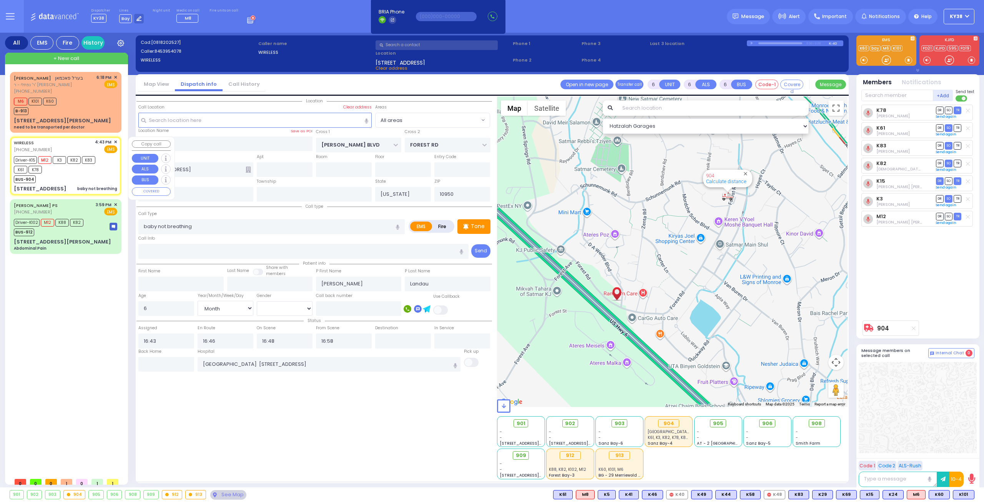
click at [71, 180] on div "BUS-904" at bounding box center [62, 178] width 96 height 10
click at [80, 206] on div "[PERSON_NAME] PS [PHONE_NUMBER] 3:59 PM ✕ EMS" at bounding box center [65, 208] width 103 height 14
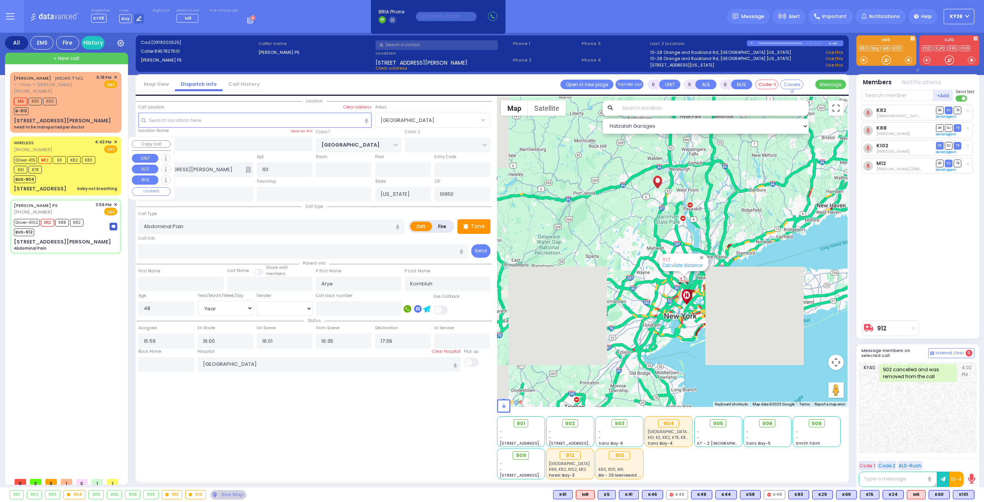
click at [66, 183] on div "BUS-904" at bounding box center [62, 178] width 96 height 10
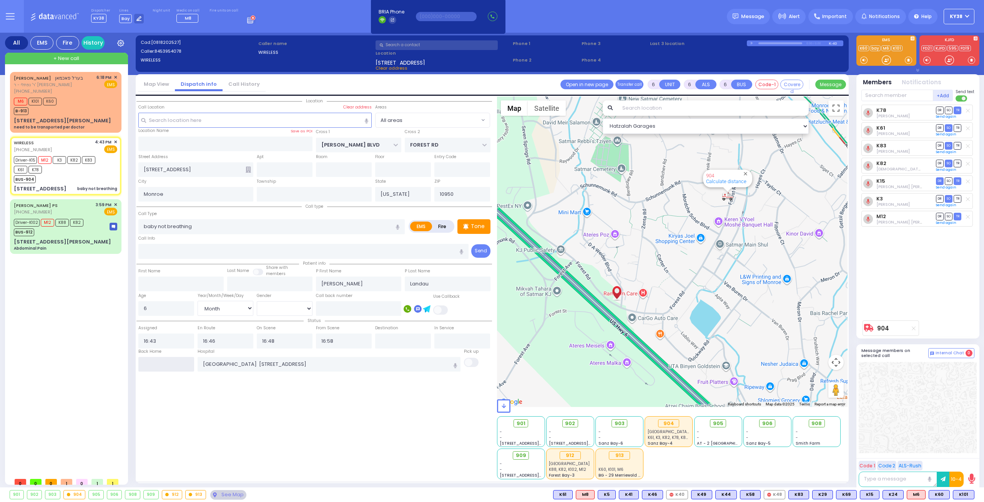
click at [159, 363] on input "text" at bounding box center [166, 364] width 56 height 15
click at [157, 364] on input "text" at bounding box center [166, 364] width 56 height 15
click at [155, 362] on input "text" at bounding box center [166, 364] width 56 height 15
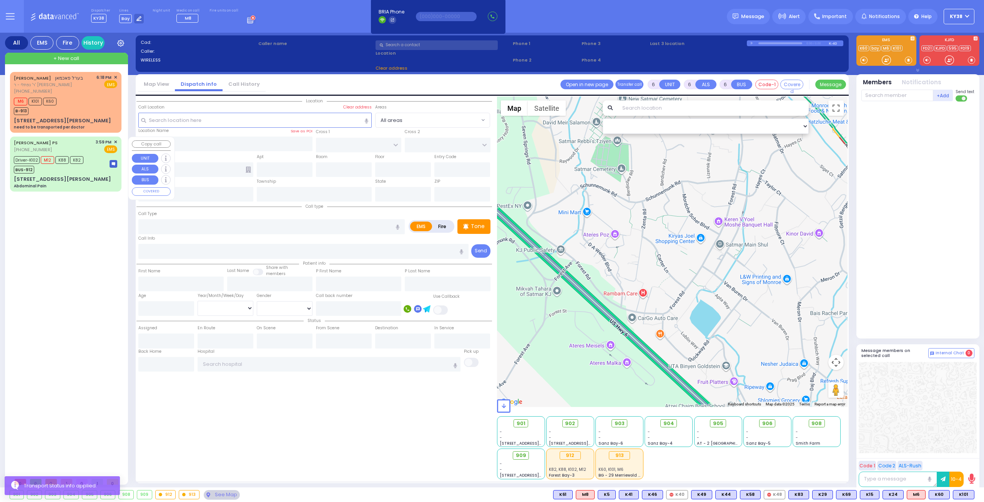
click at [83, 168] on div "Driver-K102 M12 K88 K82 BUS-912" at bounding box center [50, 163] width 72 height 19
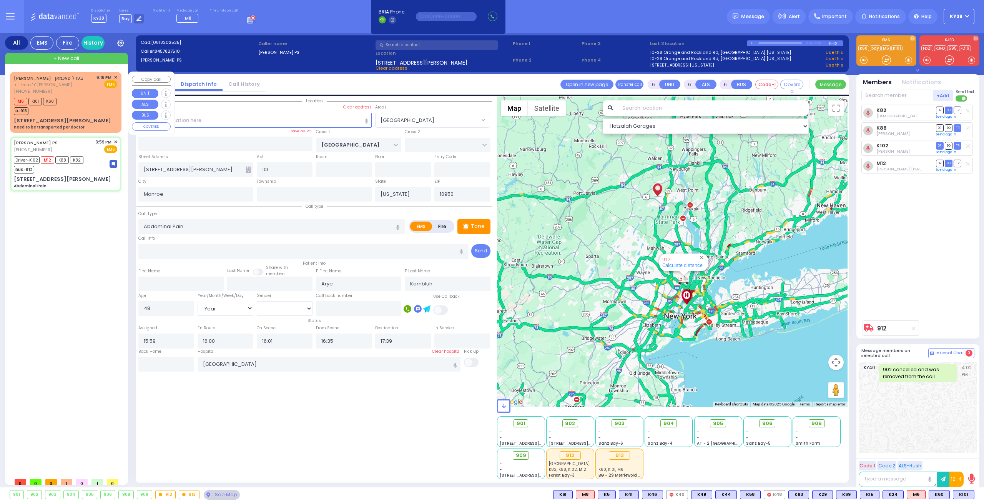
click at [78, 101] on div "M6 K101 K60 B-913" at bounding box center [65, 105] width 103 height 19
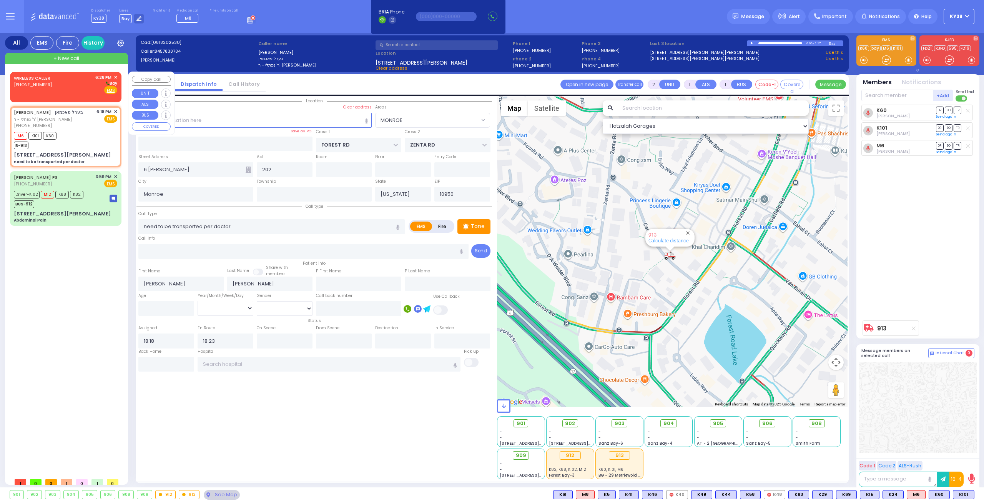
click at [72, 83] on div "WIRELESS CALLER (845) 537-0900 6:28 PM ✕ Bay" at bounding box center [65, 84] width 103 height 20
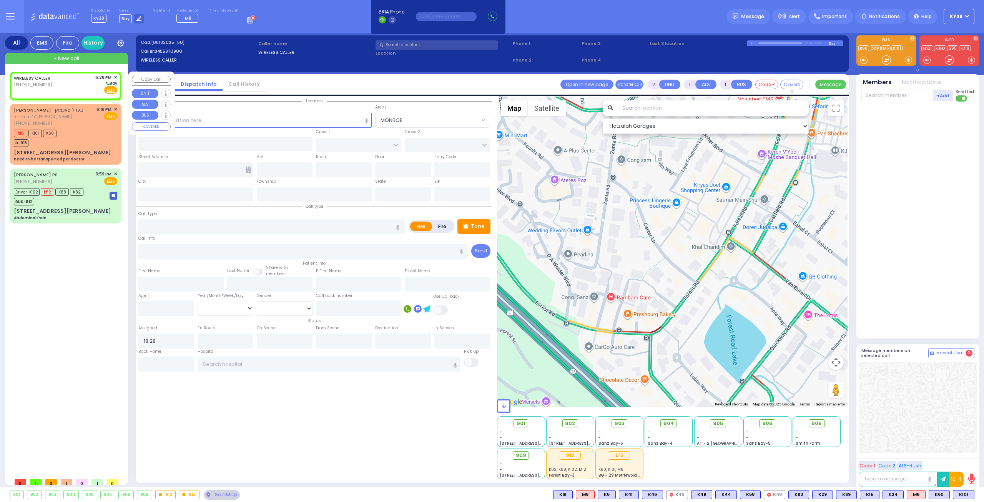
click at [74, 87] on div "WIRELESS CALLER (845) 537-0900 6:28 PM ✕ Bay" at bounding box center [65, 84] width 103 height 20
click at [835, 15] on span "Important" at bounding box center [835, 16] width 25 height 7
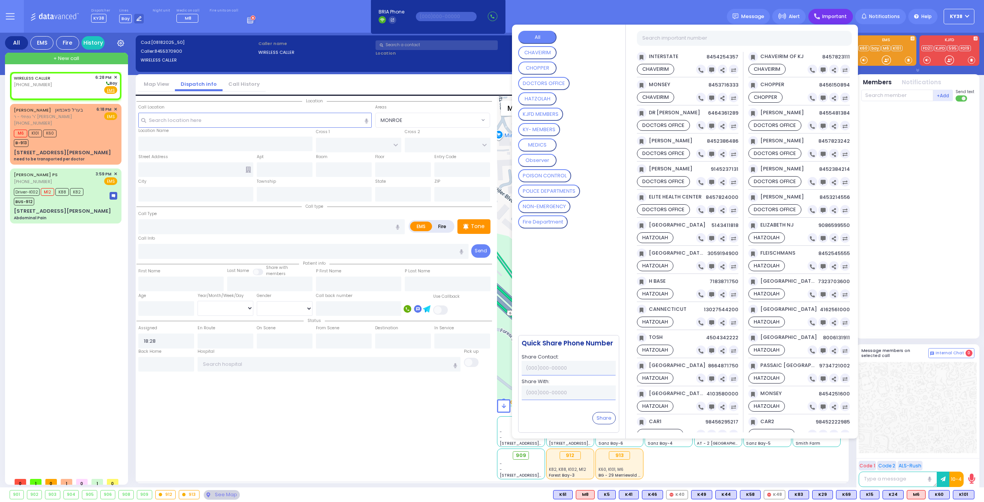
click at [547, 53] on button "CHAVEIRIM" at bounding box center [537, 52] width 38 height 13
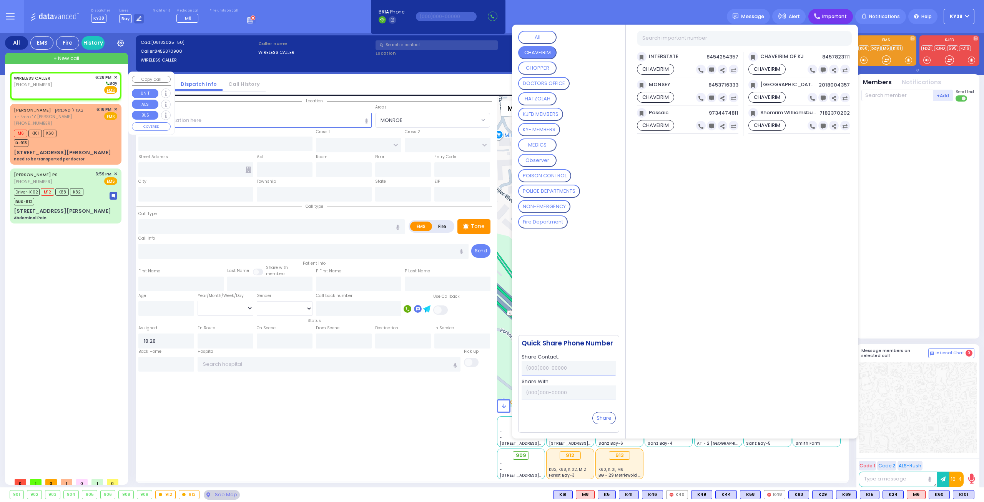
click at [81, 83] on div "WIRELESS CALLER (845) 537-0900 6:28 PM ✕ Bay" at bounding box center [65, 84] width 103 height 20
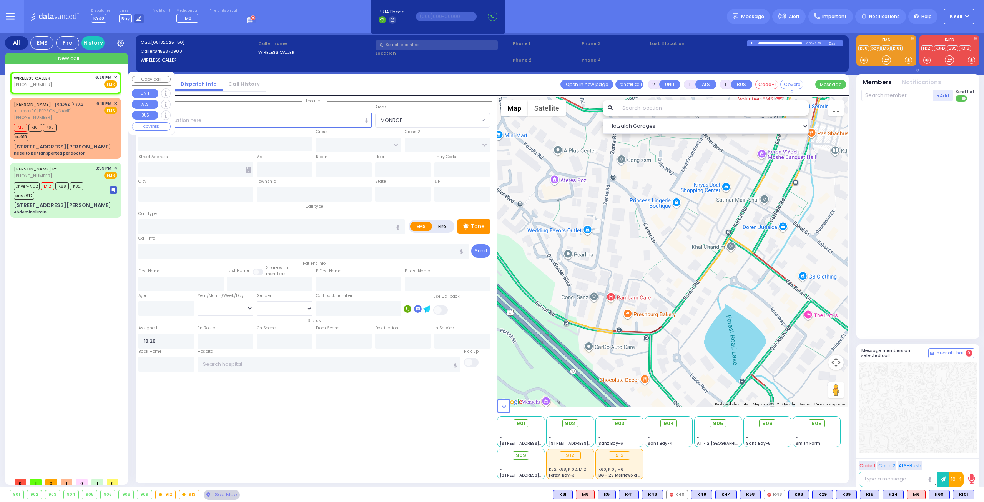
click at [115, 77] on span "✕" at bounding box center [115, 77] width 3 height 7
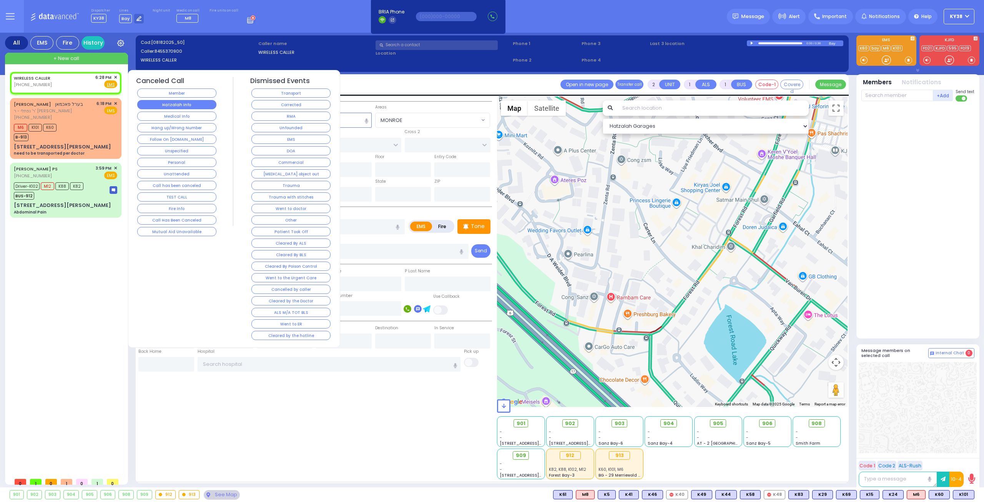
click at [198, 106] on button "Hatzalah Info" at bounding box center [176, 104] width 79 height 9
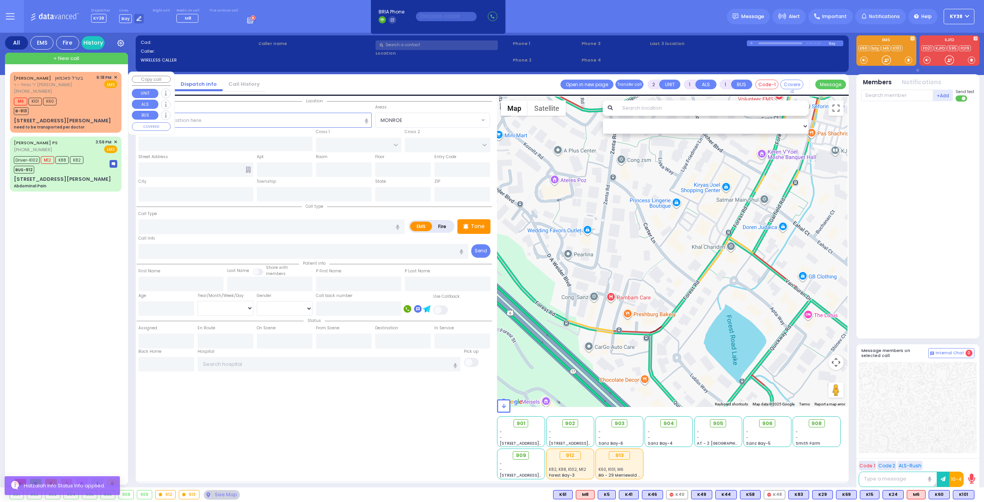
select select
click at [93, 102] on div "M6 K101 K60 B-913" at bounding box center [65, 105] width 103 height 19
select select
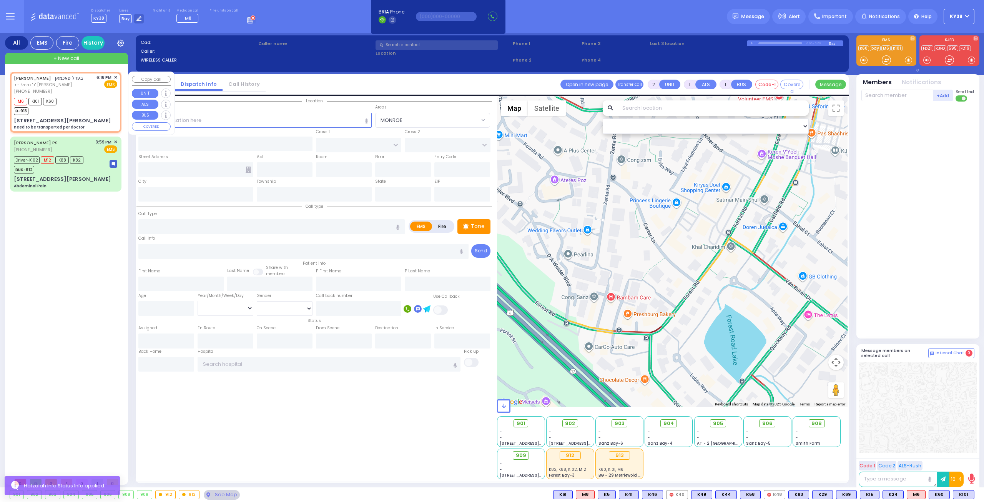
type input "need to be transported per doctor"
radio input "true"
type input "BEREL"
type input "PACHMAN"
select select
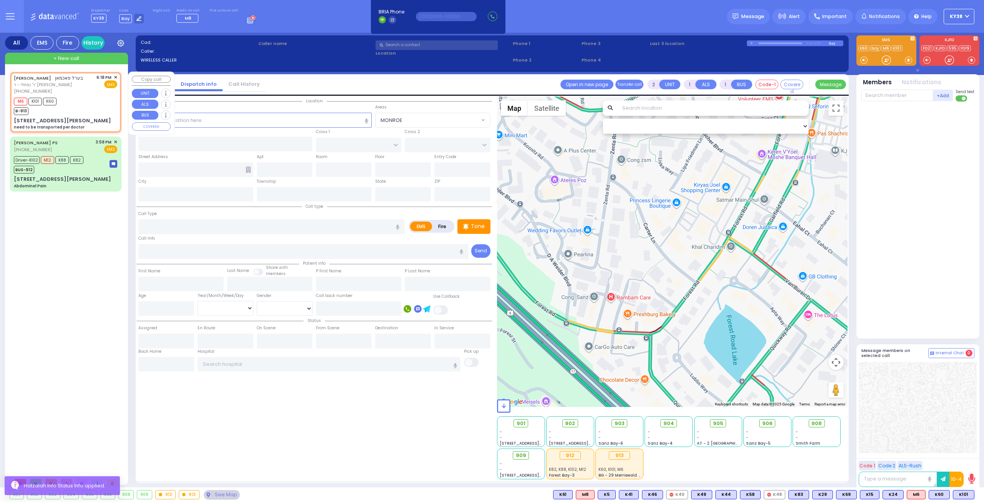
type input "18:18"
type input "18:23"
type input "FOREST RD"
type input "ZENTA RD"
type input "6 CARTER LN"
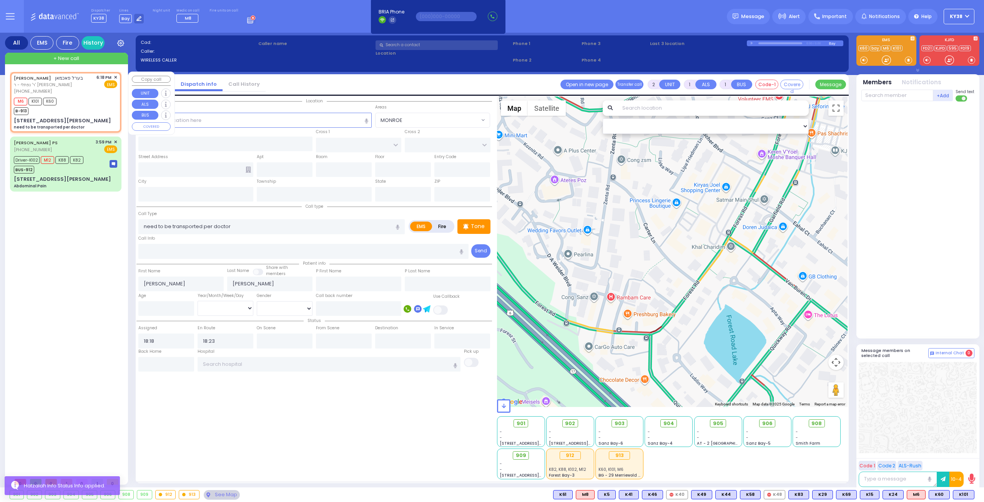
type input "202"
type input "Monroe"
type input "[US_STATE]"
type input "10950"
select select "MONROE"
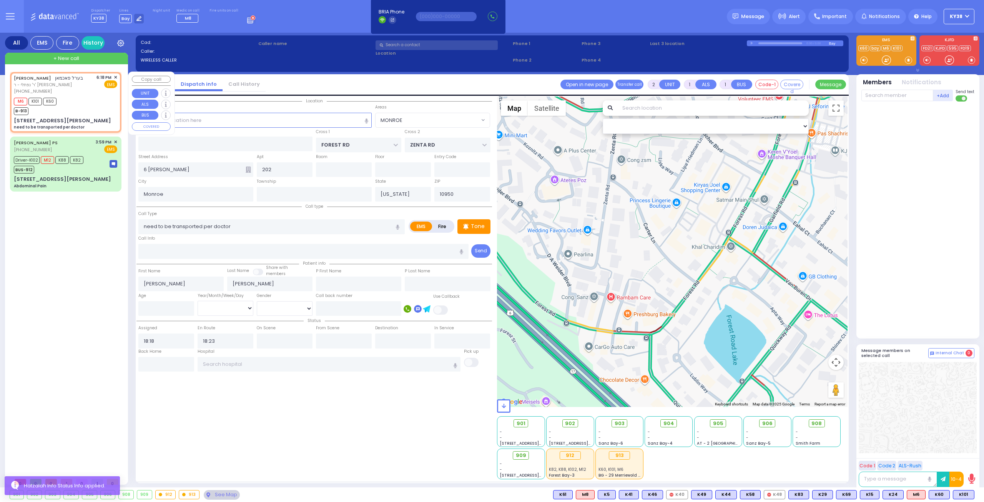
select select "Hatzalah Garages"
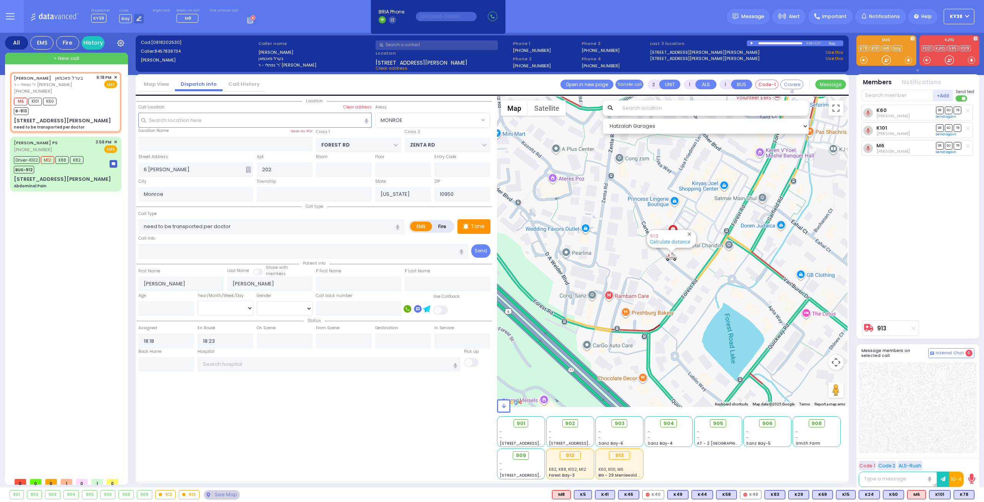
click at [247, 21] on icon at bounding box center [250, 20] width 6 height 5
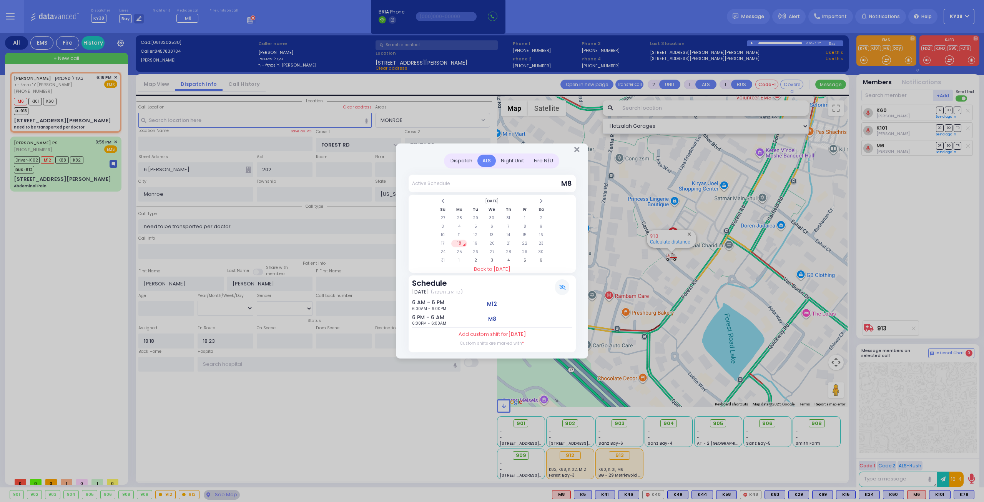
click at [462, 161] on div "Dispatch" at bounding box center [462, 161] width 32 height 13
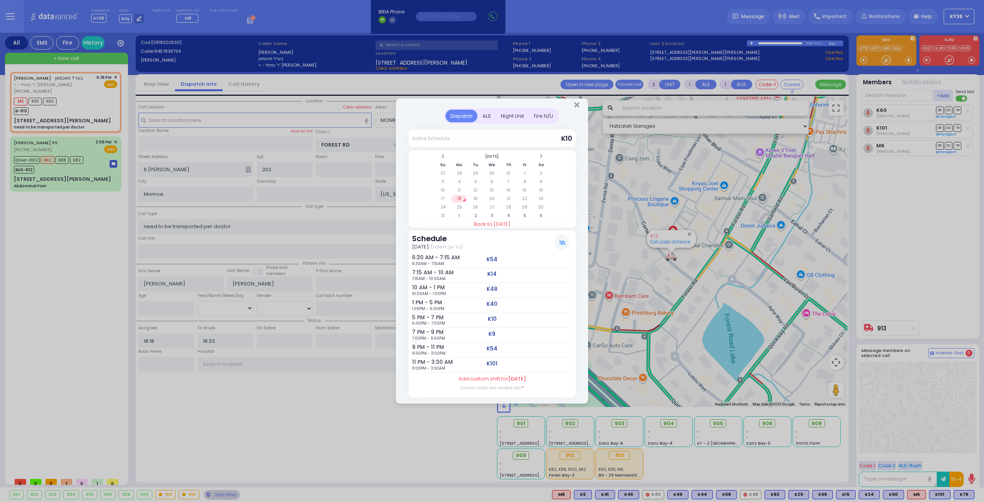
click at [409, 440] on div "Dispatch ALS Night Unit Active Schedule Su" at bounding box center [492, 251] width 984 height 502
click at [576, 103] on icon "Close" at bounding box center [576, 105] width 5 height 8
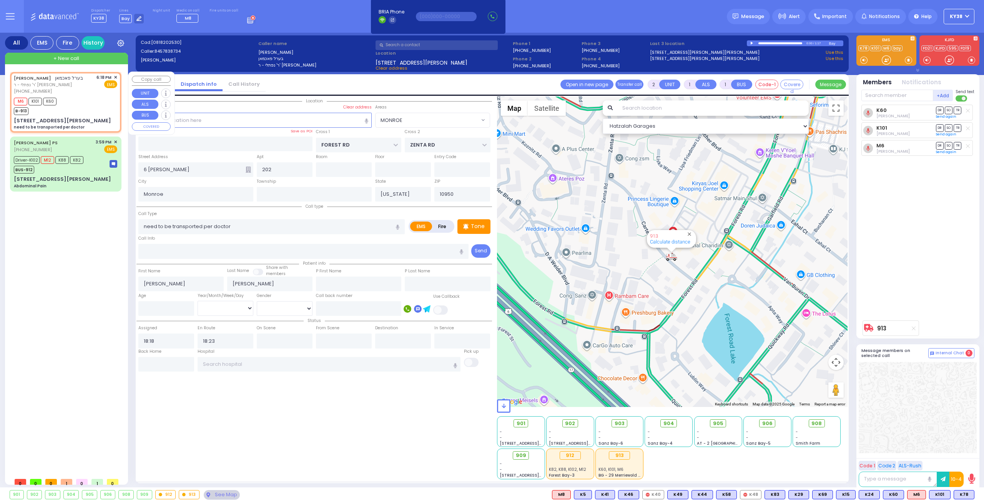
click at [81, 105] on div "M6 K101 K60 B-913" at bounding box center [65, 105] width 103 height 19
select select
radio input "true"
select select
select select "MONROE"
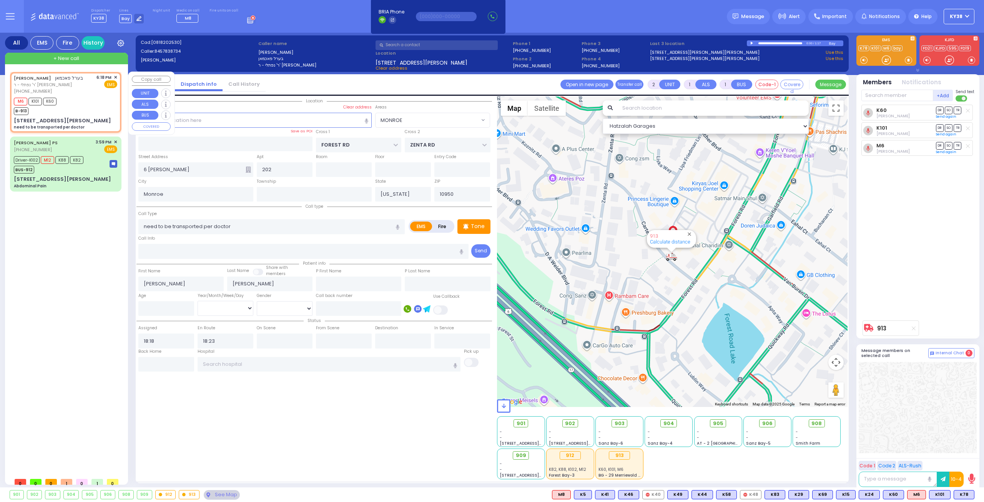
select select "Hatzalah Garages"
click at [81, 105] on div "M6 K101 K60 B-913" at bounding box center [65, 105] width 103 height 19
select select
radio input "true"
select select
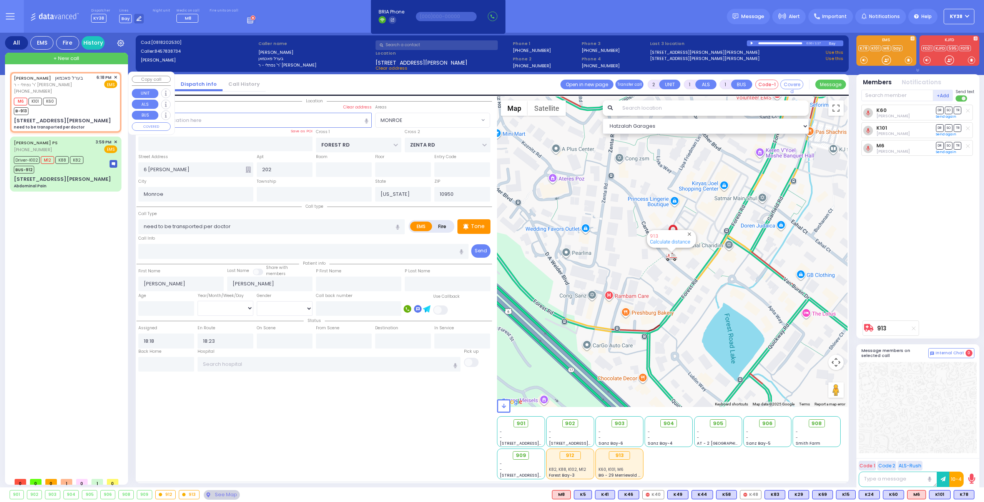
select select "MONROE"
select select "Hatzalah Garages"
click at [98, 158] on div "Driver-K102 M12 K88 K82 BUS-912" at bounding box center [65, 163] width 103 height 19
type input "6"
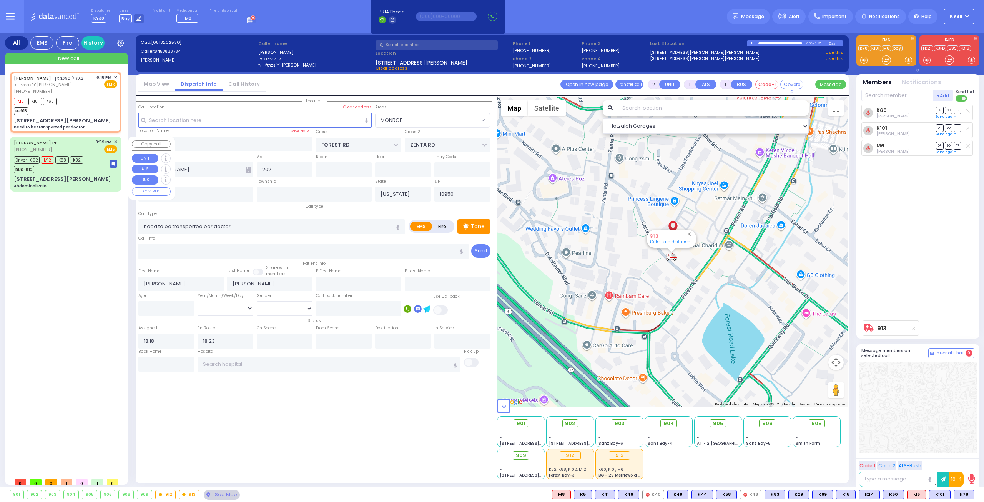
type input "6"
select select
type input "Abdominal Pain"
radio input "true"
type input "Arye"
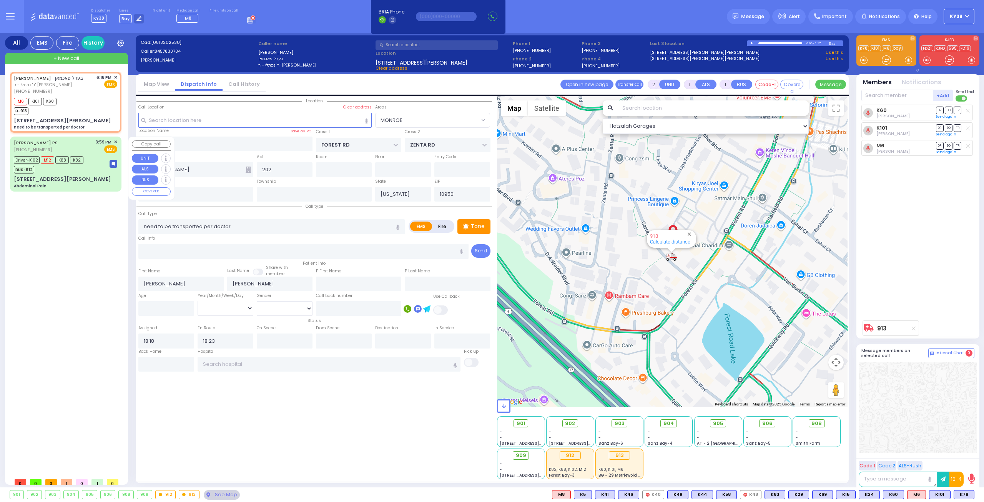
type input "Kornbluh"
type input "48"
select select "Year"
select select "[DEMOGRAPHIC_DATA]"
type input "15:59"
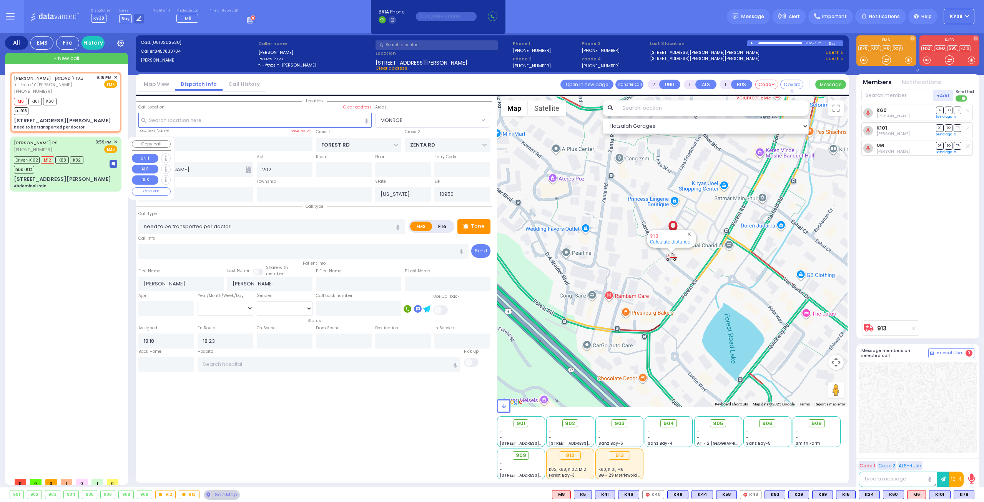
type input "16:00"
type input "16:01"
type input "16:35"
type input "17:39"
type input "[GEOGRAPHIC_DATA]"
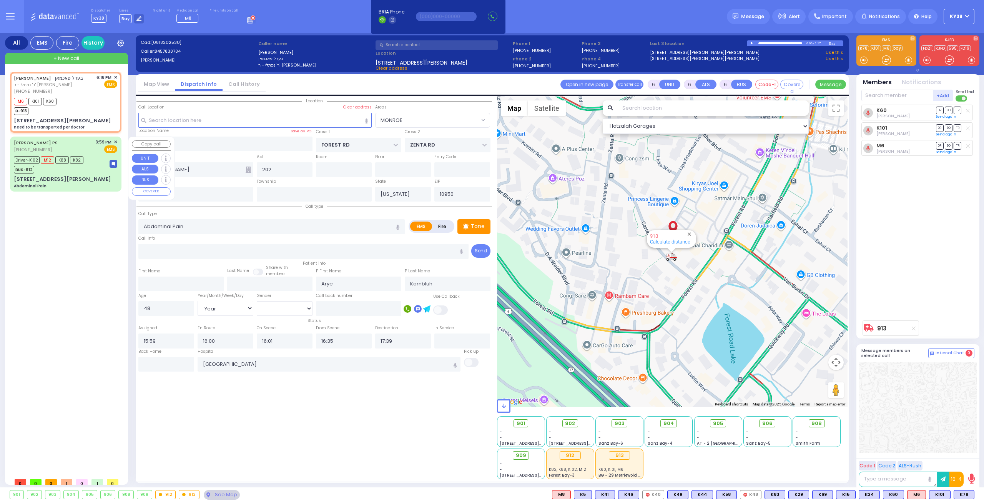
select select "Hatzalah Garages"
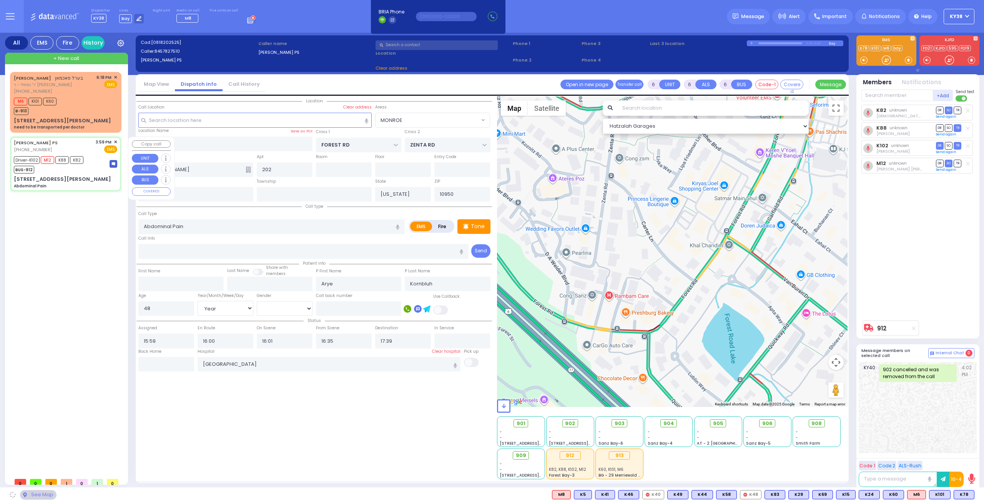
type input "[GEOGRAPHIC_DATA]"
type input "[STREET_ADDRESS]"
type input "101"
select select "[GEOGRAPHIC_DATA]"
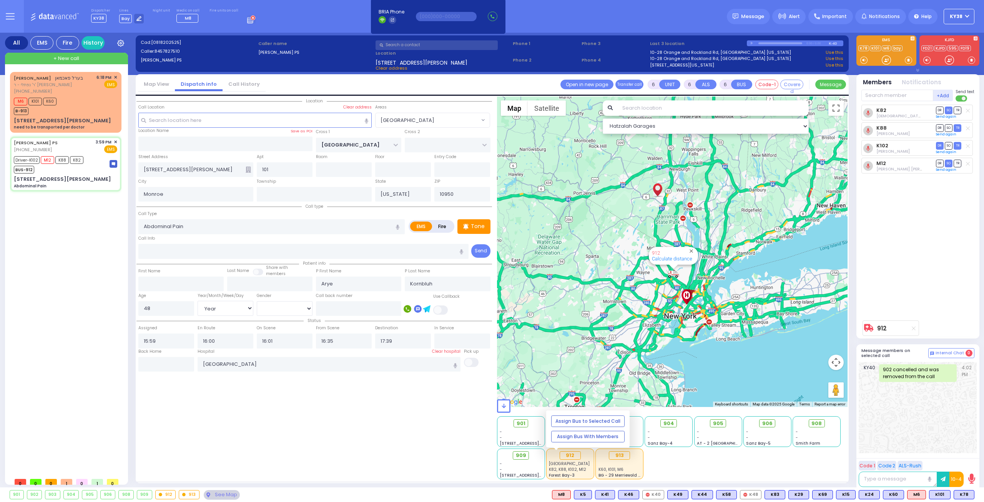
click at [591, 461] on div "[GEOGRAPHIC_DATA]" at bounding box center [570, 464] width 42 height 6
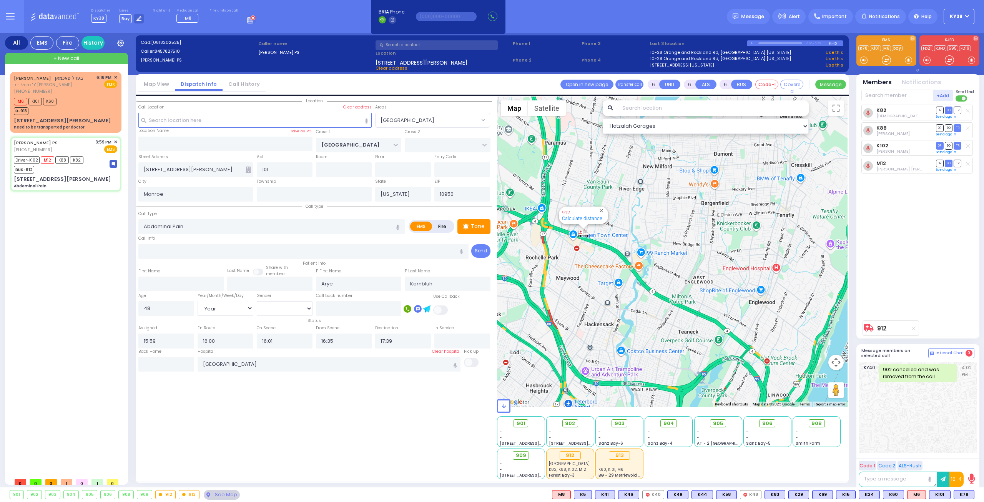
drag, startPoint x: 598, startPoint y: 255, endPoint x: 615, endPoint y: 321, distance: 68.6
click at [615, 321] on div "912 Calculate distance" at bounding box center [672, 252] width 351 height 310
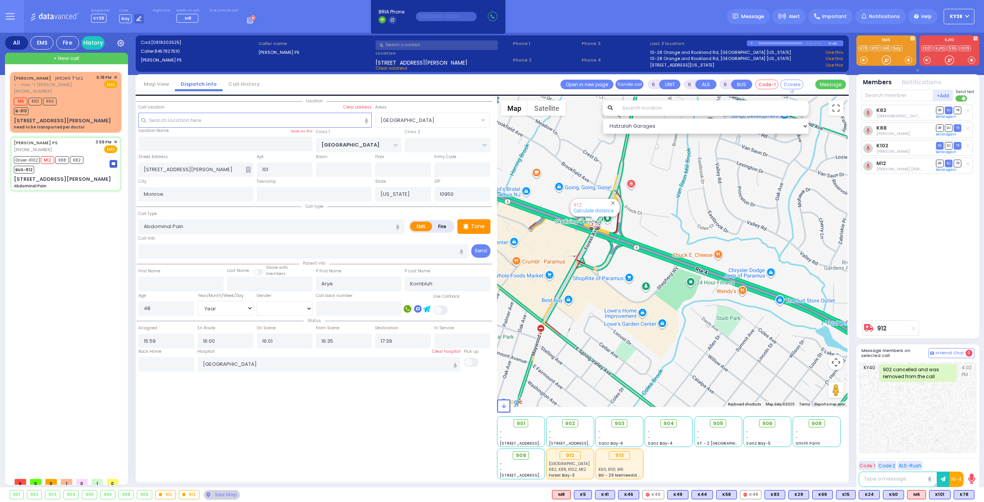
drag, startPoint x: 593, startPoint y: 269, endPoint x: 614, endPoint y: 328, distance: 62.3
click at [614, 328] on div "912 Calculate distance" at bounding box center [672, 252] width 351 height 310
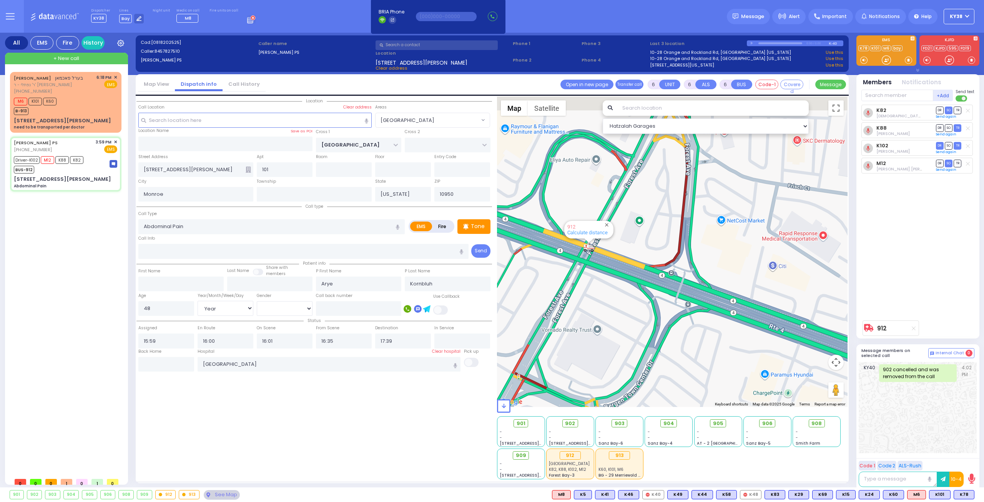
drag, startPoint x: 569, startPoint y: 256, endPoint x: 606, endPoint y: 384, distance: 133.3
click at [606, 384] on div "912 Calculate distance" at bounding box center [672, 252] width 351 height 310
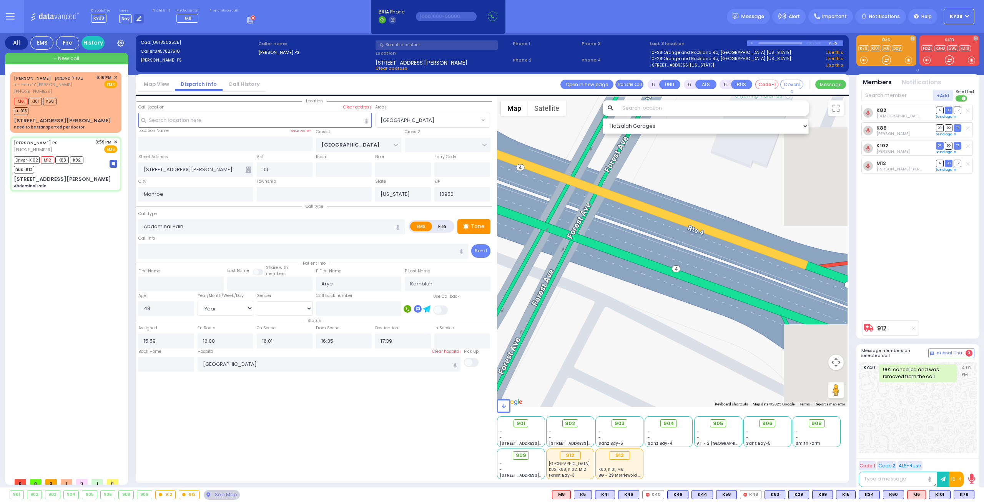
drag, startPoint x: 776, startPoint y: 261, endPoint x: 604, endPoint y: 233, distance: 174.5
click at [613, 234] on div "912 Calculate distance" at bounding box center [672, 252] width 351 height 310
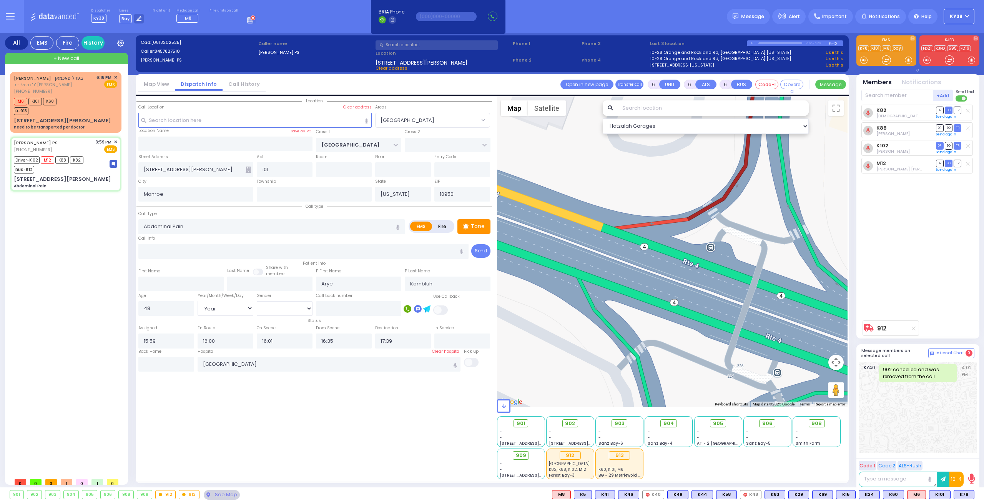
drag, startPoint x: 738, startPoint y: 276, endPoint x: 574, endPoint y: 233, distance: 169.3
click at [620, 247] on div "912 Calculate distance" at bounding box center [672, 252] width 351 height 310
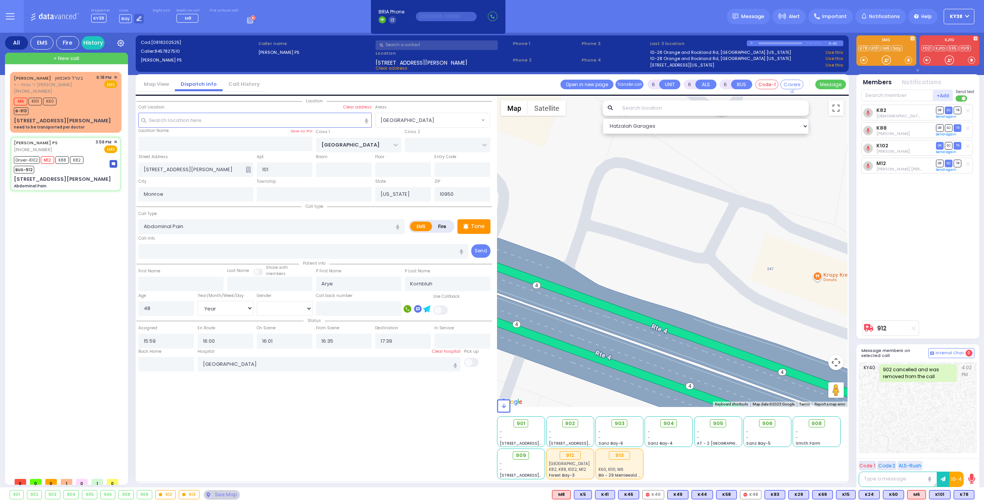
click at [588, 219] on div "912 Calculate distance" at bounding box center [672, 252] width 351 height 310
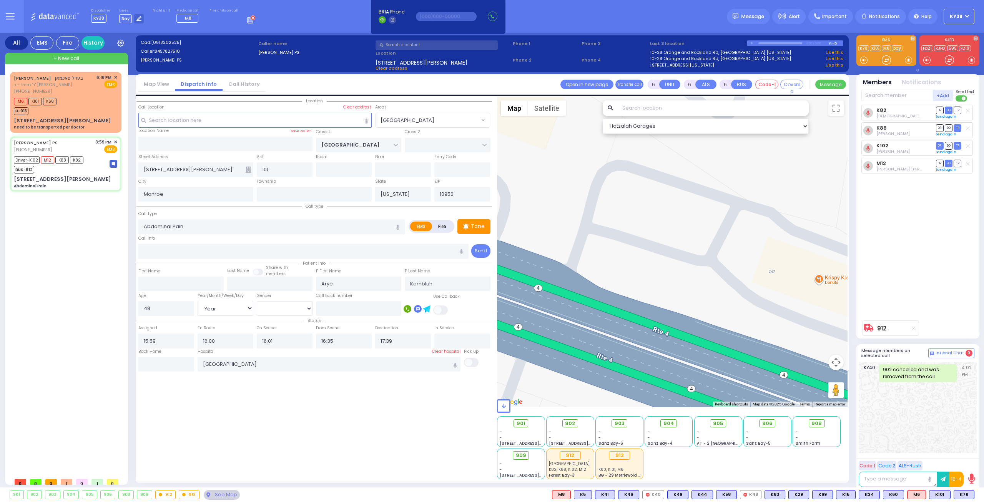
click at [46, 271] on div "BEREL PACHMAN בערל פאכמאן ר' נפתלי - ר' שמואל זאנוויל וויינגארטען (845) 783-873…" at bounding box center [67, 273] width 115 height 402
click at [74, 144] on div "[PERSON_NAME] PS [PHONE_NUMBER] 3:59 PM ✕ EMS" at bounding box center [65, 146] width 103 height 14
select select
radio input "true"
select select "Year"
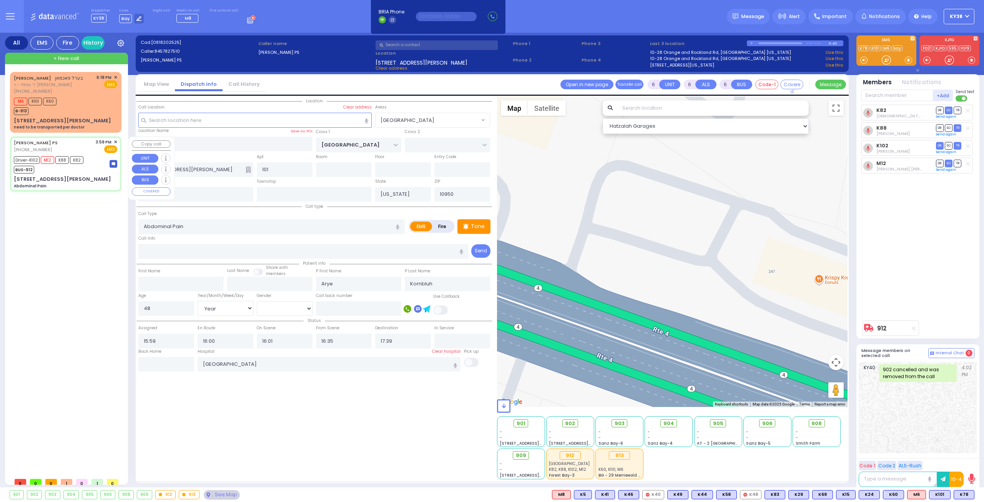
select select "[DEMOGRAPHIC_DATA]"
select select "[GEOGRAPHIC_DATA]"
select select "Hatzalah Garages"
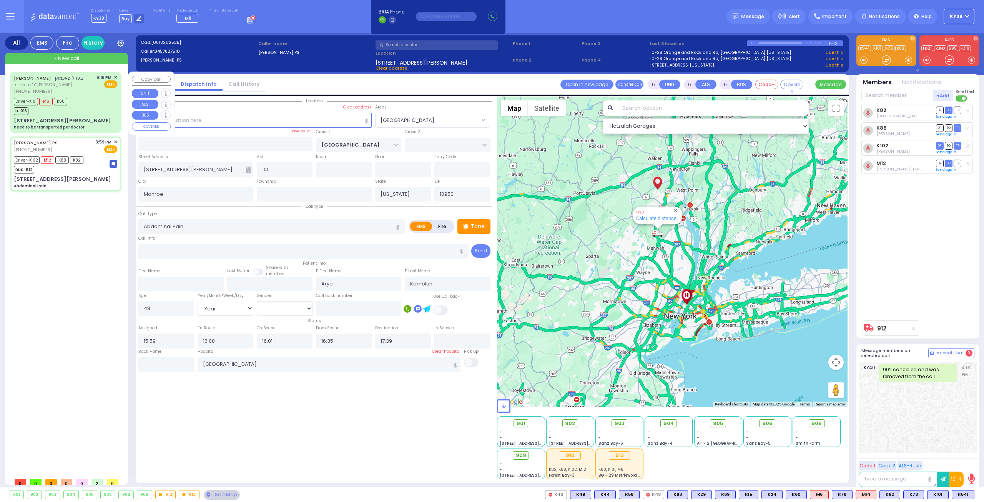
click at [83, 110] on div "Driver-K101 M6 K60 B-913" at bounding box center [65, 105] width 103 height 19
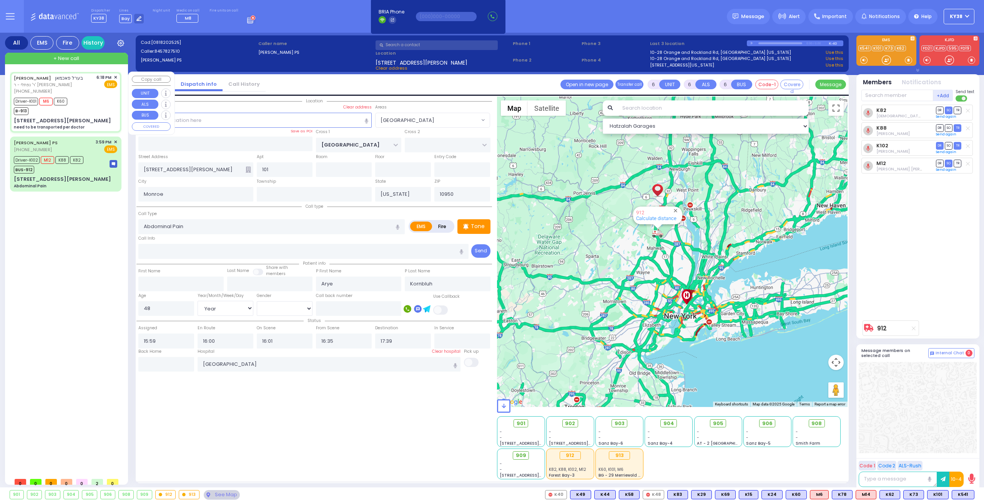
select select
type input "need to be transported per doctor"
radio input "true"
type input "BEREL"
type input "PACHMAN"
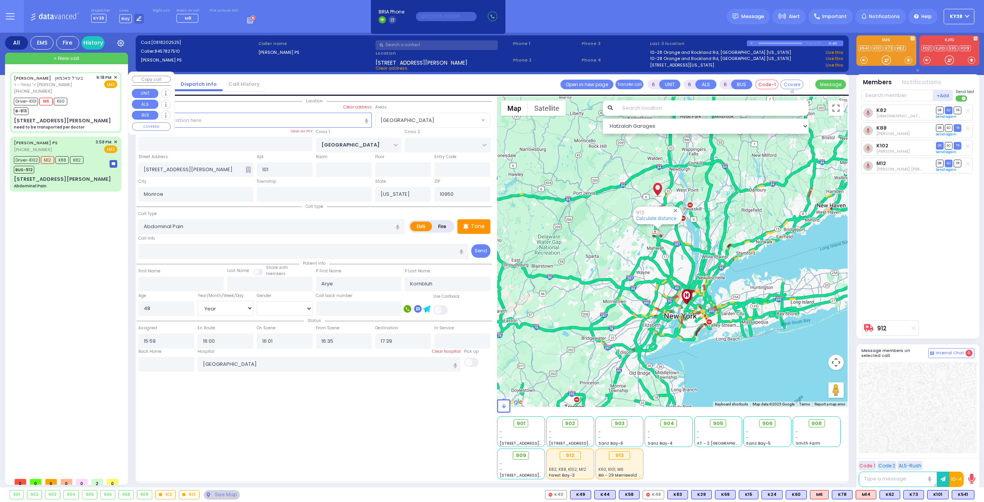
type input "Unknown"
select select "Year"
select select
type input "18:18"
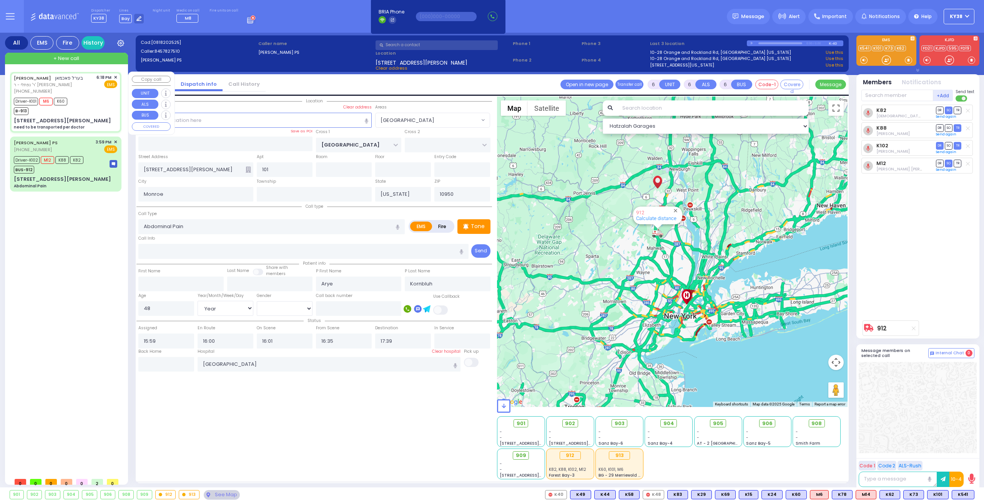
type input "18:23"
type input "18:25"
type input "18:44"
type input "FOREST RD"
type input "ZENTA RD"
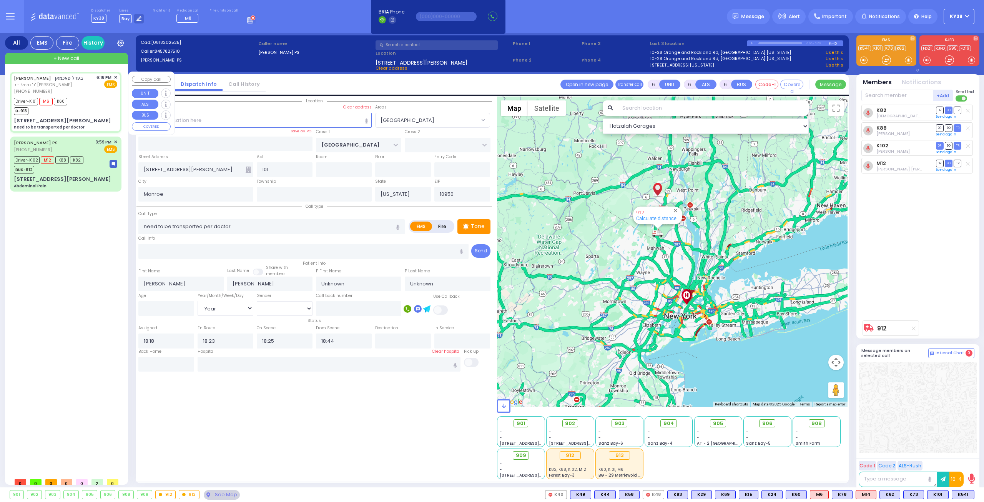
type input "6 CARTER LN"
type input "202"
select select "Hatzalah Garages"
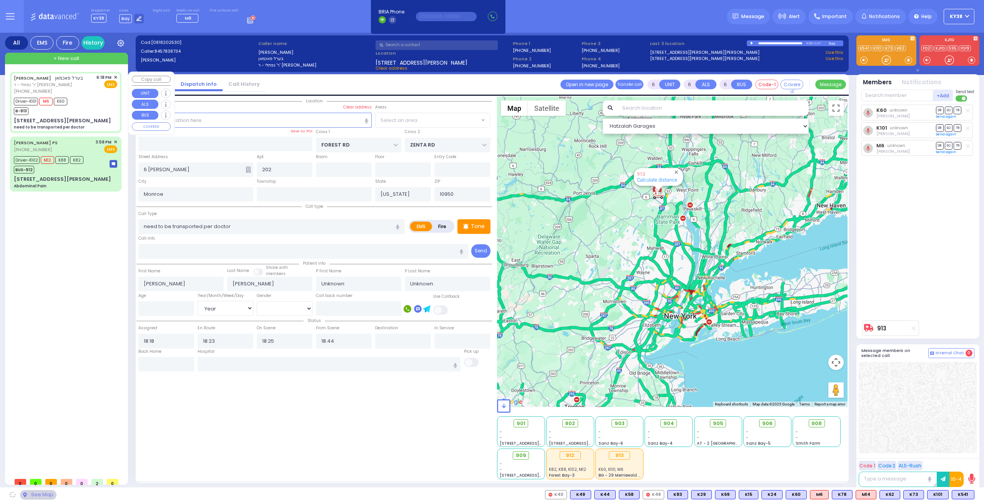
select select "MONROE"
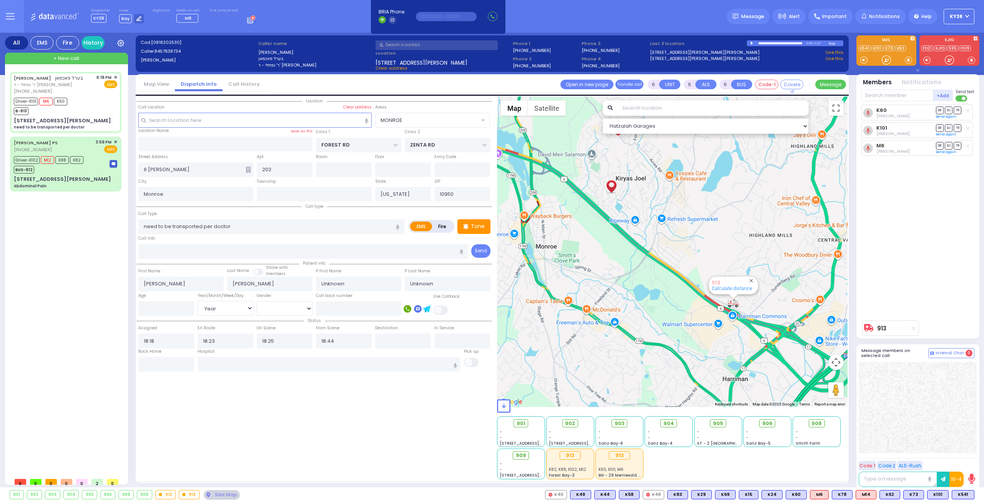
select select
radio input "true"
select select "Year"
select select "Hatzalah Garages"
select select "MONROE"
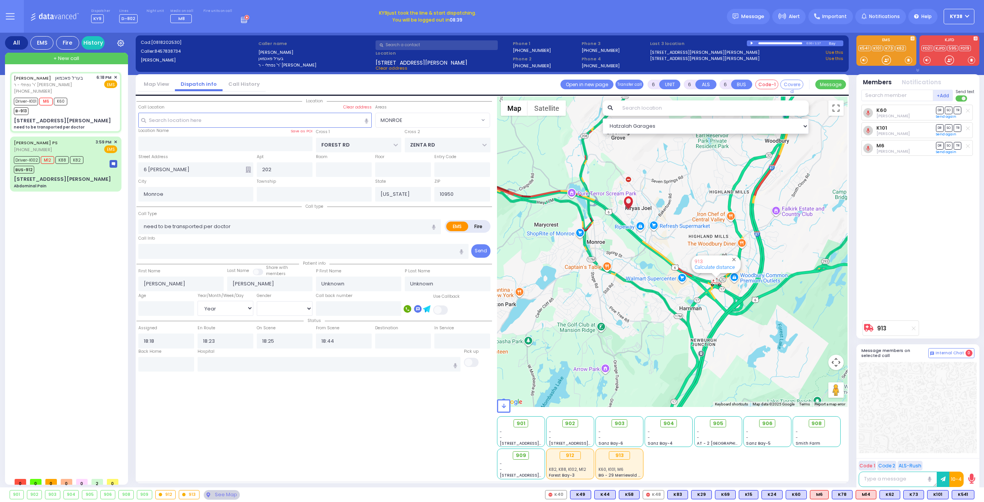
select select
radio input "true"
select select "Year"
select select "Hatzalah Garages"
select select "MONROE"
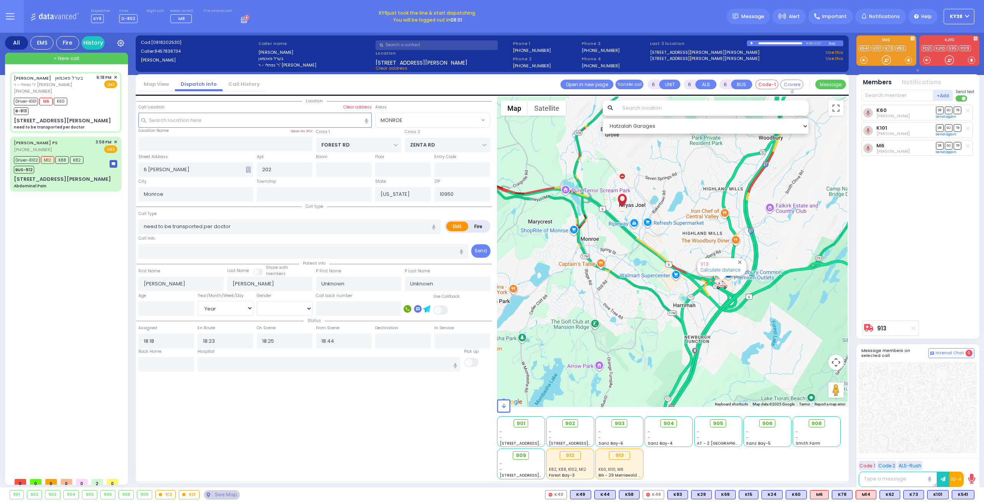
select select
radio input "true"
select select "Year"
type input "NYU Langone Hospital Long Island Winthrop 259 1st St Mineola"
select select "Hatzalah Garages"
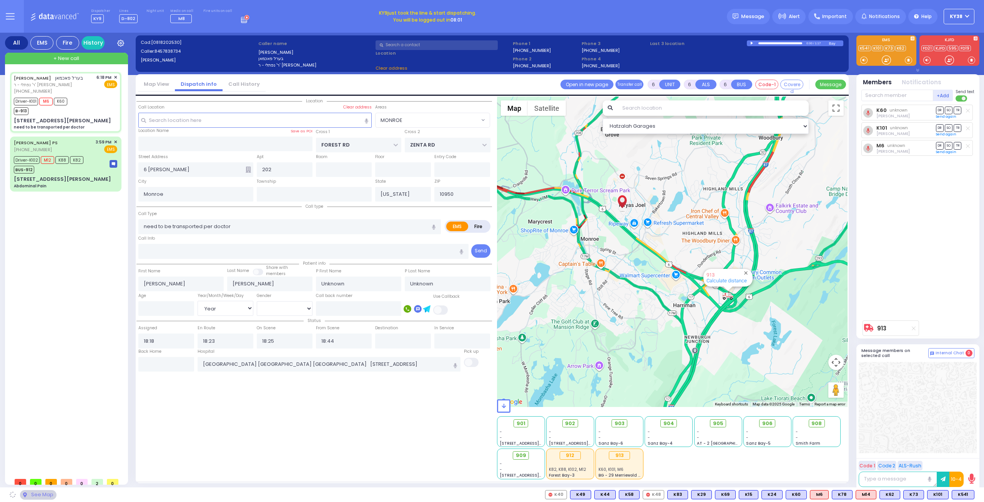
select select "MONROE"
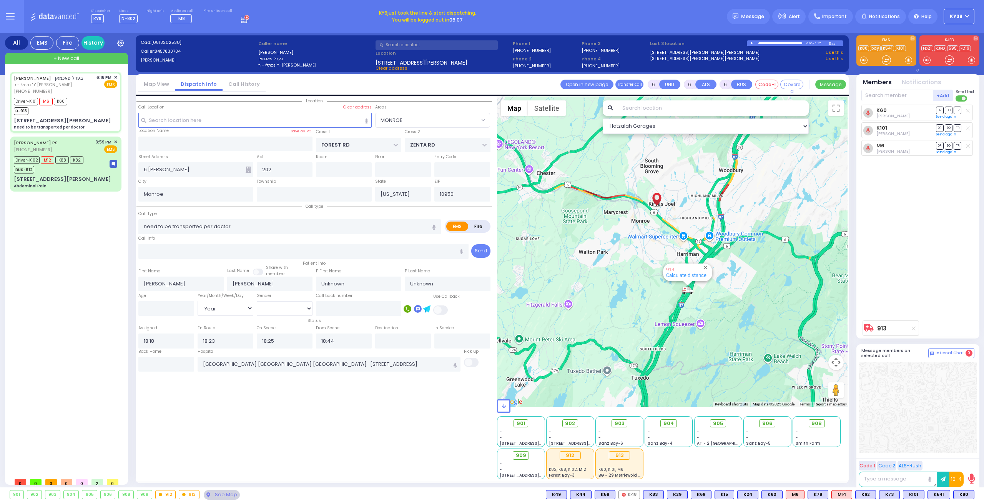
select select
radio input "true"
type input "Dov"
type input "Pachman"
type input "74"
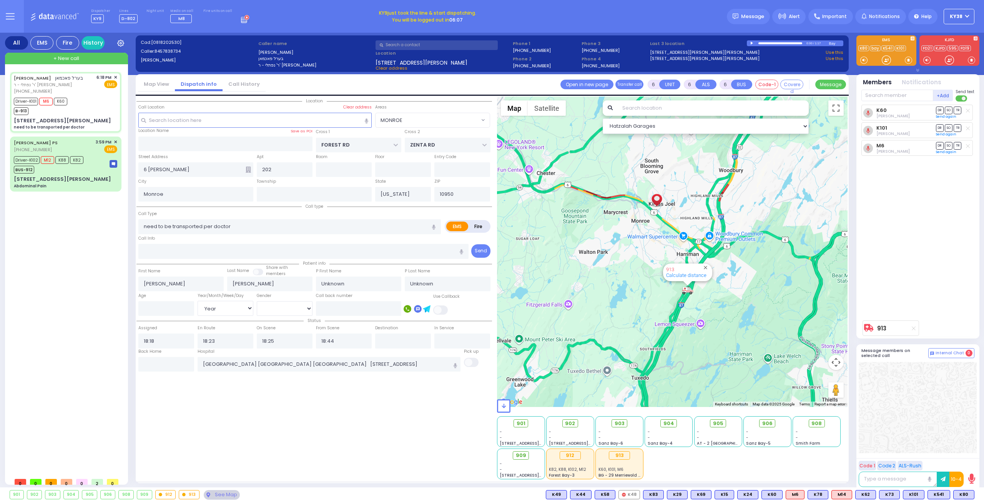
select select "Year"
select select "[DEMOGRAPHIC_DATA]"
select select "Hatzalah Garages"
select select "MONROE"
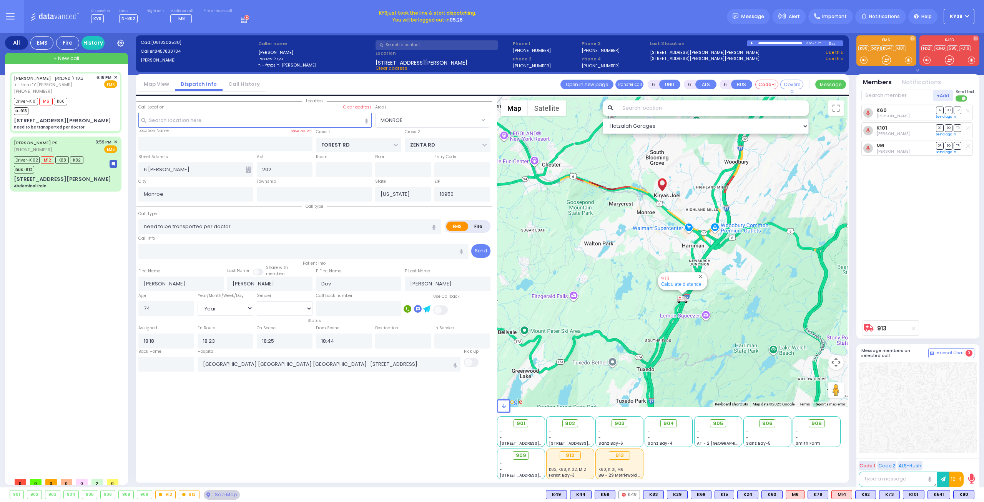
select select
radio input "true"
select select "Year"
select select "[DEMOGRAPHIC_DATA]"
select select "Hatzalah Garages"
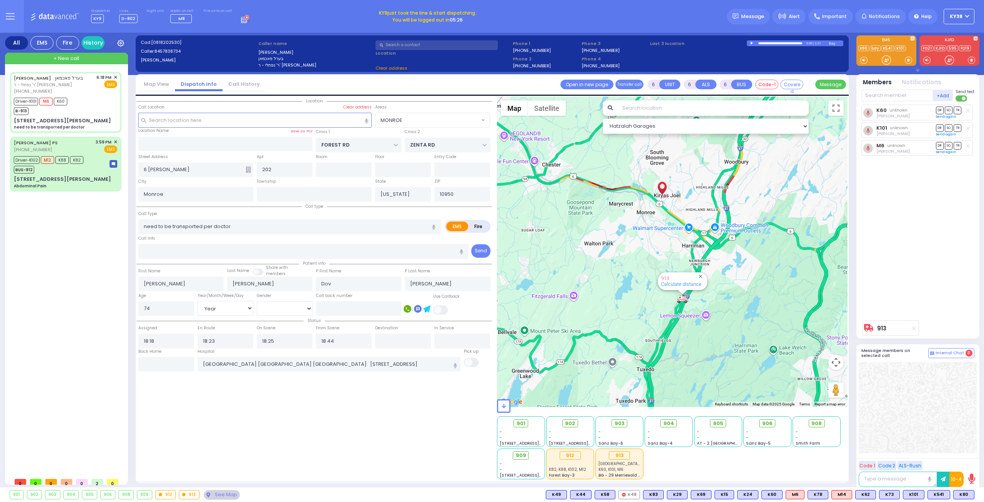
select select "MONROE"
